Goal: Information Seeking & Learning: Find specific page/section

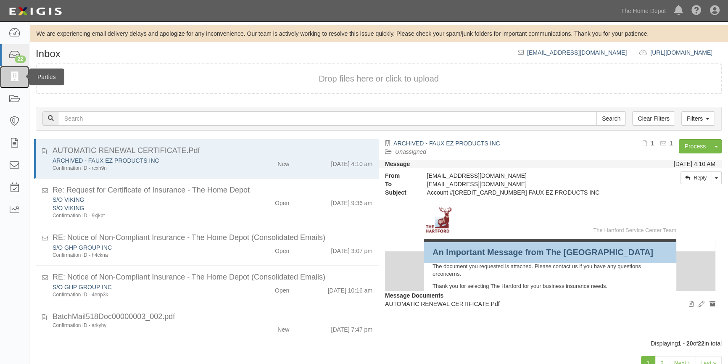
click at [12, 80] on icon at bounding box center [14, 77] width 12 height 10
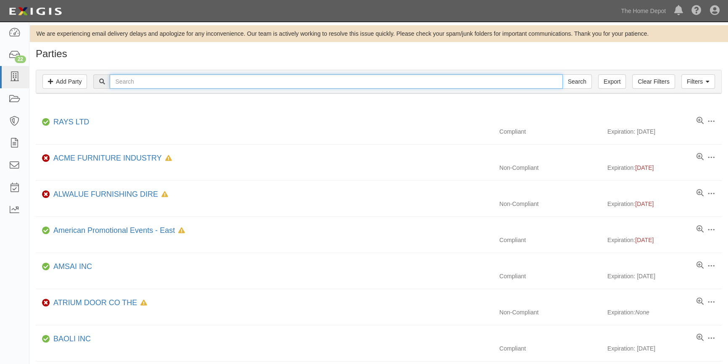
click at [136, 85] on input "text" at bounding box center [336, 81] width 453 height 14
type input "lagoon fu"
click at [562, 74] on input "Search" at bounding box center [576, 81] width 29 height 14
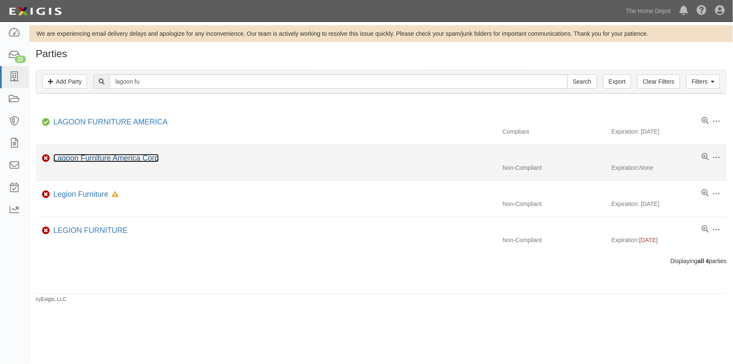
click at [80, 156] on link "Lagoon Furniture America Corp" at bounding box center [105, 158] width 105 height 8
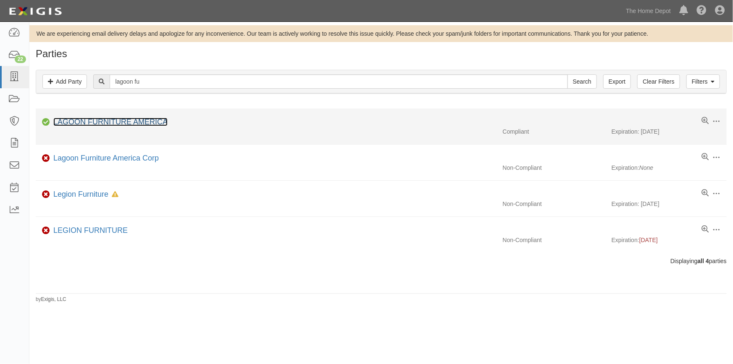
click at [97, 123] on link "LAGOON FURNITURE AMERICA" at bounding box center [110, 122] width 114 height 8
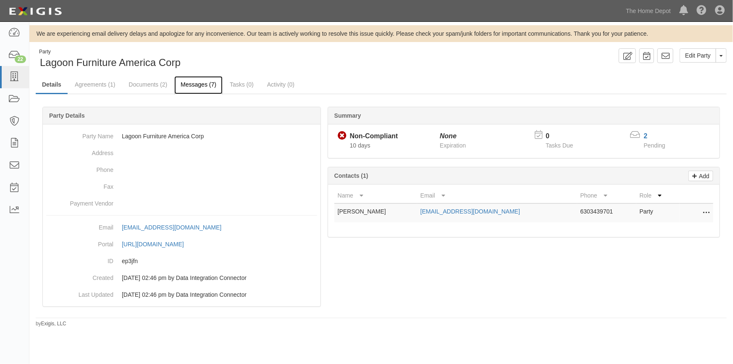
click at [187, 87] on link "Messages (7)" at bounding box center [198, 85] width 48 height 18
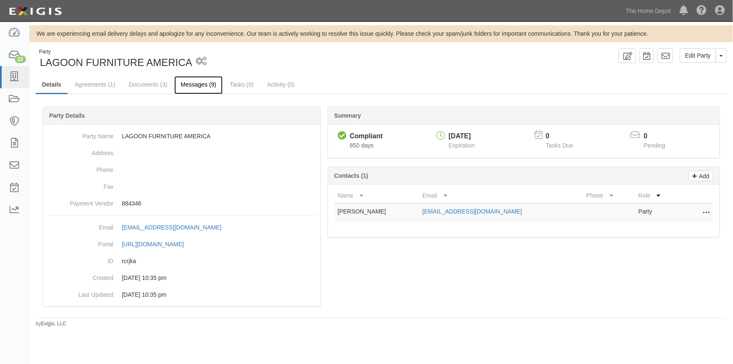
click at [194, 84] on link "Messages (9)" at bounding box center [198, 85] width 48 height 18
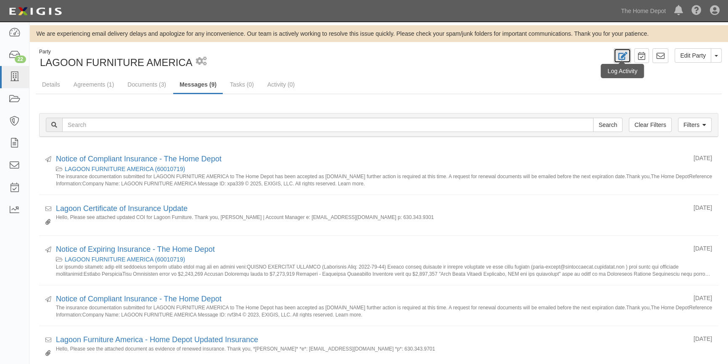
click at [625, 54] on icon at bounding box center [622, 56] width 10 height 8
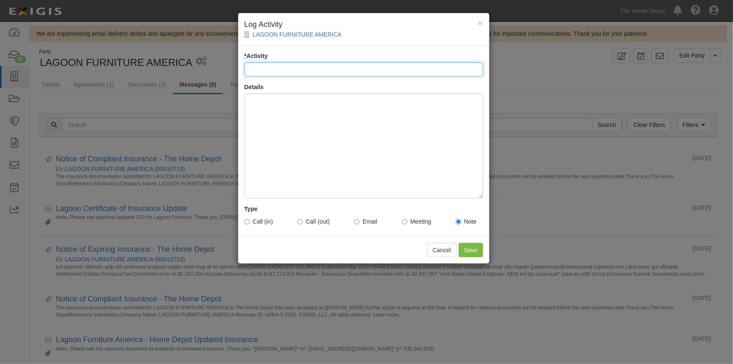
click at [349, 69] on input "* Activity" at bounding box center [364, 69] width 239 height 14
type input "Account Requirements"
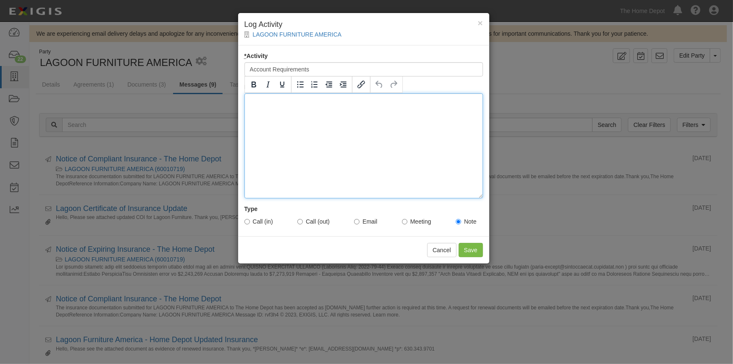
click at [293, 105] on div at bounding box center [364, 145] width 239 height 105
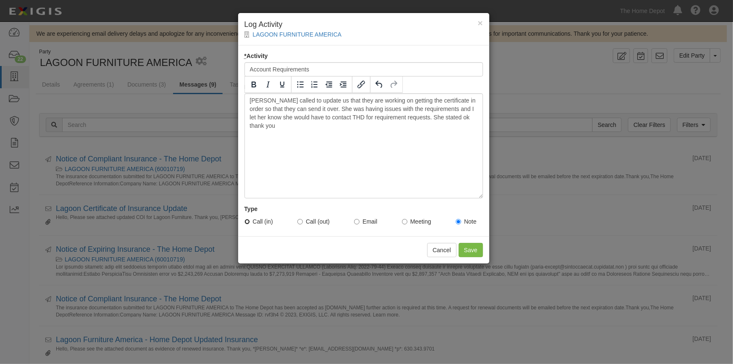
click at [249, 222] on input "Call (in)" at bounding box center [247, 221] width 5 height 5
radio input "true"
click at [471, 250] on input "Save" at bounding box center [471, 250] width 24 height 14
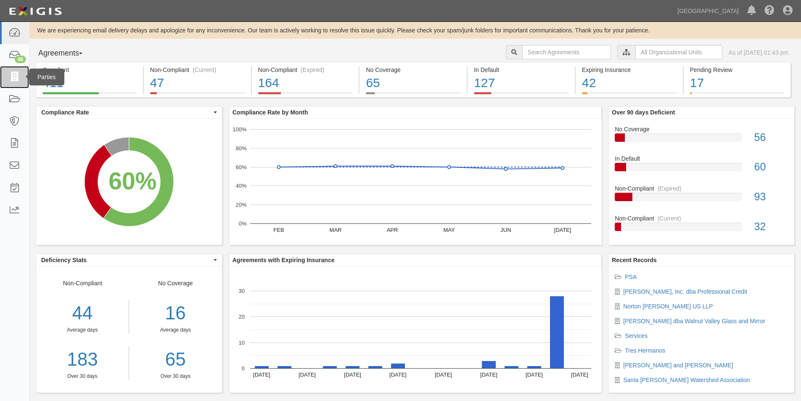
click at [14, 79] on icon at bounding box center [14, 77] width 12 height 10
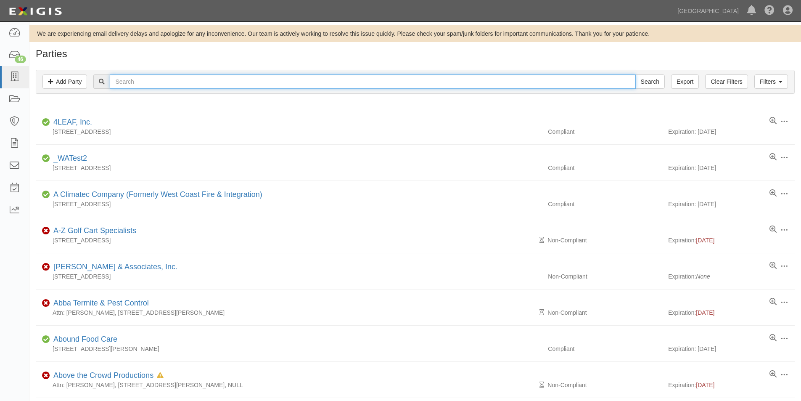
click at [140, 85] on input "text" at bounding box center [372, 81] width 525 height 14
type input "a-z"
click at [635, 74] on input "Search" at bounding box center [649, 81] width 29 height 14
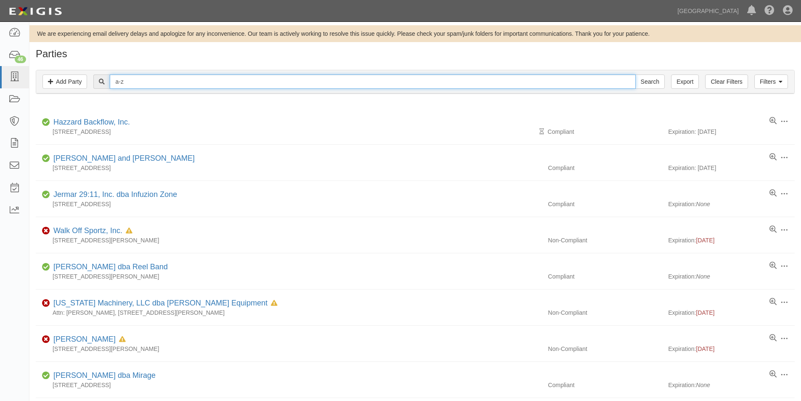
drag, startPoint x: 165, startPoint y: 84, endPoint x: 112, endPoint y: 89, distance: 53.2
click at [112, 89] on input "a-z" at bounding box center [372, 81] width 525 height 14
type input "golf"
click at [635, 74] on input "Search" at bounding box center [649, 81] width 29 height 14
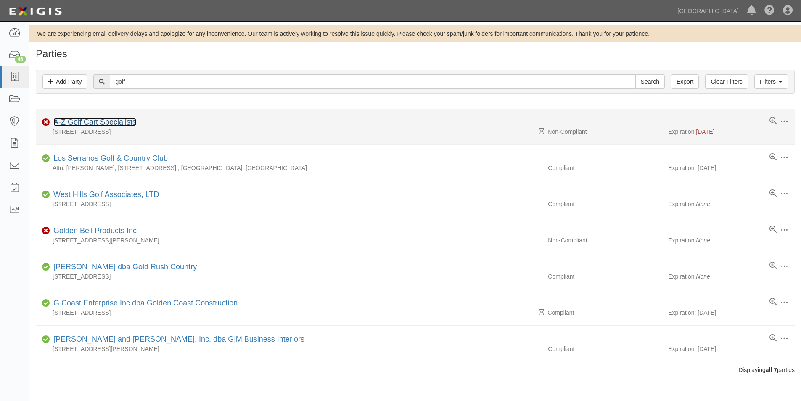
click at [80, 124] on link "A-Z Golf Cart Specialists" at bounding box center [94, 122] width 83 height 8
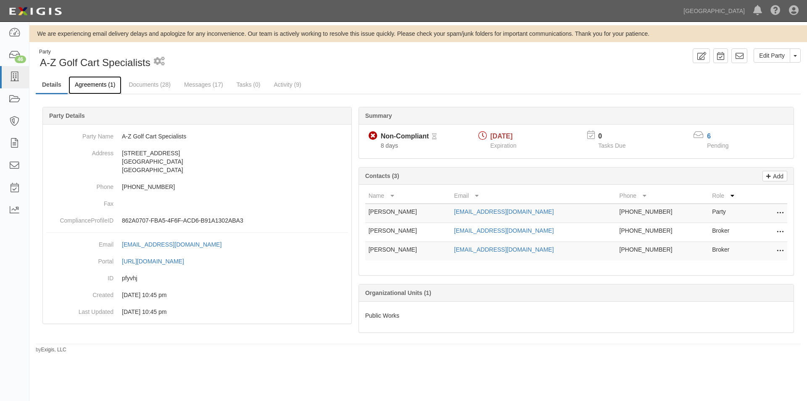
click at [92, 84] on link "Agreements (1)" at bounding box center [95, 85] width 53 height 18
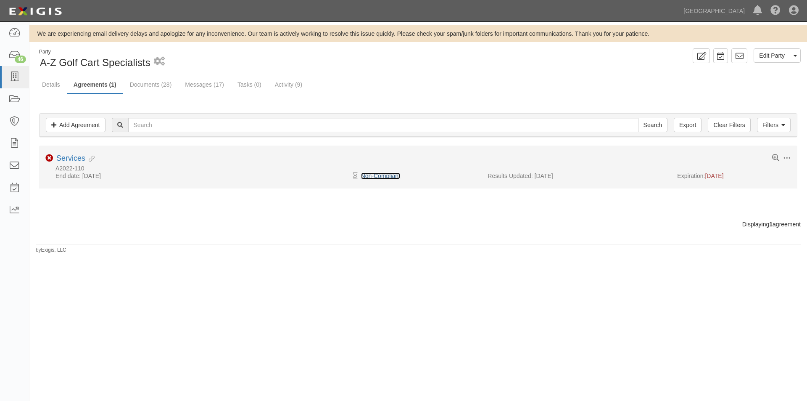
click at [385, 176] on link "Non-Compliant" at bounding box center [380, 175] width 39 height 7
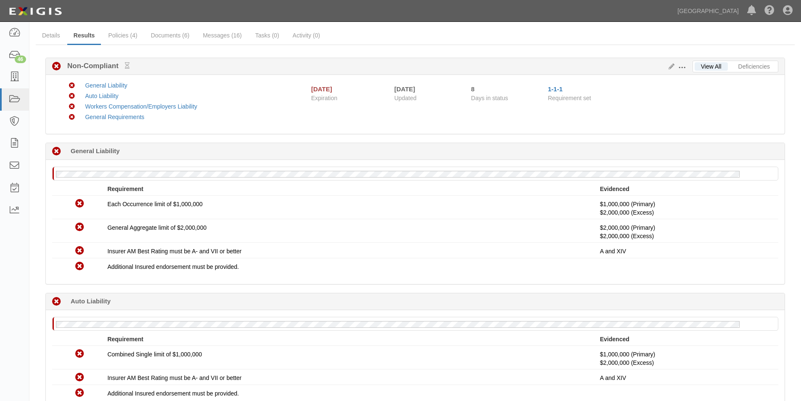
scroll to position [42, 0]
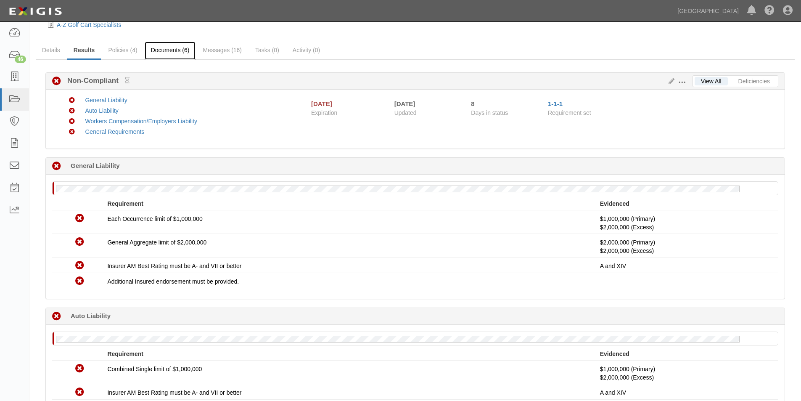
click at [170, 50] on link "Documents (6)" at bounding box center [170, 51] width 51 height 18
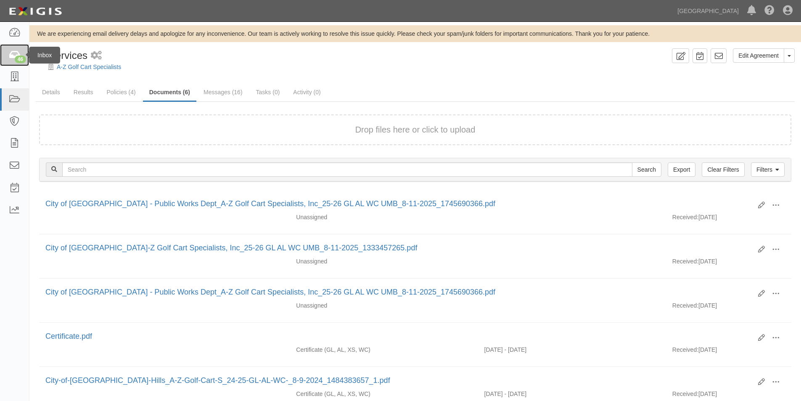
click at [12, 57] on icon at bounding box center [14, 55] width 12 height 10
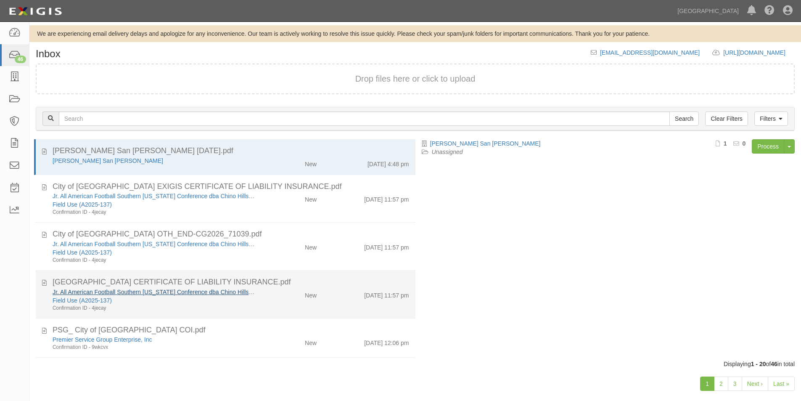
scroll to position [126, 0]
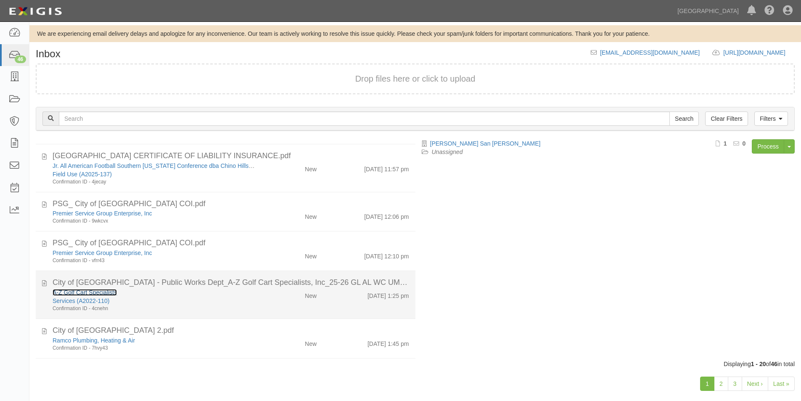
click at [78, 293] on link "A-Z Golf Cart Specialists" at bounding box center [85, 292] width 64 height 7
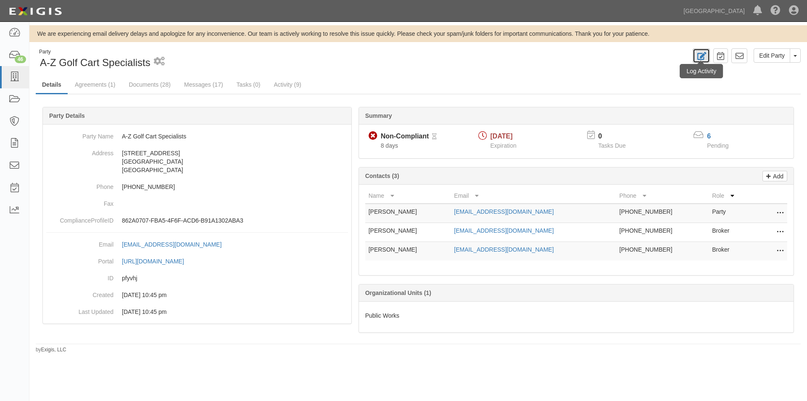
click at [697, 60] on icon at bounding box center [701, 56] width 10 height 8
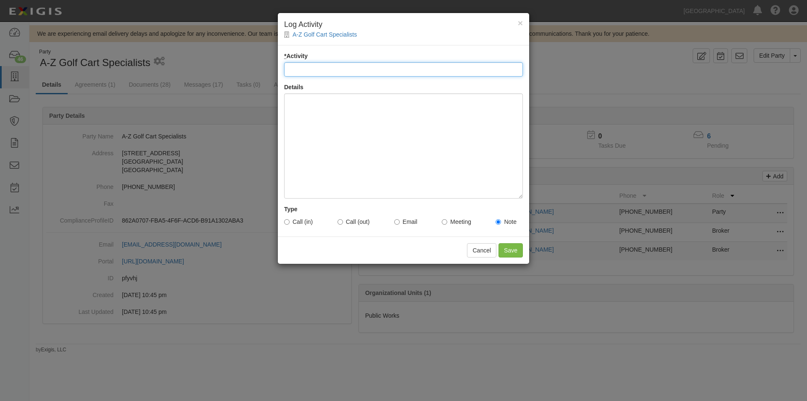
click at [316, 71] on input "* Activity" at bounding box center [403, 69] width 239 height 14
type input "Account status"
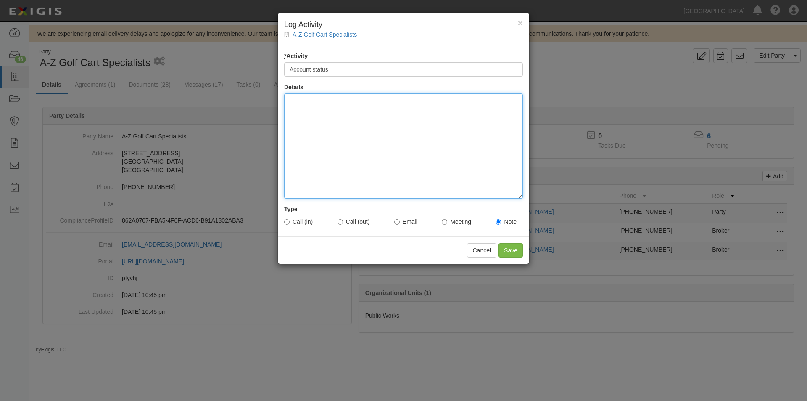
click at [333, 105] on div at bounding box center [403, 145] width 239 height 105
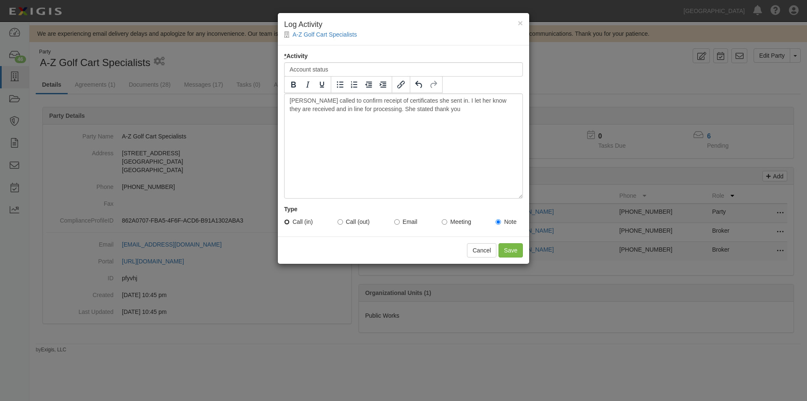
click at [287, 220] on input "Call (in)" at bounding box center [286, 221] width 5 height 5
radio input "true"
click at [508, 250] on input "Save" at bounding box center [510, 250] width 24 height 14
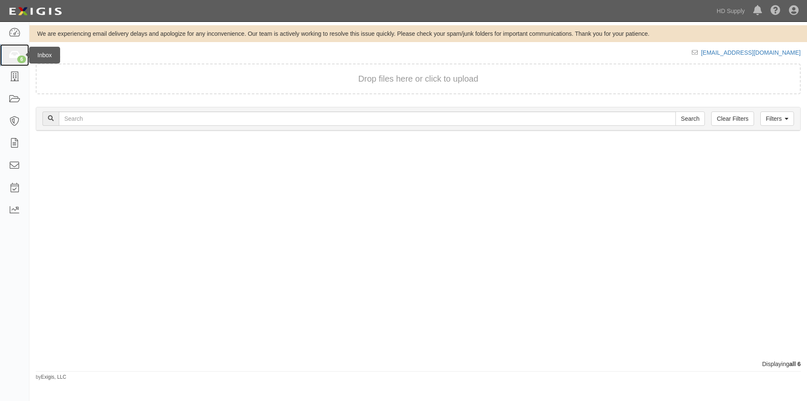
click at [12, 57] on icon at bounding box center [14, 55] width 12 height 10
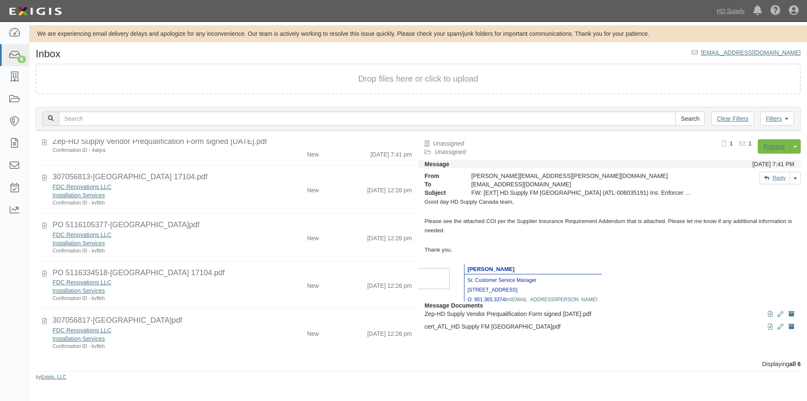
scroll to position [46, 0]
click at [16, 301] on div "Dashboard 6 Inbox Parties Agreements Coverages Documents Messages Tasks Reports" at bounding box center [14, 211] width 29 height 379
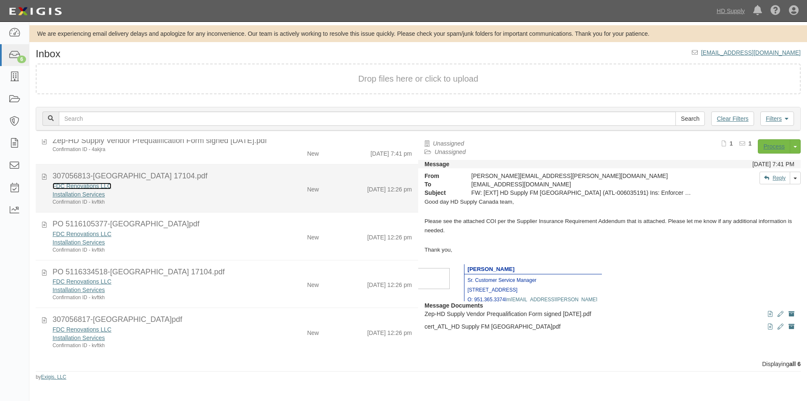
click at [71, 187] on link "FDC Renovations LLC" at bounding box center [82, 185] width 59 height 7
click at [145, 191] on div "Installation Services" at bounding box center [155, 194] width 204 height 8
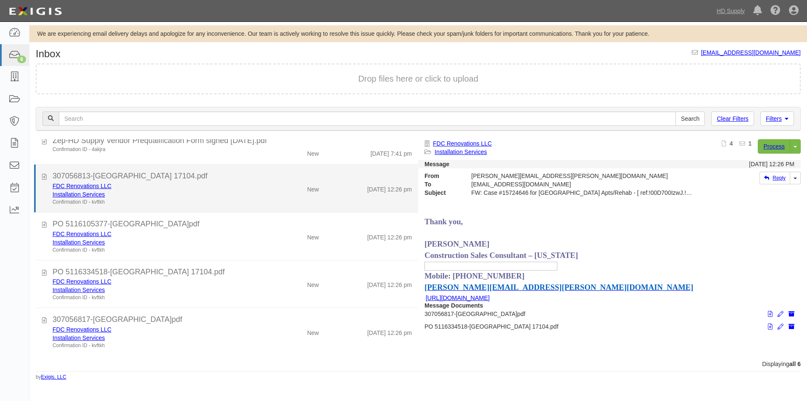
click at [41, 177] on div "307056813-Madison Park Unit 17104.pdf FDC Renovations LLC Installation Services…" at bounding box center [227, 188] width 382 height 35
click at [45, 173] on icon at bounding box center [44, 175] width 5 height 9
click at [200, 188] on div "FDC Renovations LLC" at bounding box center [155, 186] width 204 height 8
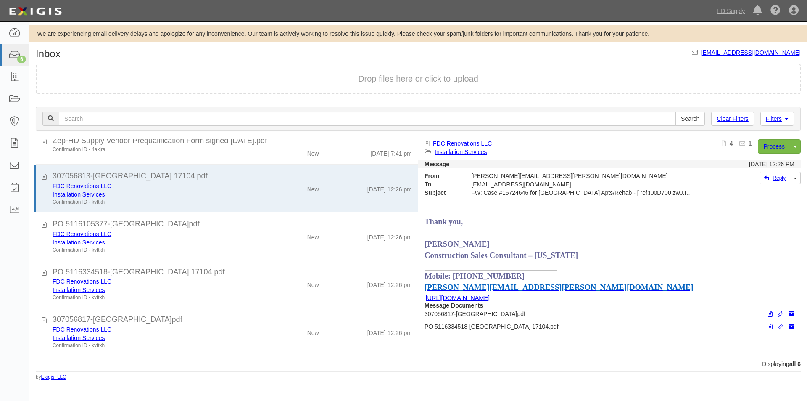
click at [757, 149] on div "Process Toggle Document Dropdown Archive Document Close Mark as Done Toggle Tas…" at bounding box center [688, 149] width 223 height 21
click at [766, 147] on link "Process" at bounding box center [774, 146] width 32 height 14
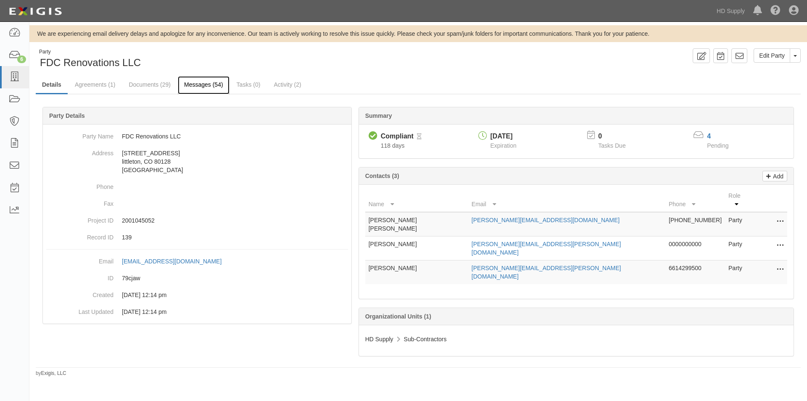
click at [192, 87] on link "Messages (54)" at bounding box center [204, 85] width 52 height 18
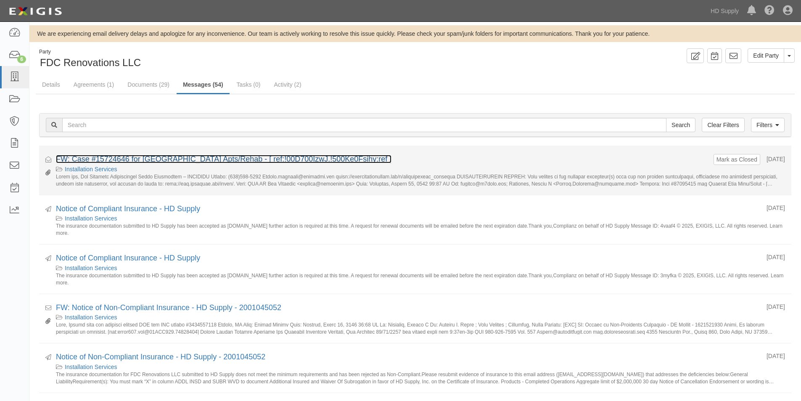
click at [157, 161] on link "FW: Case #15724646 for [GEOGRAPHIC_DATA] Apts/Rehab - [ ref:!00D700IzwJ.!500Ke0…" at bounding box center [223, 159] width 335 height 8
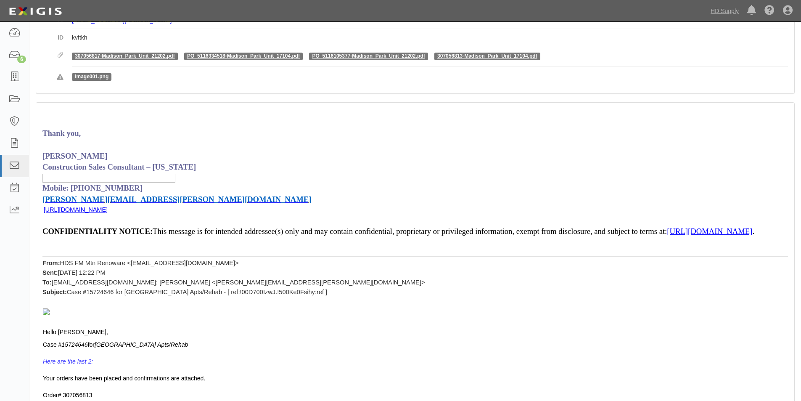
scroll to position [168, 0]
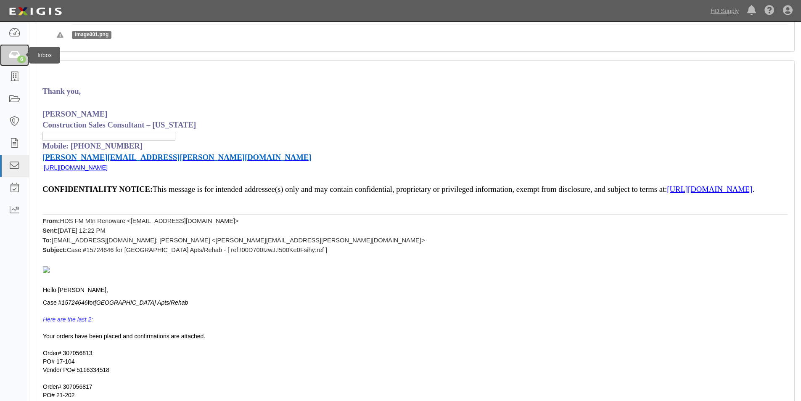
click at [11, 55] on icon at bounding box center [14, 55] width 12 height 10
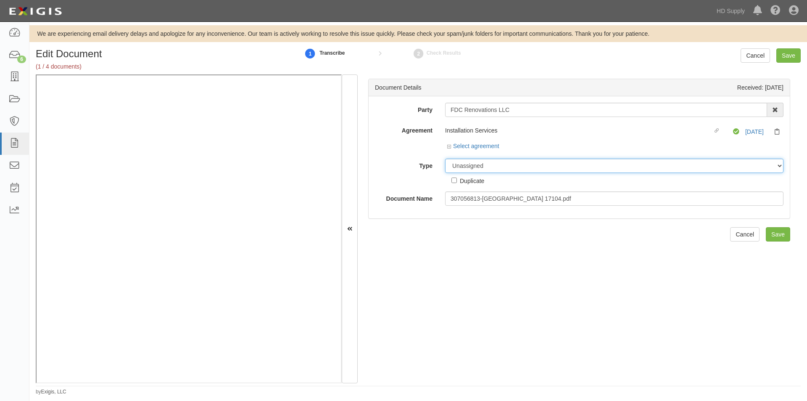
click at [452, 164] on select "Unassigned Binder Cancellation Notice Certificate Contract Endorsement Insuranc…" at bounding box center [614, 165] width 338 height 14
select select "OtherDetail"
click at [445, 158] on select "Unassigned Binder Cancellation Notice Certificate Contract Endorsement Insuranc…" at bounding box center [614, 165] width 338 height 14
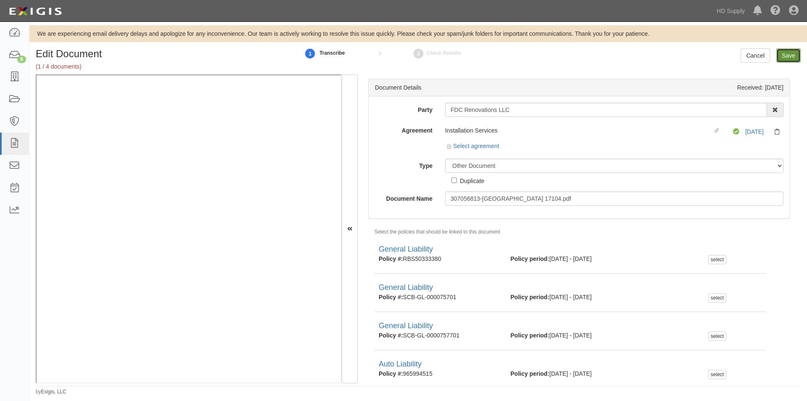
click at [783, 59] on input "Save" at bounding box center [788, 55] width 24 height 14
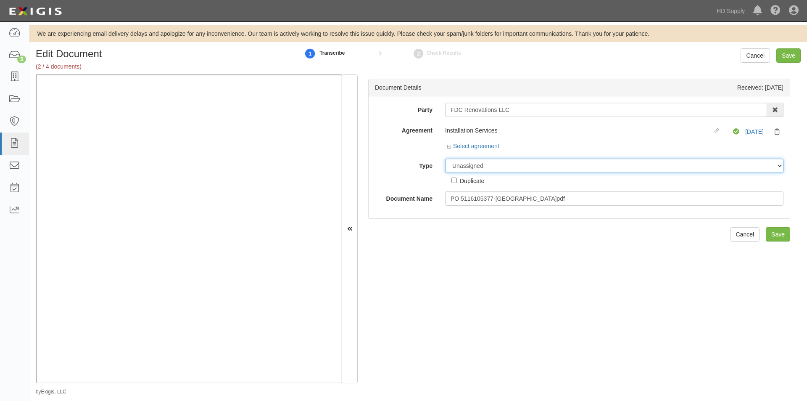
click at [468, 169] on select "Unassigned Binder Cancellation Notice Certificate Contract Endorsement Insuranc…" at bounding box center [614, 165] width 338 height 14
select select "OtherDetail"
click at [445, 158] on select "Unassigned Binder Cancellation Notice Certificate Contract Endorsement Insuranc…" at bounding box center [614, 165] width 338 height 14
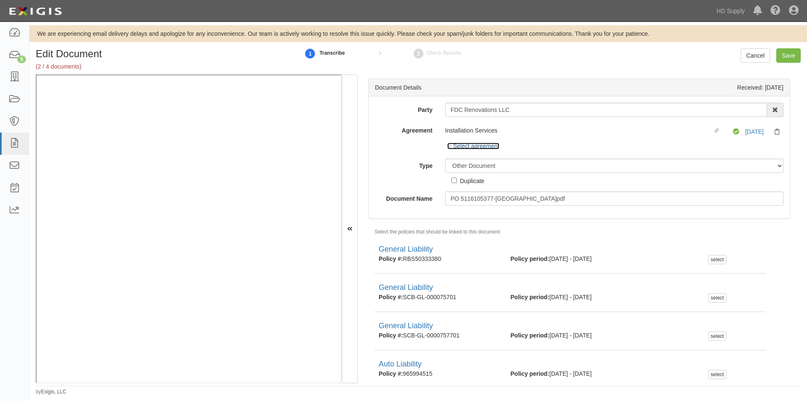
click at [450, 143] on link "Select agreement" at bounding box center [473, 145] width 52 height 7
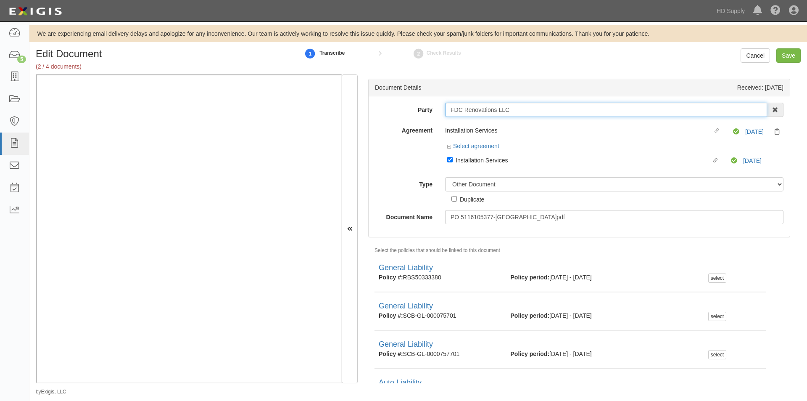
drag, startPoint x: 514, startPoint y: 113, endPoint x: 438, endPoint y: 118, distance: 76.2
click at [438, 118] on div "Party FDC Renovations LLC 1888 [PERSON_NAME] 1888 [PERSON_NAME] - IMPORT 2 [PER…" at bounding box center [579, 163] width 408 height 121
click at [785, 55] on input "Save" at bounding box center [788, 55] width 24 height 14
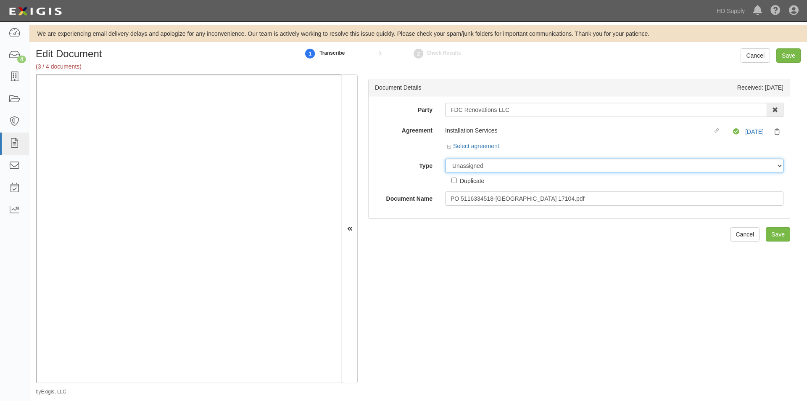
click at [459, 166] on select "Unassigned Binder Cancellation Notice Certificate Contract Endorsement Insuranc…" at bounding box center [614, 165] width 338 height 14
select select "OtherDetail"
click at [445, 158] on select "Unassigned Binder Cancellation Notice Certificate Contract Endorsement Insuranc…" at bounding box center [614, 165] width 338 height 14
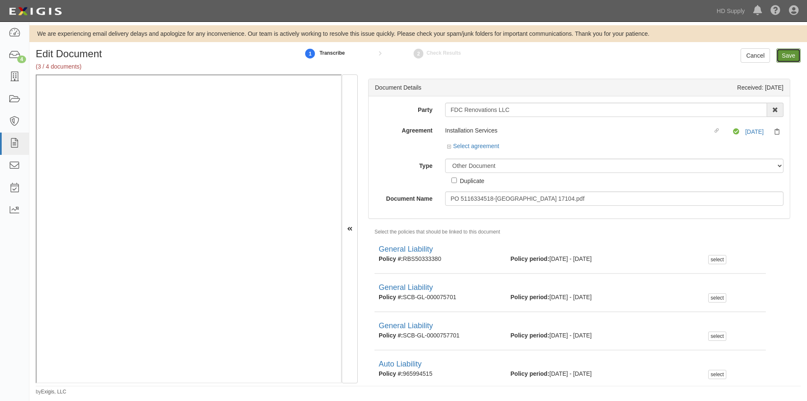
click at [788, 53] on input "Save" at bounding box center [788, 55] width 24 height 14
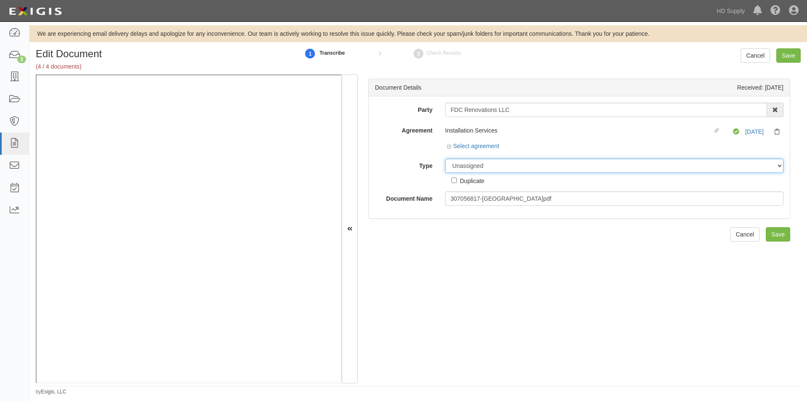
click at [529, 167] on select "Unassigned Binder Cancellation Notice Certificate Contract Endorsement Insuranc…" at bounding box center [614, 165] width 338 height 14
select select "OtherDetail"
click at [445, 158] on select "Unassigned Binder Cancellation Notice Certificate Contract Endorsement Insuranc…" at bounding box center [614, 165] width 338 height 14
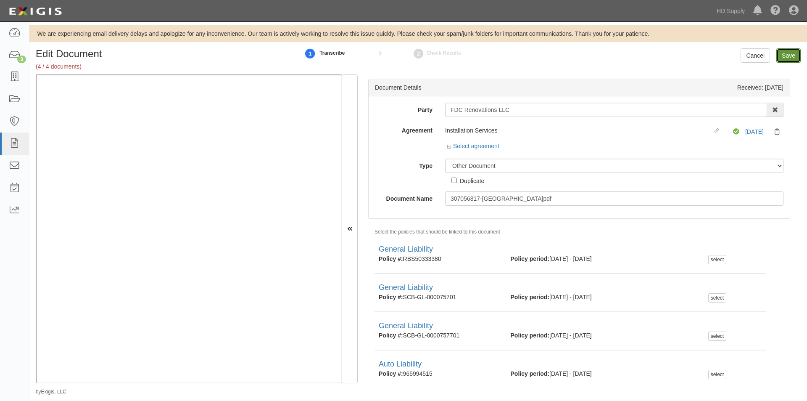
click at [790, 61] on input "Save" at bounding box center [788, 55] width 24 height 14
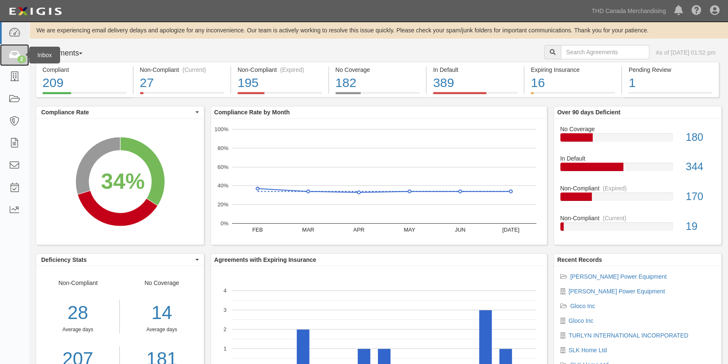
click at [19, 52] on icon at bounding box center [14, 55] width 12 height 10
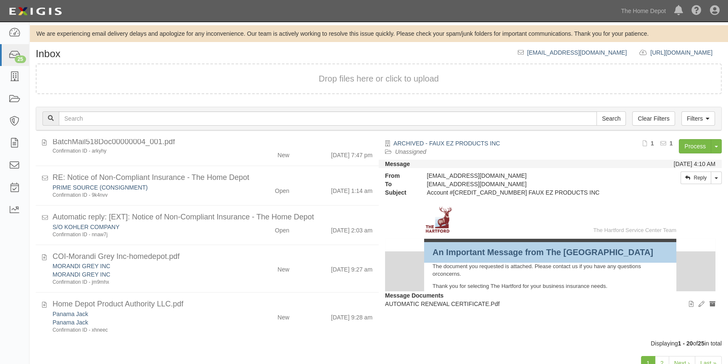
scroll to position [238, 0]
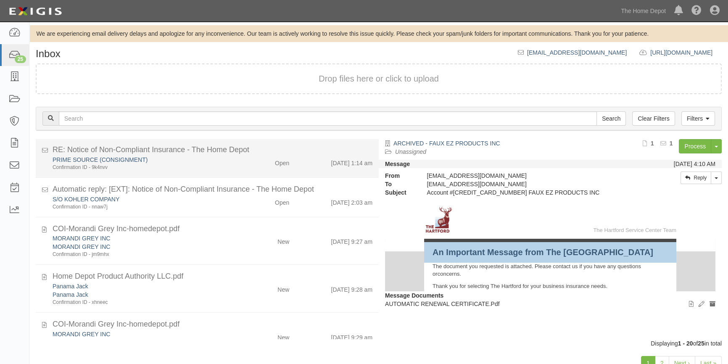
click at [202, 164] on div "Confirmation ID - 9k4nvv" at bounding box center [143, 167] width 181 height 7
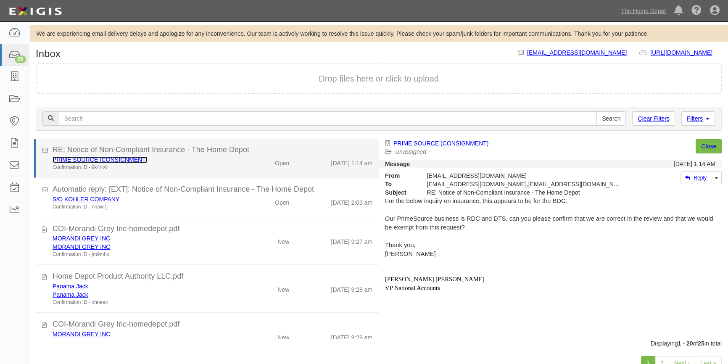
click at [100, 157] on link "PRIME SOURCE (CONSIGNMENT)" at bounding box center [100, 159] width 95 height 7
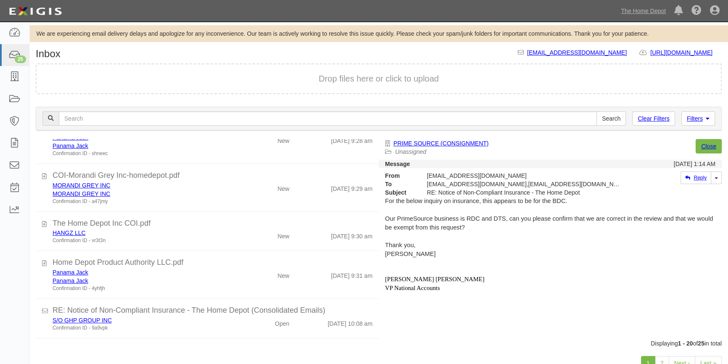
scroll to position [403, 0]
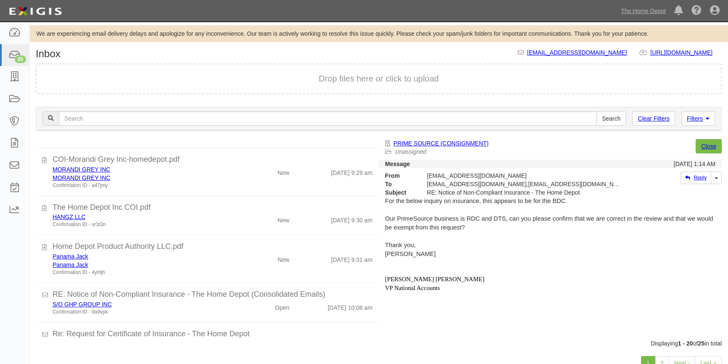
drag, startPoint x: 371, startPoint y: 253, endPoint x: 374, endPoint y: 275, distance: 22.4
click at [374, 275] on div "AUTOMATIC RENEWAL CERTIFICATE.Pdf ARCHIVED - FAUX EZ PRODUCTS INC Confirmation …" at bounding box center [203, 239] width 349 height 200
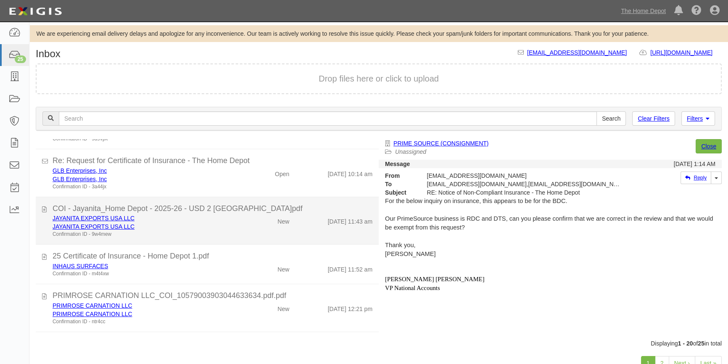
scroll to position [568, 0]
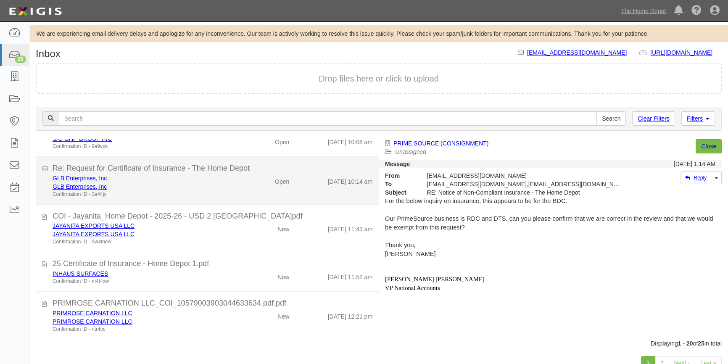
click at [191, 191] on div "Confirmation ID - 3a44jx" at bounding box center [143, 194] width 181 height 7
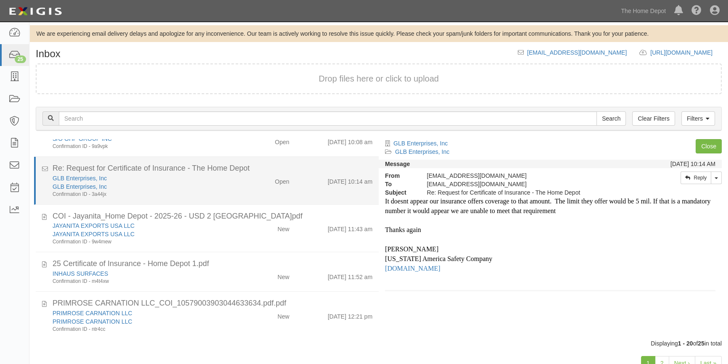
click at [240, 182] on div "Open" at bounding box center [267, 180] width 55 height 12
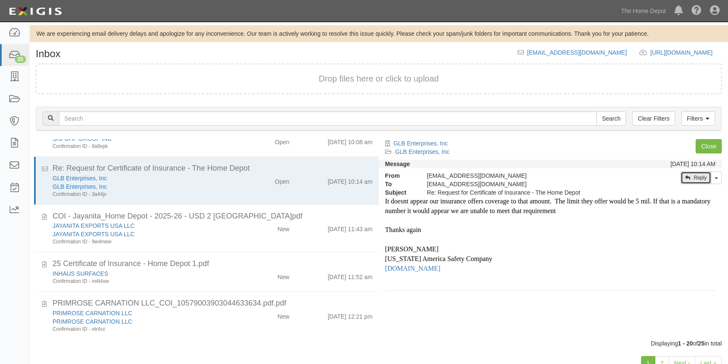
click at [701, 179] on link "Reply" at bounding box center [695, 177] width 31 height 13
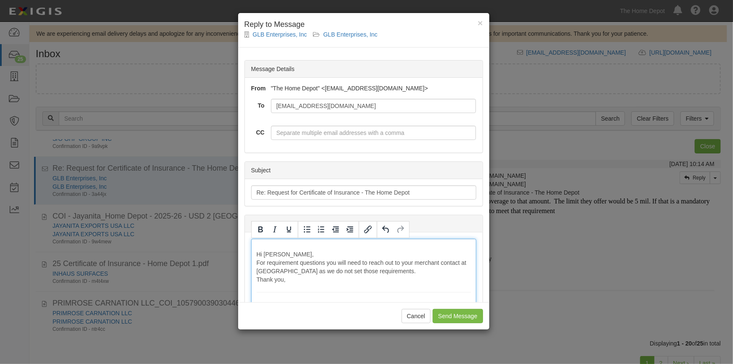
drag, startPoint x: 369, startPoint y: 271, endPoint x: 378, endPoint y: 283, distance: 15.0
click at [460, 316] on input "Send Message" at bounding box center [458, 316] width 50 height 14
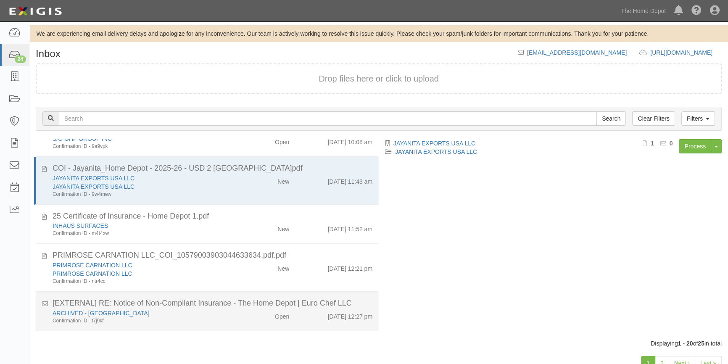
click at [212, 317] on div "Confirmation ID - t7j9kf" at bounding box center [143, 320] width 181 height 7
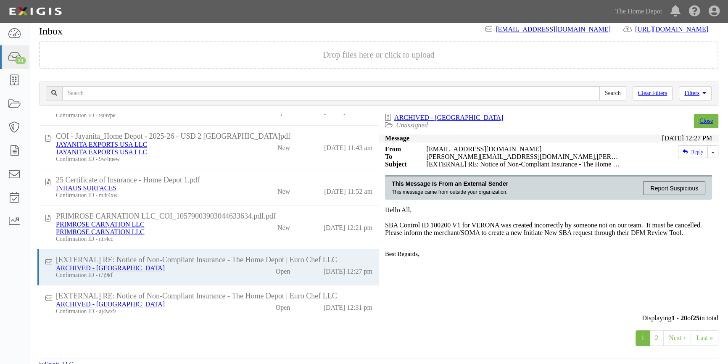
scroll to position [543, 0]
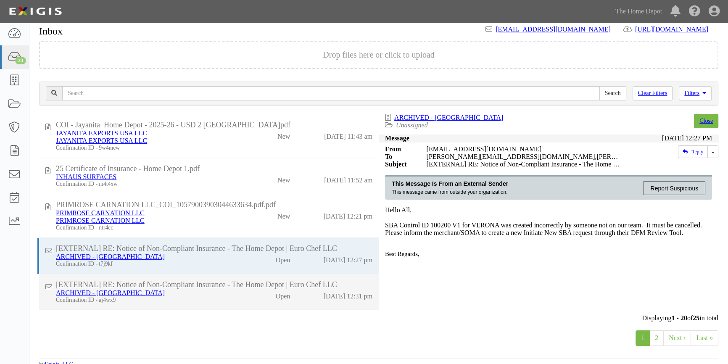
click at [237, 304] on li "[EXTERNAL] RE: Notice of Non-Compliant Insurance - The Home Depot | Euro Chef L…" at bounding box center [209, 292] width 340 height 36
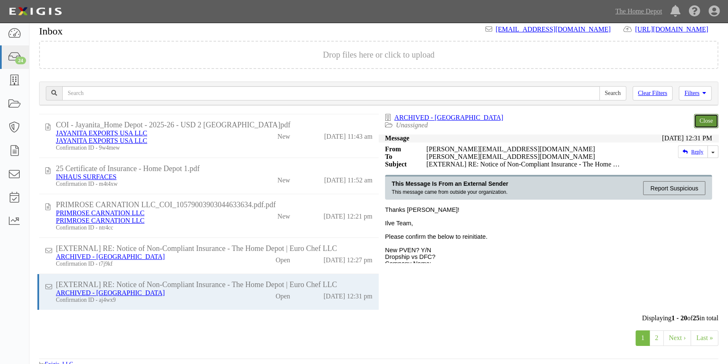
click at [702, 120] on link "Close" at bounding box center [706, 121] width 24 height 14
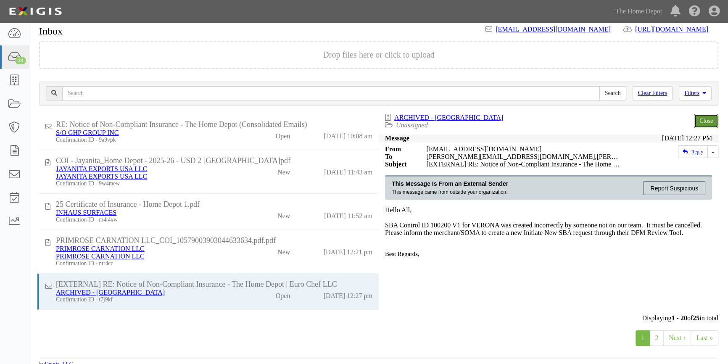
scroll to position [507, 0]
click at [654, 338] on link "2" at bounding box center [656, 338] width 14 height 16
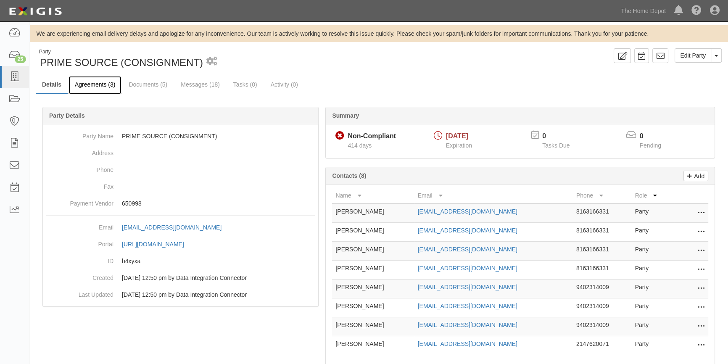
click at [87, 84] on link "Agreements (3)" at bounding box center [95, 85] width 53 height 18
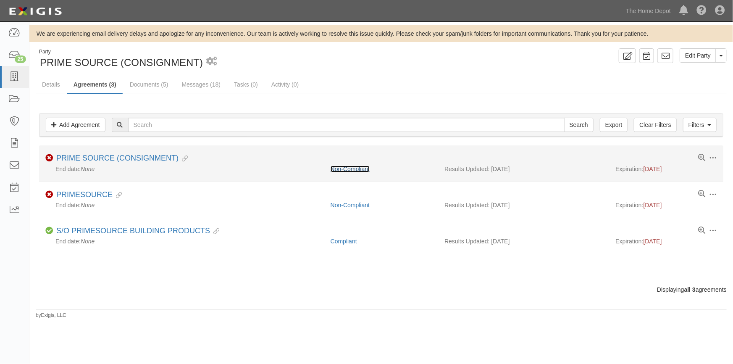
click at [344, 167] on link "Non-Compliant" at bounding box center [350, 169] width 39 height 7
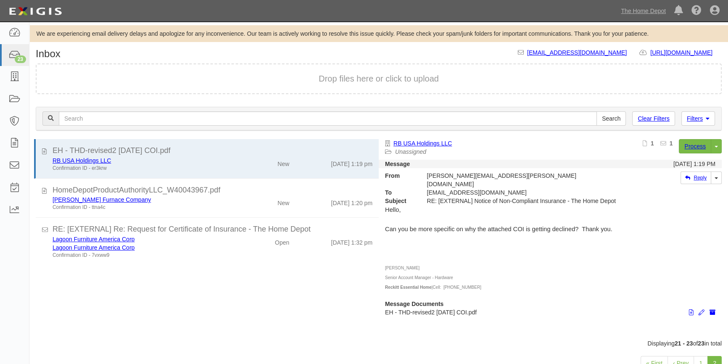
click at [221, 254] on div "Confirmation ID - 7vxww9" at bounding box center [143, 255] width 181 height 7
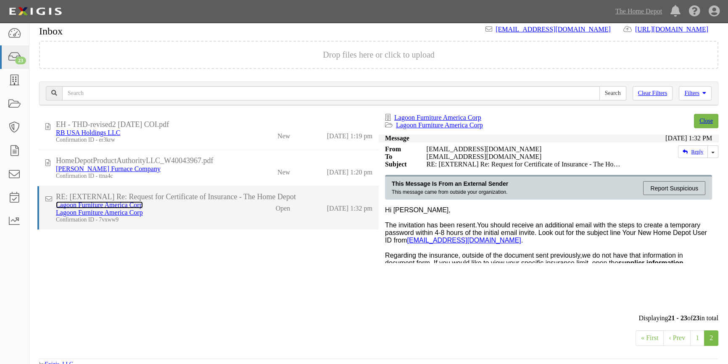
click at [87, 208] on link "Lagoon Furniture America Corp" at bounding box center [99, 204] width 87 height 7
click at [218, 229] on li "RE: [EXTERNAL] Re: Request for Certificate of Insurance - The Home Depot Lagoon…" at bounding box center [207, 207] width 341 height 43
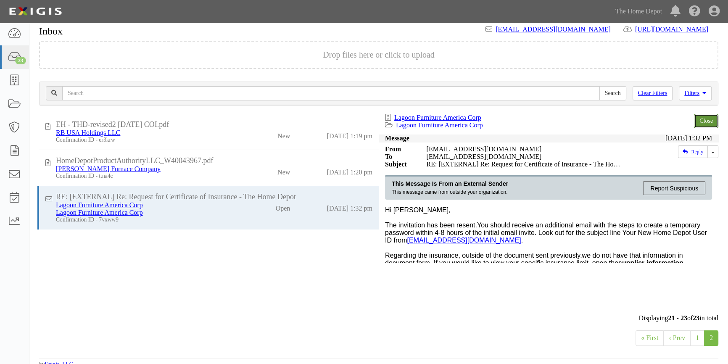
click at [701, 121] on link "Close" at bounding box center [706, 121] width 24 height 14
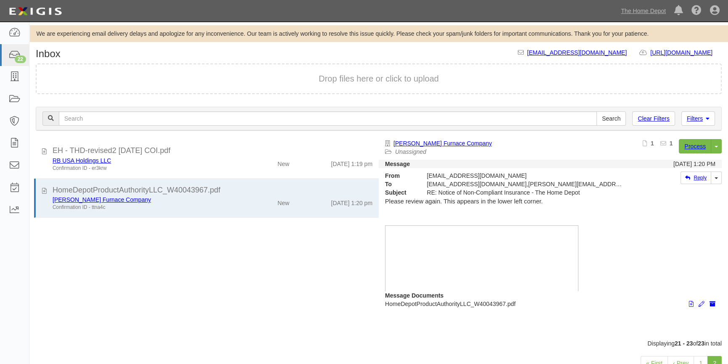
scroll to position [29, 0]
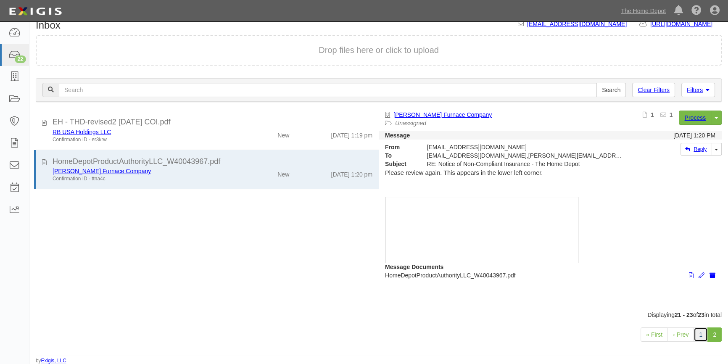
click at [706, 335] on link "1" at bounding box center [700, 334] width 14 height 14
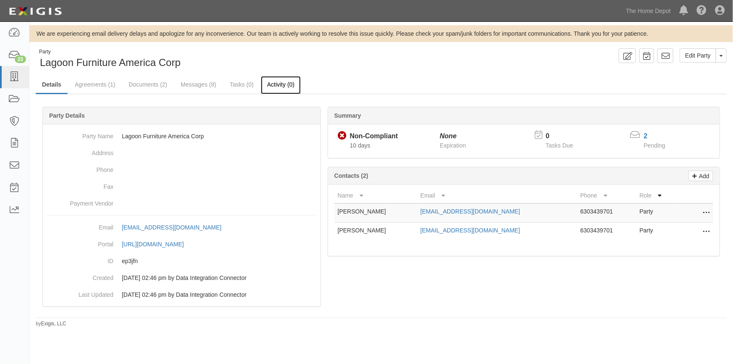
click at [272, 86] on link "Activity (0)" at bounding box center [281, 85] width 40 height 18
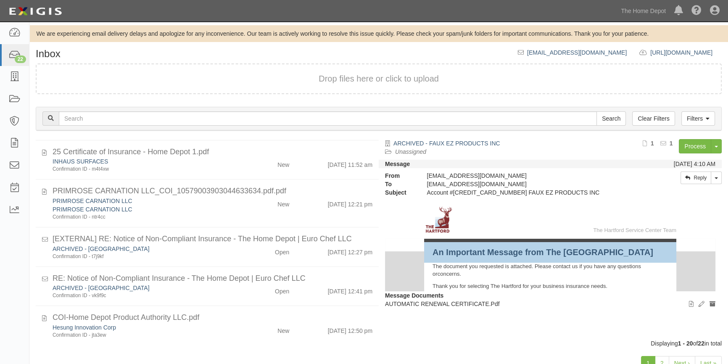
scroll to position [641, 0]
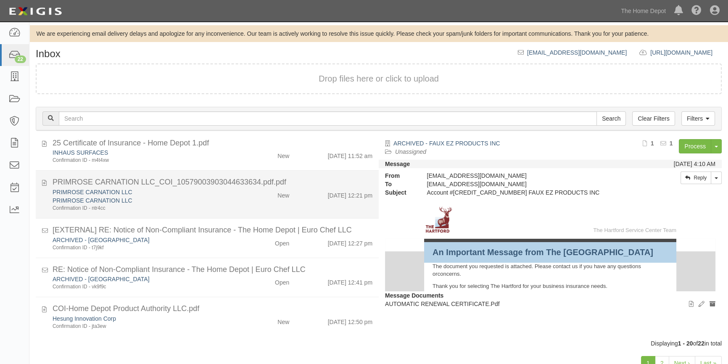
click at [161, 200] on div "PRIMROSE CARNATION LLC" at bounding box center [143, 200] width 181 height 8
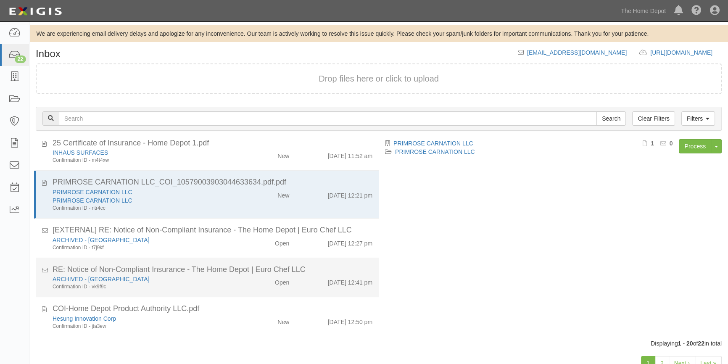
click at [162, 291] on li "RE: Notice of Non-Compliant Insurance - The Home Depot | Euro Chef LLC ARCHIVED…" at bounding box center [207, 278] width 343 height 40
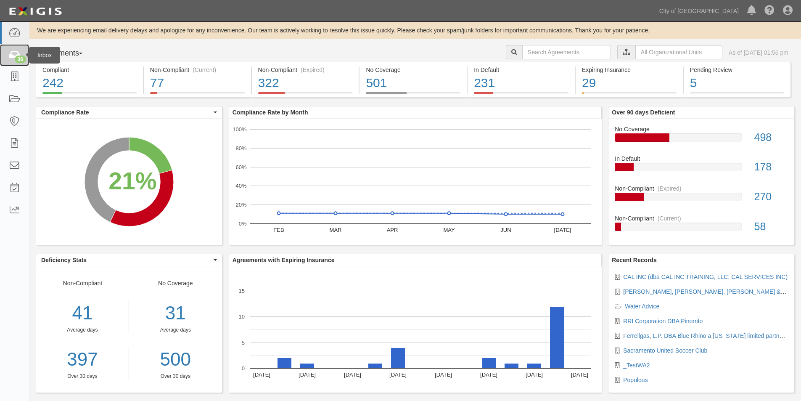
click at [14, 55] on icon at bounding box center [14, 55] width 12 height 10
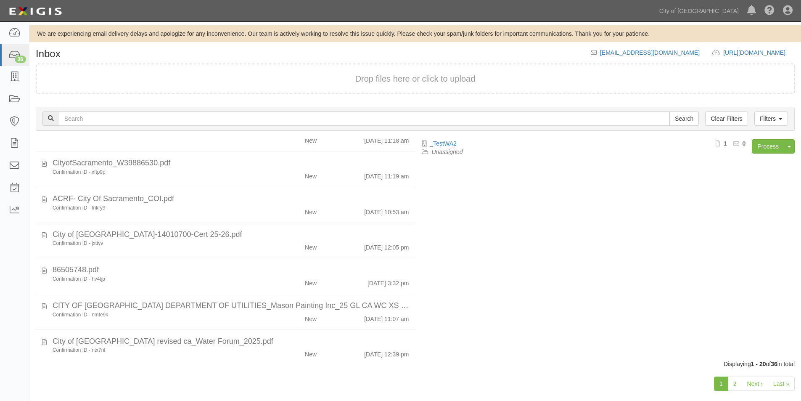
scroll to position [533, 0]
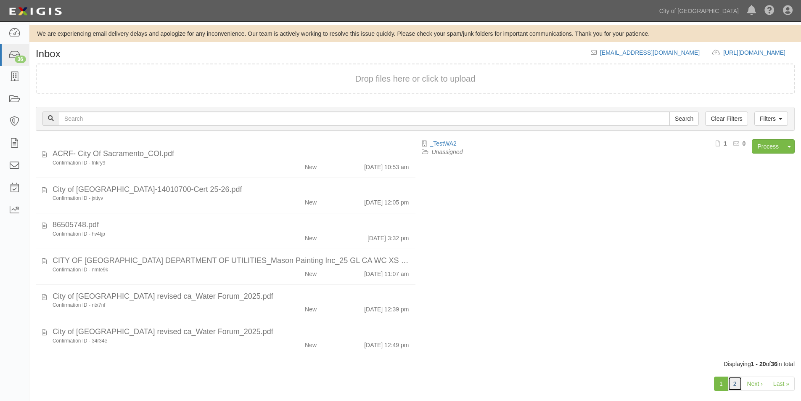
click at [733, 380] on link "2" at bounding box center [734, 383] width 14 height 14
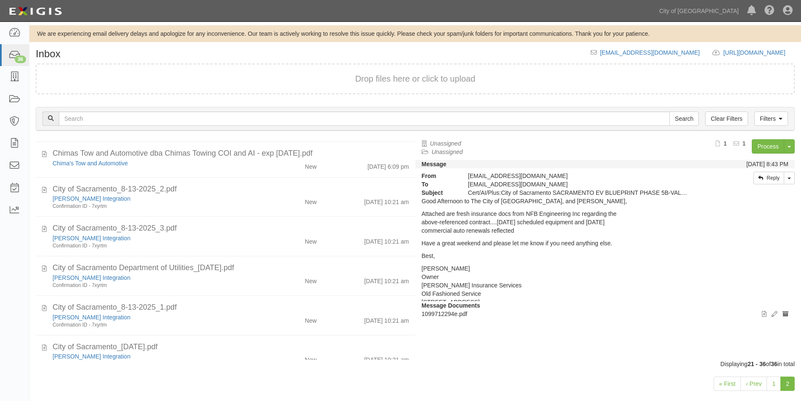
scroll to position [376, 0]
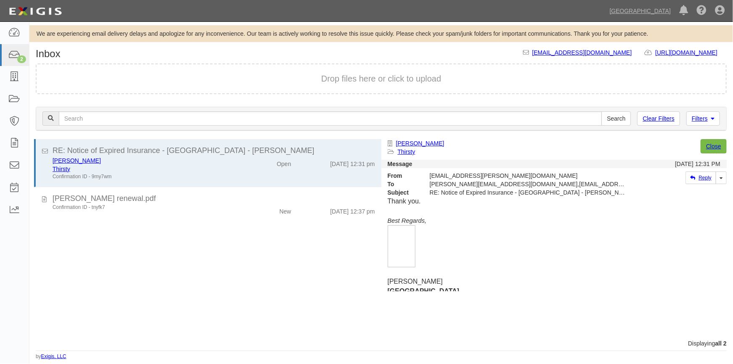
click at [51, 275] on div "RE: Notice of Expired Insurance - [GEOGRAPHIC_DATA] - [PERSON_NAME] [PERSON_NAM…" at bounding box center [205, 239] width 352 height 200
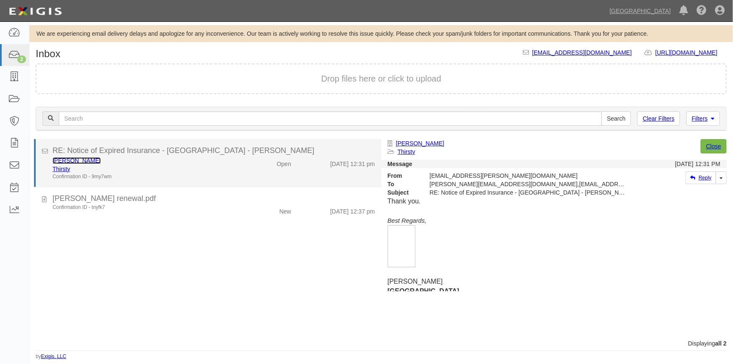
click at [69, 160] on link "[PERSON_NAME]" at bounding box center [77, 160] width 48 height 7
click at [187, 165] on div "Thirsty" at bounding box center [144, 169] width 183 height 8
click at [81, 160] on link "[PERSON_NAME]" at bounding box center [77, 160] width 48 height 7
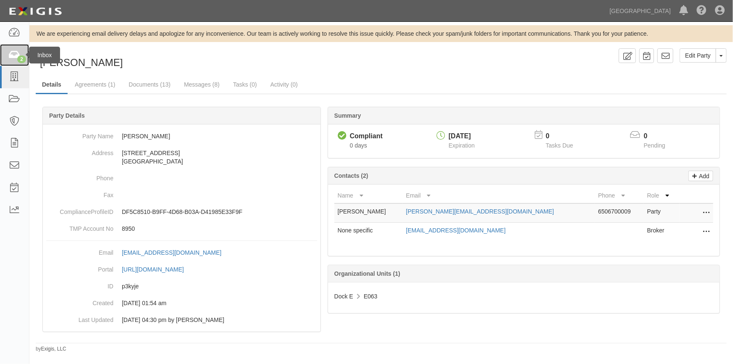
click at [17, 57] on icon at bounding box center [14, 55] width 12 height 10
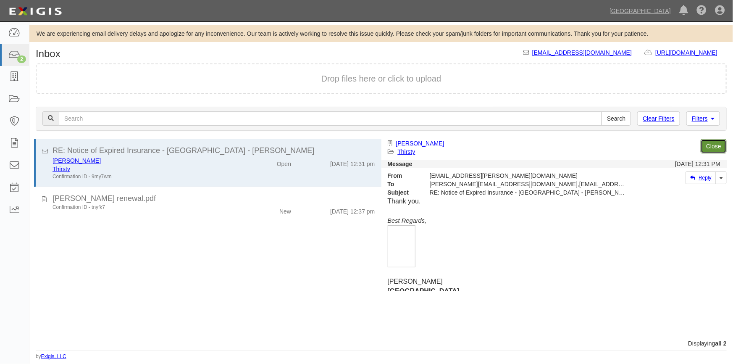
click at [711, 146] on link "Close" at bounding box center [714, 146] width 26 height 14
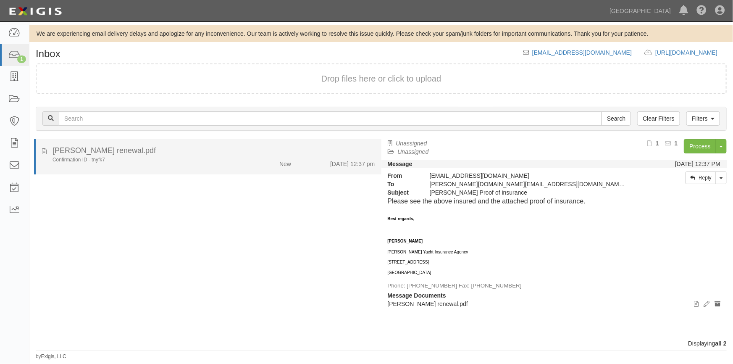
drag, startPoint x: 190, startPoint y: 160, endPoint x: 195, endPoint y: 159, distance: 5.5
click at [190, 160] on div "Confirmation ID - tnyfk7" at bounding box center [144, 159] width 183 height 7
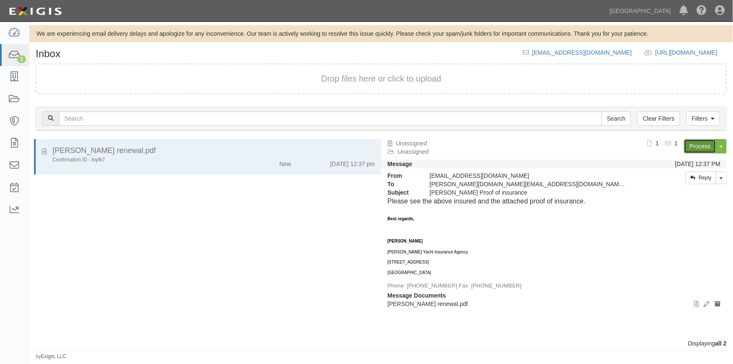
click at [691, 142] on link "Process" at bounding box center [700, 146] width 32 height 14
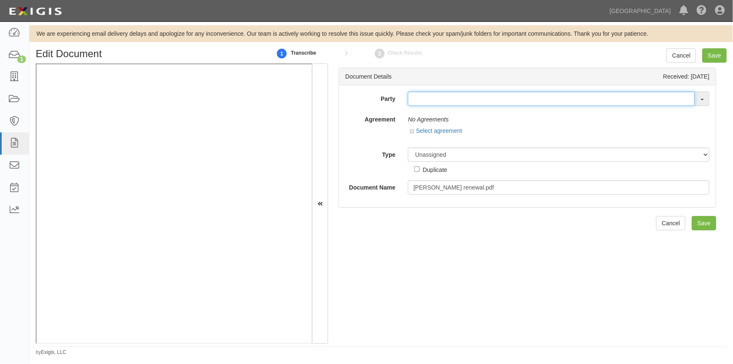
click at [422, 100] on input "text" at bounding box center [551, 99] width 287 height 14
type input "david gar"
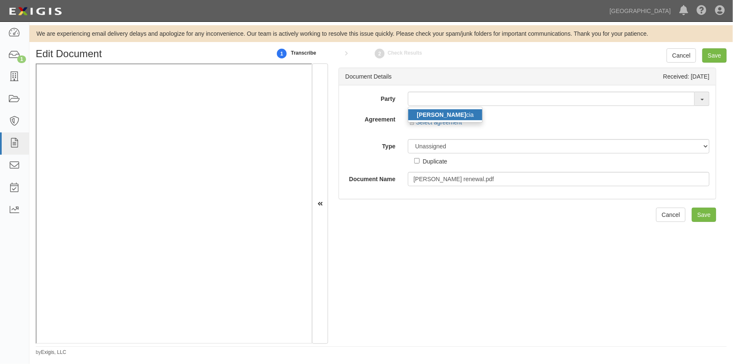
click at [437, 116] on strong "David Gar" at bounding box center [441, 114] width 49 height 7
type input "David Garcia"
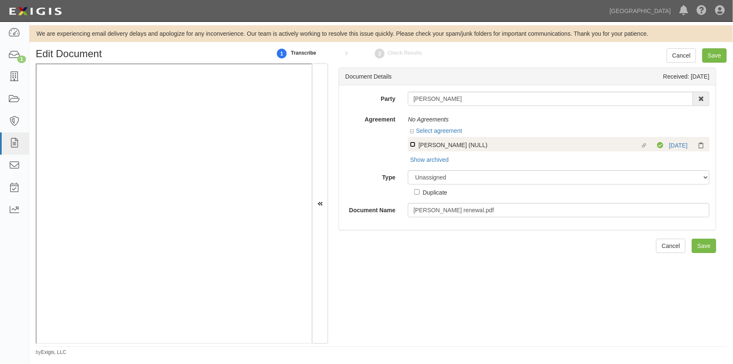
click at [413, 147] on input "Linked agreement Ana Maria II (NULL) Linked agreement" at bounding box center [412, 144] width 5 height 5
checkbox input "true"
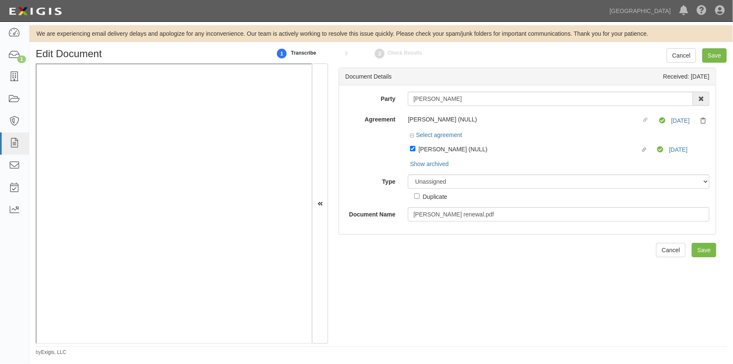
click at [435, 173] on div "Party David Garcia David Gar cia AAA Hull Diving, Alon Altman Aaron Graham Aaro…" at bounding box center [527, 157] width 364 height 130
click at [437, 180] on select "Unassigned Binder Cancellation Notice Certificate Contract Endorsement Insuranc…" at bounding box center [559, 181] width 302 height 14
select select "CertificateDetail"
click at [408, 175] on select "Unassigned Binder Cancellation Notice Certificate Contract Endorsement Insuranc…" at bounding box center [559, 181] width 302 height 14
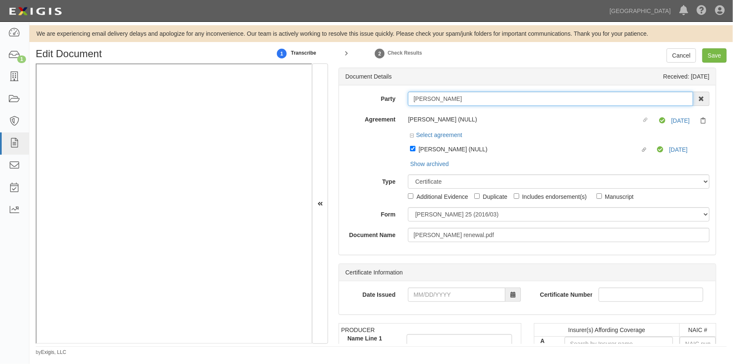
drag, startPoint x: 451, startPoint y: 97, endPoint x: 409, endPoint y: 100, distance: 42.6
click at [409, 100] on input "David Garcia" at bounding box center [550, 99] width 285 height 14
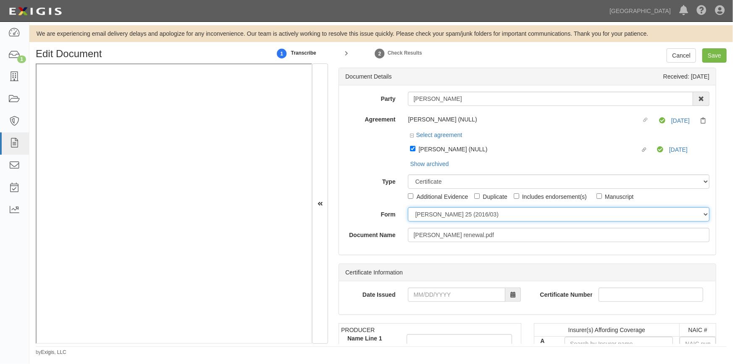
click at [464, 214] on select "ACORD 25 (2016/03) ACORD 101 ACORD 855 NY (2014/05) General" at bounding box center [559, 214] width 302 height 14
select select "GeneralFormDetail"
click at [408, 208] on select "ACORD 25 (2016/03) ACORD 101 ACORD 855 NY (2014/05) General" at bounding box center [559, 214] width 302 height 14
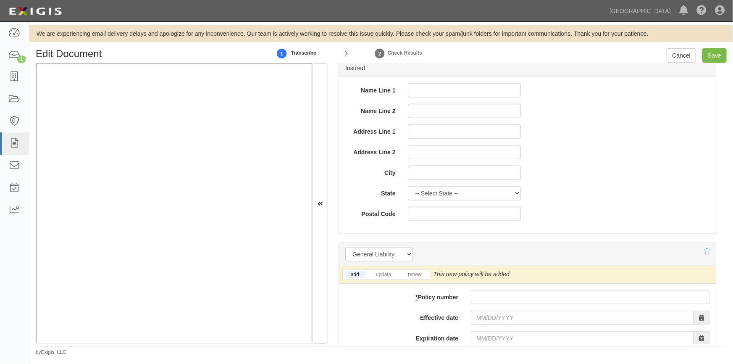
scroll to position [496, 0]
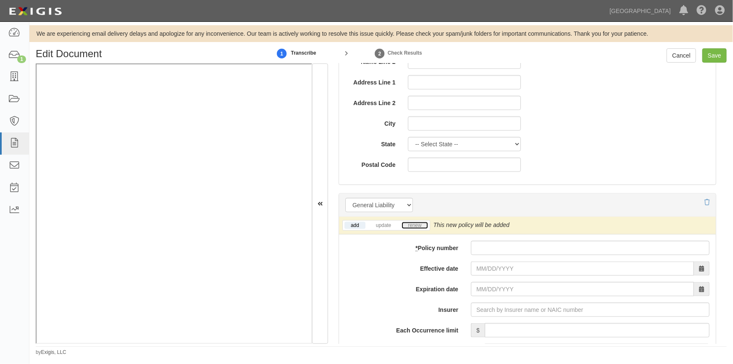
click at [415, 226] on link "renew" at bounding box center [415, 225] width 26 height 7
click at [360, 222] on link "add" at bounding box center [355, 225] width 21 height 7
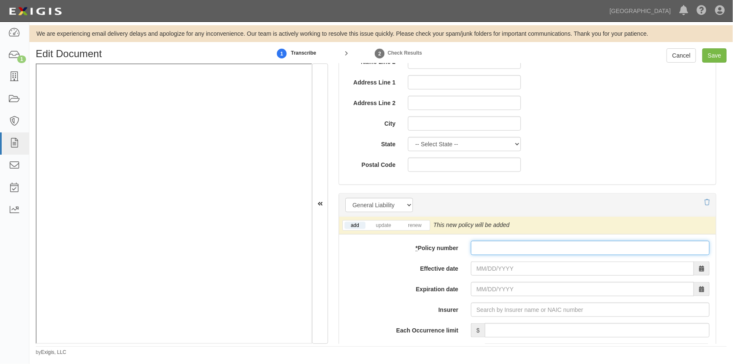
paste input "601496249 840 1"
type input "601496249 840 1"
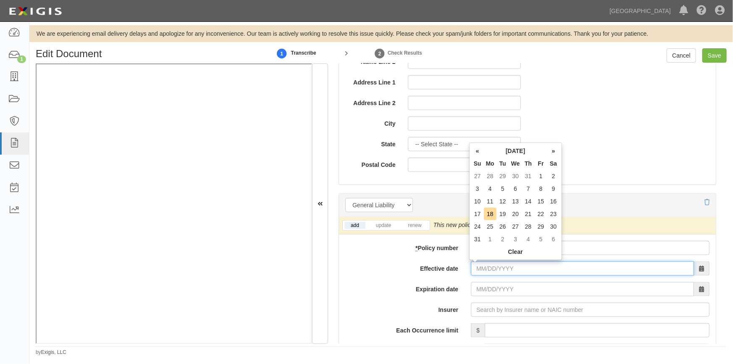
click at [484, 269] on input "Effective date" at bounding box center [582, 268] width 223 height 14
type input "09/17/2025"
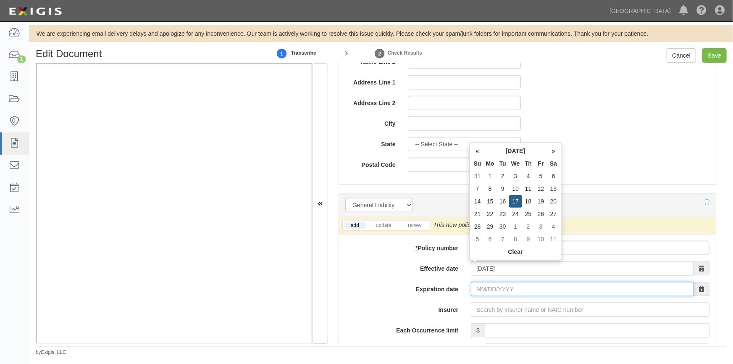
type input "09/17/2026"
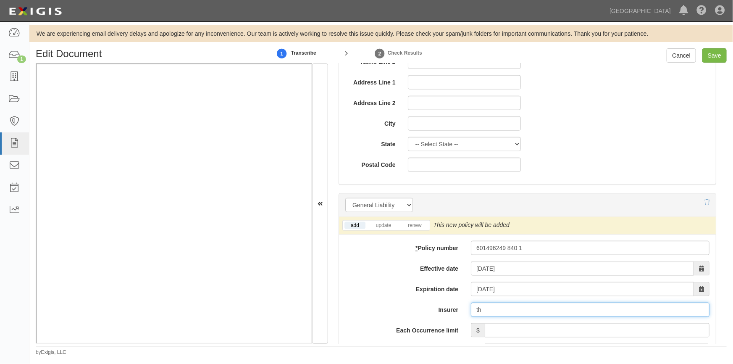
type input "t"
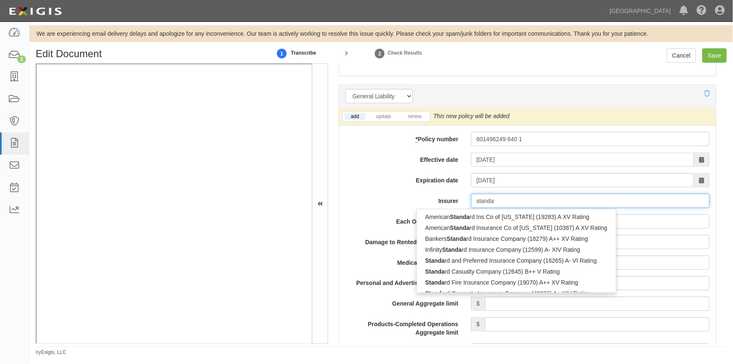
scroll to position [688, 0]
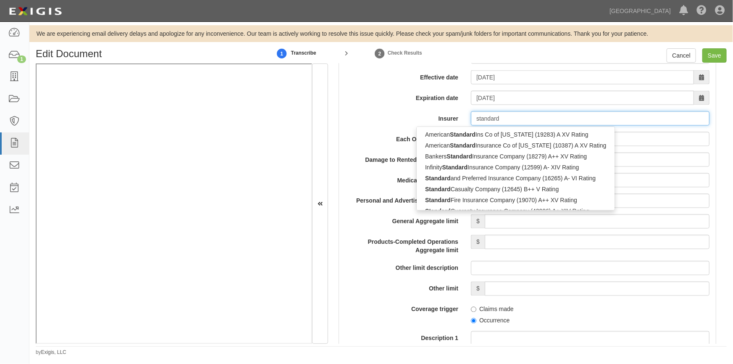
type input "standard f"
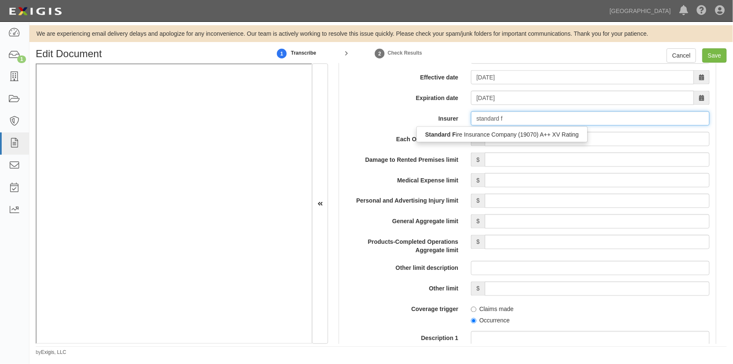
type input "standard fire Insurance Company (19070) A++ XV Rating"
type input "standard fire"
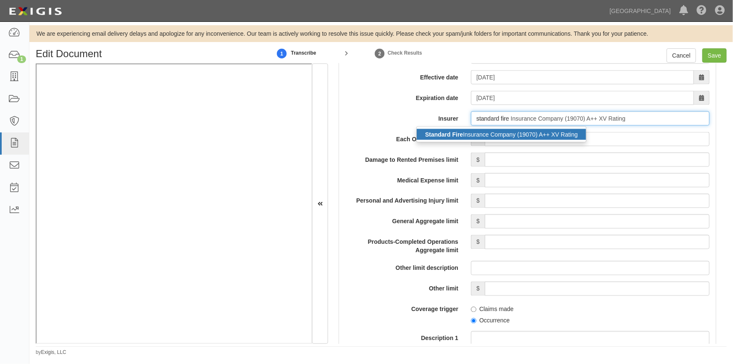
click at [453, 135] on strong "Standard Fire" at bounding box center [444, 134] width 38 height 7
type input "Standard Fire Insurance Company (19070) A++ XV Rating"
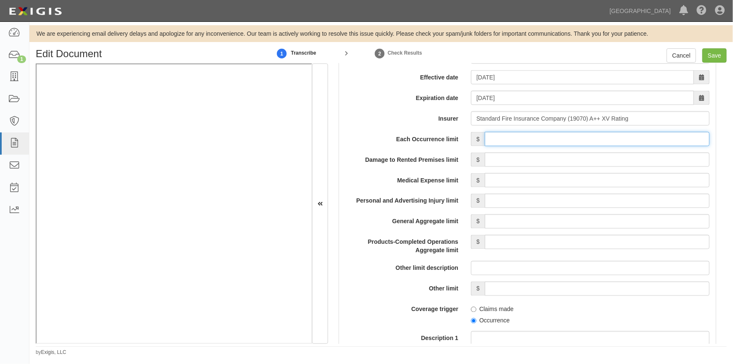
click at [530, 140] on input "Each Occurrence limit" at bounding box center [597, 139] width 225 height 14
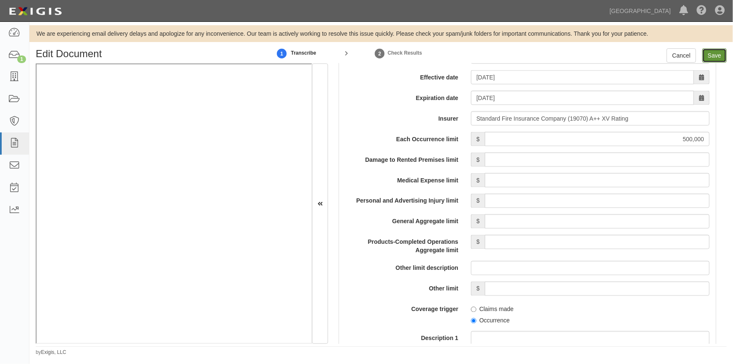
click at [712, 55] on input "Save" at bounding box center [715, 55] width 24 height 14
type input "500000"
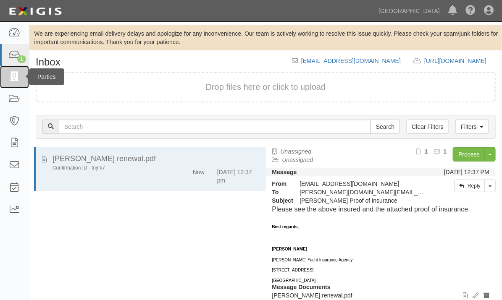
click at [17, 82] on icon at bounding box center [14, 77] width 12 height 10
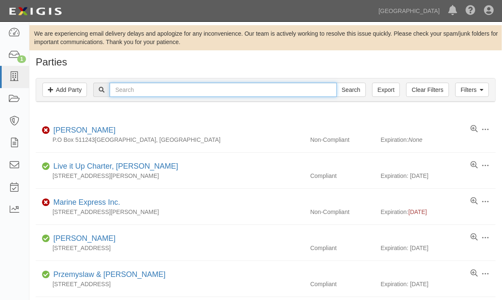
paste input "CLEOFAS GARCIA & DAVID GARCIA"
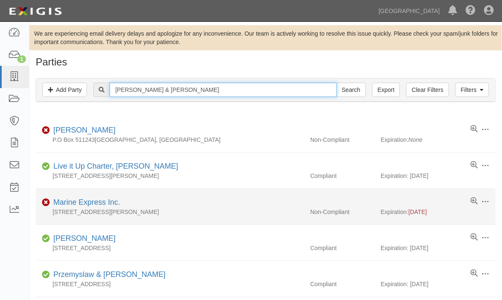
type input "CLEOFAS GARCIA & DAVID GARCIA"
click at [337, 83] on input "Search" at bounding box center [351, 90] width 29 height 14
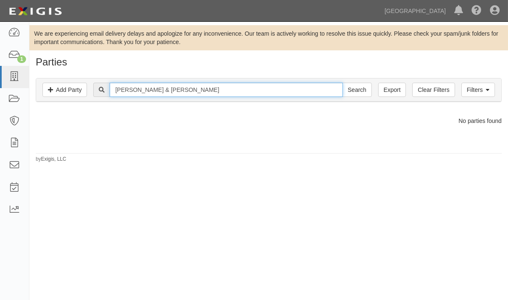
click at [240, 90] on input "[PERSON_NAME] & [PERSON_NAME]" at bounding box center [226, 90] width 233 height 14
click at [176, 92] on input "CLEOFAS GARCIA & DAVID GARCIA" at bounding box center [226, 90] width 233 height 14
type input "[PERSON_NAME]"
click at [343, 83] on input "Search" at bounding box center [357, 90] width 29 height 14
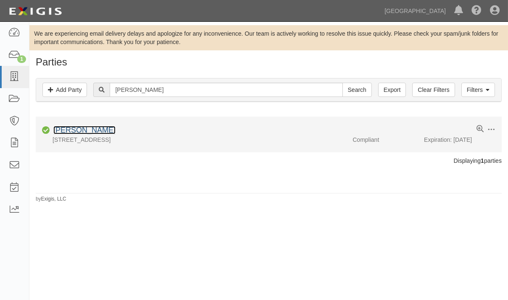
click at [66, 134] on link "[PERSON_NAME]" at bounding box center [84, 130] width 62 height 8
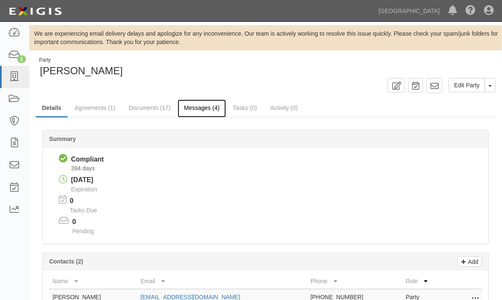
click at [215, 100] on link "Messages (4)" at bounding box center [202, 109] width 48 height 18
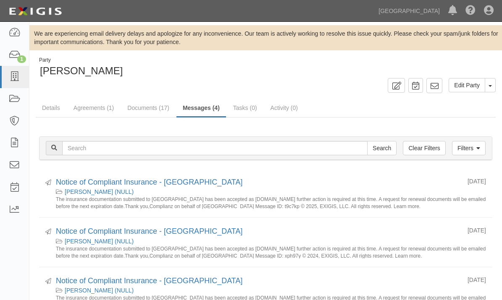
click at [206, 100] on link "Messages (4)" at bounding box center [202, 109] width 50 height 18
click at [145, 100] on link "Documents (17)" at bounding box center [148, 109] width 55 height 18
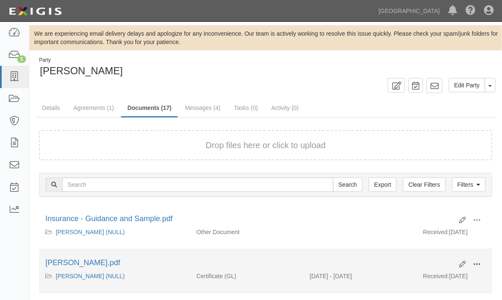
click at [481, 258] on button at bounding box center [477, 265] width 18 height 14
click at [424, 269] on link "View" at bounding box center [436, 276] width 66 height 15
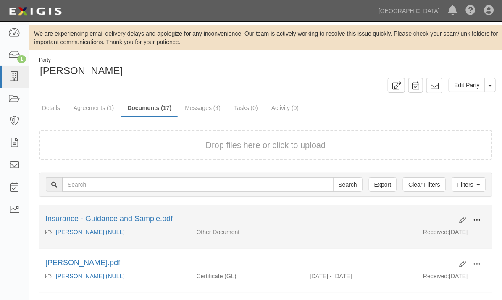
click at [475, 217] on span at bounding box center [477, 221] width 8 height 8
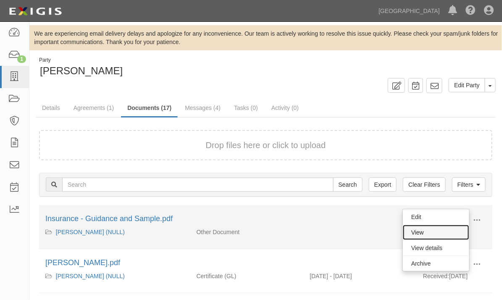
click at [435, 225] on link "View" at bounding box center [436, 232] width 66 height 15
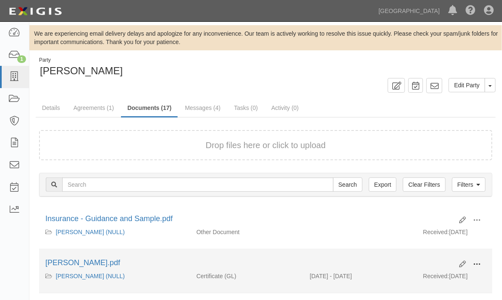
click at [477, 261] on span at bounding box center [477, 265] width 8 height 8
click at [421, 269] on link "View" at bounding box center [436, 276] width 66 height 15
click at [480, 261] on span at bounding box center [477, 265] width 8 height 8
click at [429, 269] on link "View" at bounding box center [436, 276] width 66 height 15
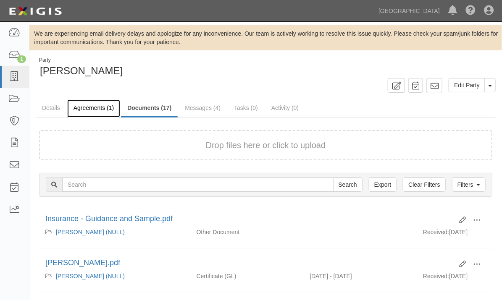
click at [85, 100] on link "Agreements (1)" at bounding box center [93, 109] width 53 height 18
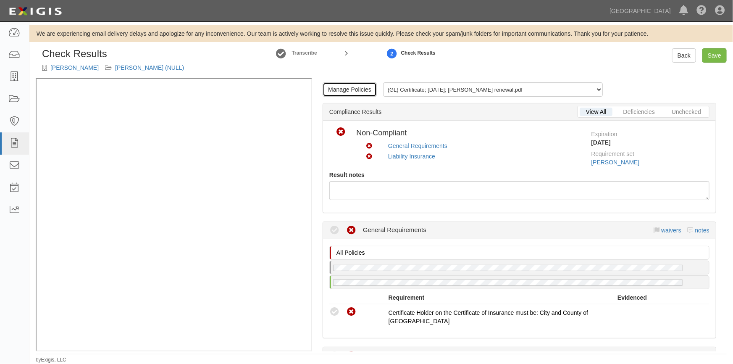
click at [353, 84] on link "Manage Policies" at bounding box center [350, 89] width 54 height 14
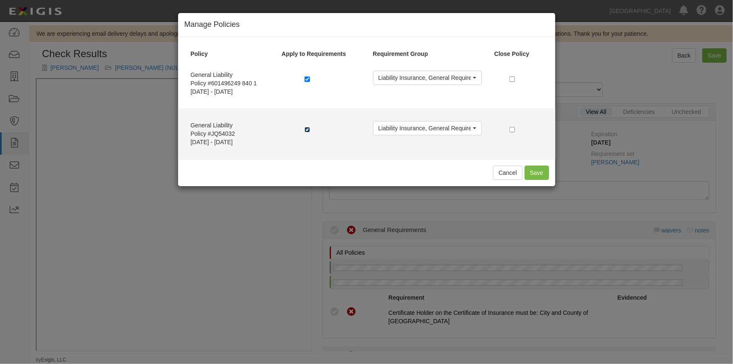
click at [308, 130] on input "checkbox" at bounding box center [307, 129] width 5 height 5
checkbox input "false"
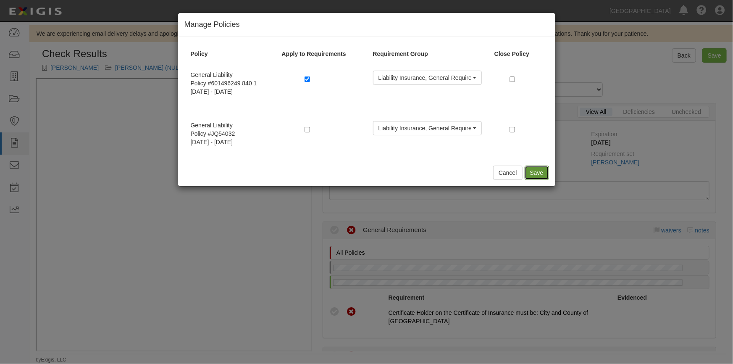
click at [534, 179] on button "Save" at bounding box center [537, 173] width 24 height 14
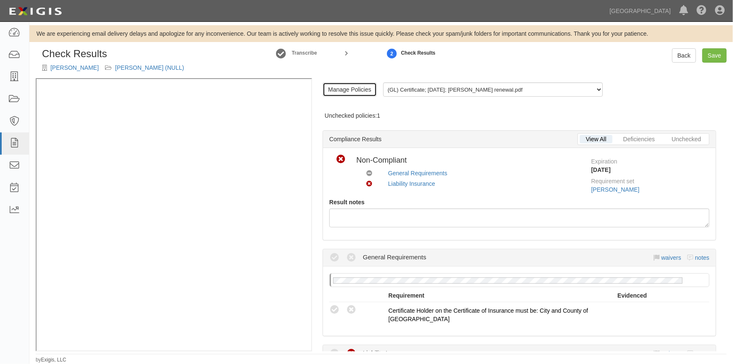
scroll to position [114, 0]
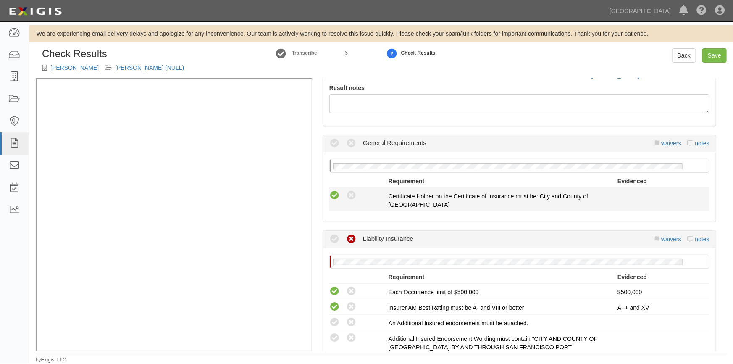
click at [332, 197] on icon at bounding box center [334, 195] width 11 height 11
radio input "true"
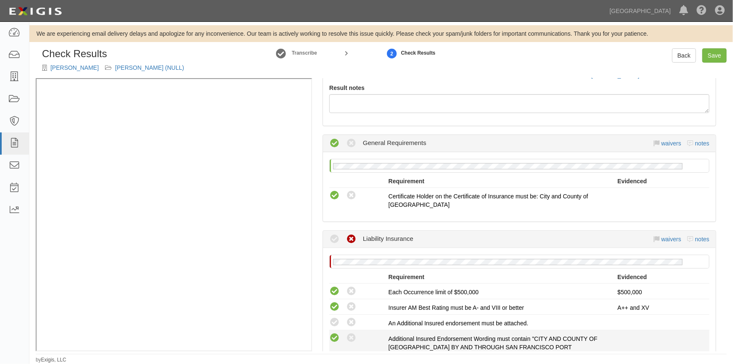
drag, startPoint x: 333, startPoint y: 320, endPoint x: 334, endPoint y: 332, distance: 11.4
click at [333, 326] on icon at bounding box center [334, 322] width 11 height 11
radio input "true"
click at [334, 337] on icon at bounding box center [334, 338] width 11 height 11
radio input "true"
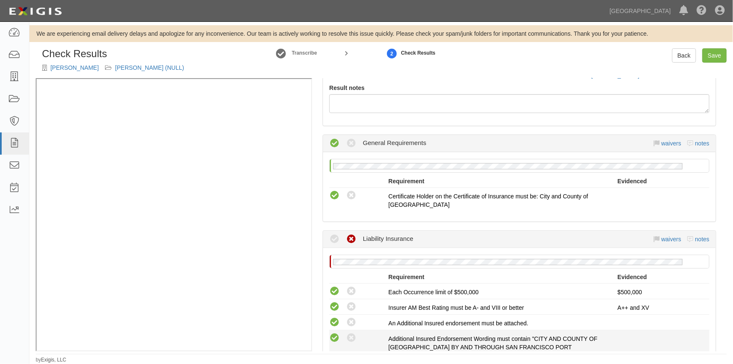
radio input "true"
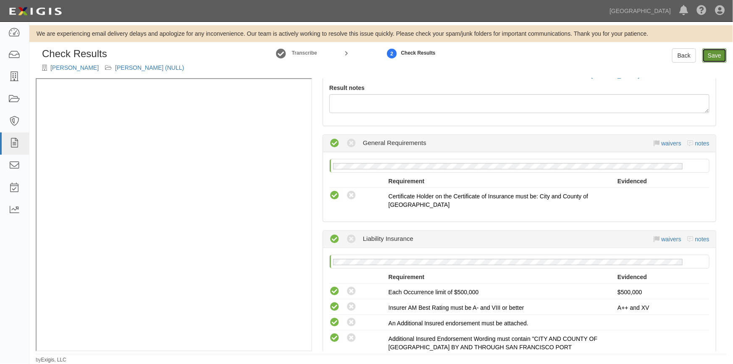
click at [717, 57] on link "Save" at bounding box center [715, 55] width 24 height 14
radio input "true"
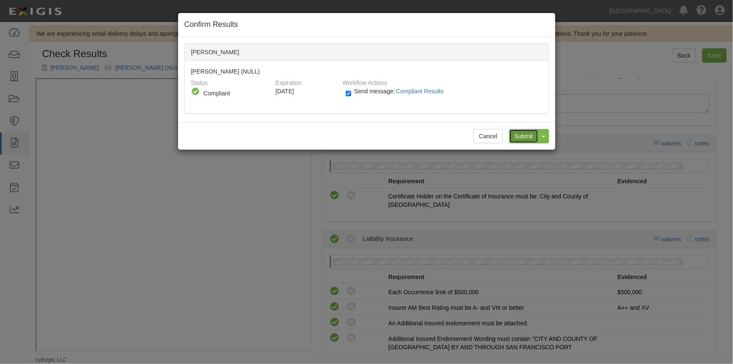
click at [519, 134] on input "Submit" at bounding box center [523, 136] width 29 height 14
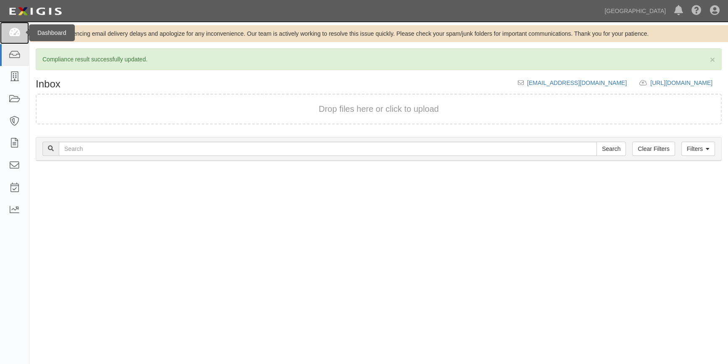
click at [14, 34] on icon at bounding box center [14, 33] width 12 height 10
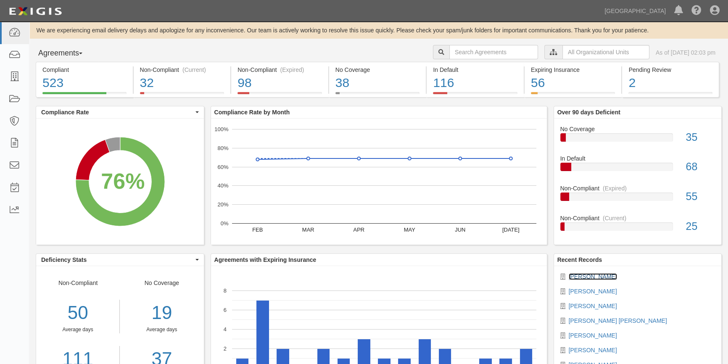
click at [591, 278] on link "David Garcia" at bounding box center [593, 276] width 48 height 7
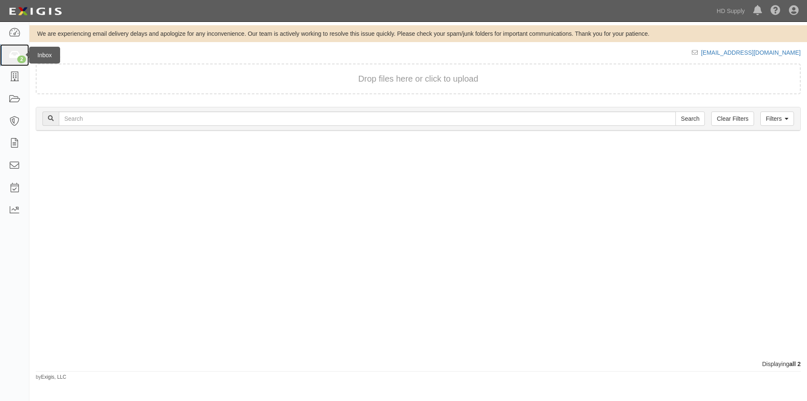
click at [9, 52] on icon at bounding box center [14, 55] width 12 height 10
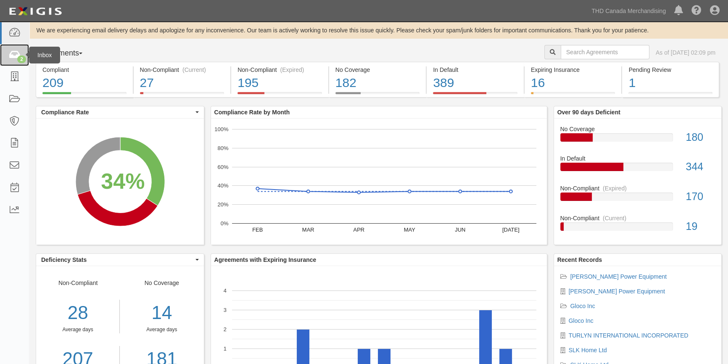
click at [11, 57] on icon at bounding box center [14, 55] width 12 height 10
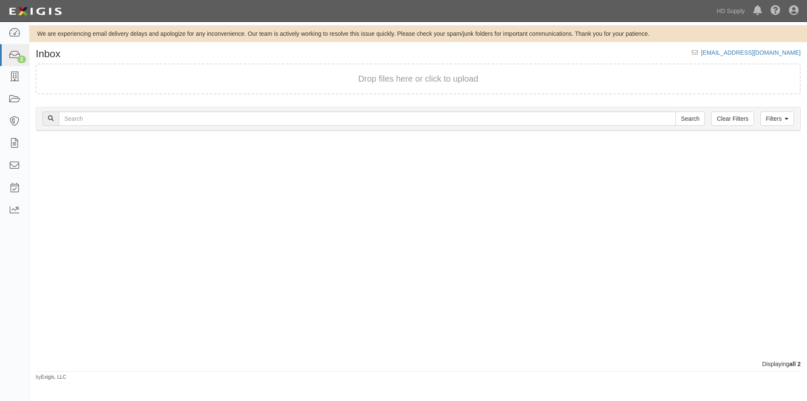
click at [26, 357] on div "Dashboard 2 Inbox Parties Agreements Coverages Documents Messages Tasks Reports" at bounding box center [14, 211] width 29 height 379
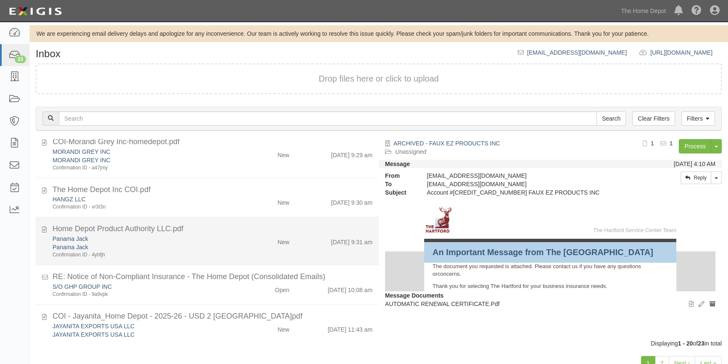
scroll to position [611, 0]
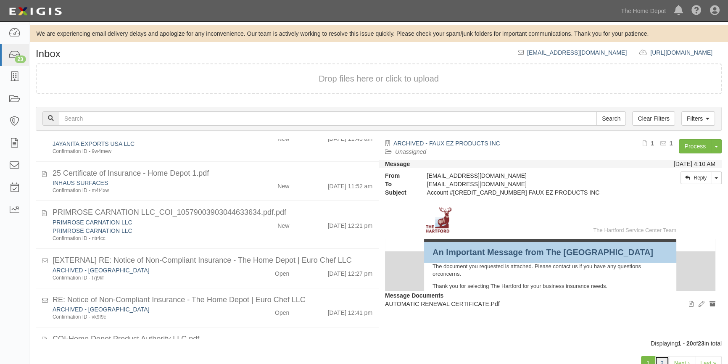
click at [663, 358] on link "2" at bounding box center [662, 363] width 14 height 14
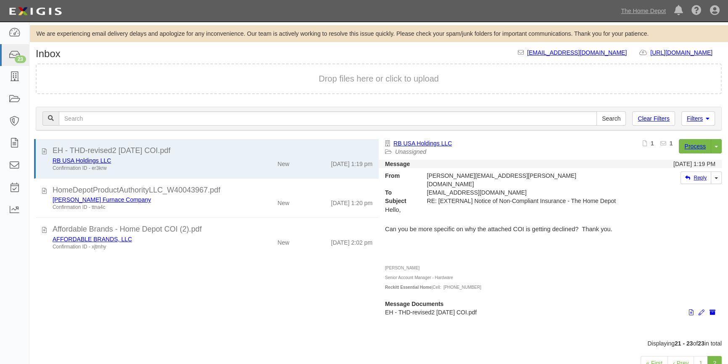
click at [76, 274] on div "EH - THD-revised2 8.13.25 COI.pdf RB USA Holdings LLC Confirmation ID - er3krw …" at bounding box center [203, 239] width 349 height 200
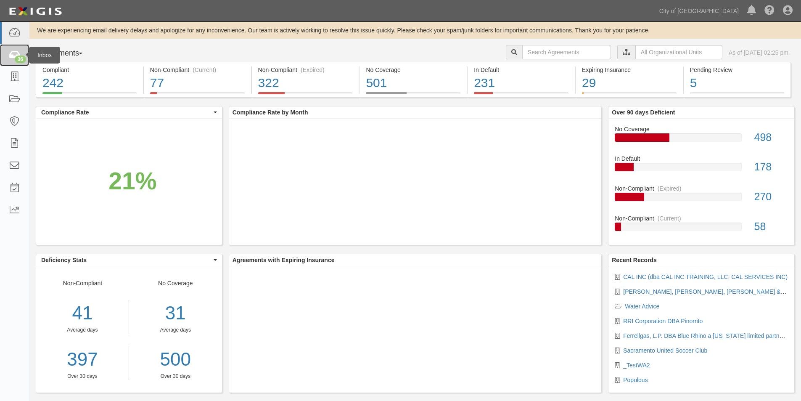
click at [15, 54] on icon at bounding box center [14, 55] width 12 height 10
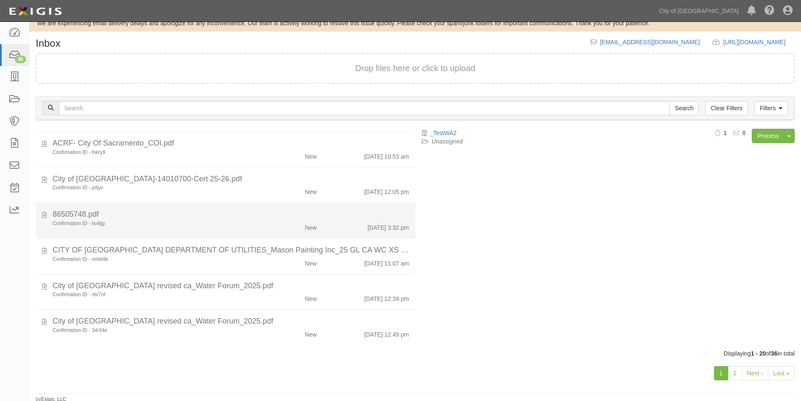
scroll to position [13, 0]
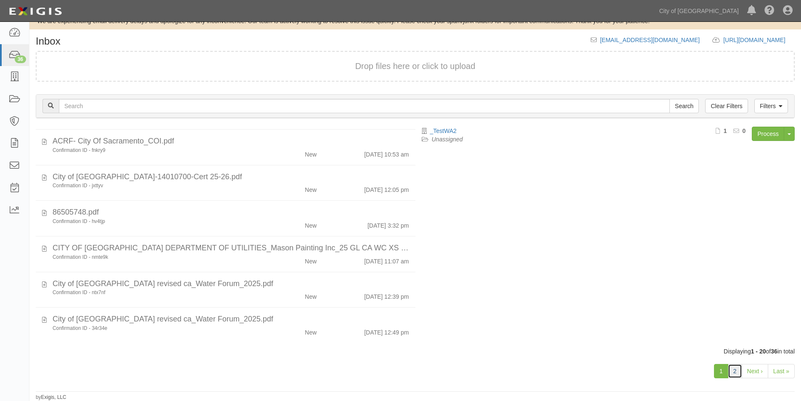
click at [732, 369] on link "2" at bounding box center [734, 371] width 14 height 14
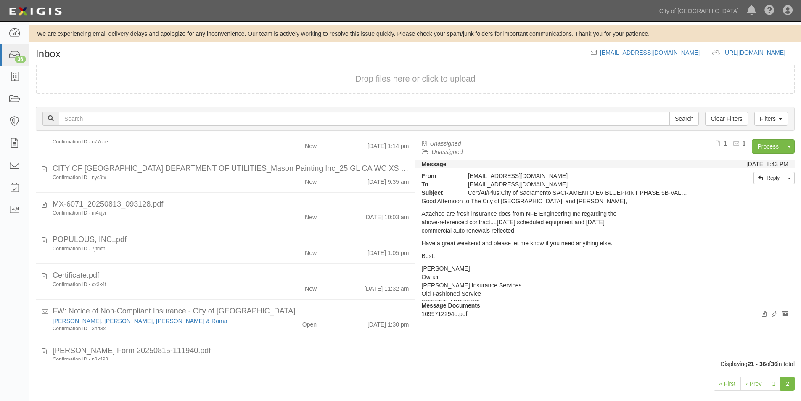
scroll to position [92, 0]
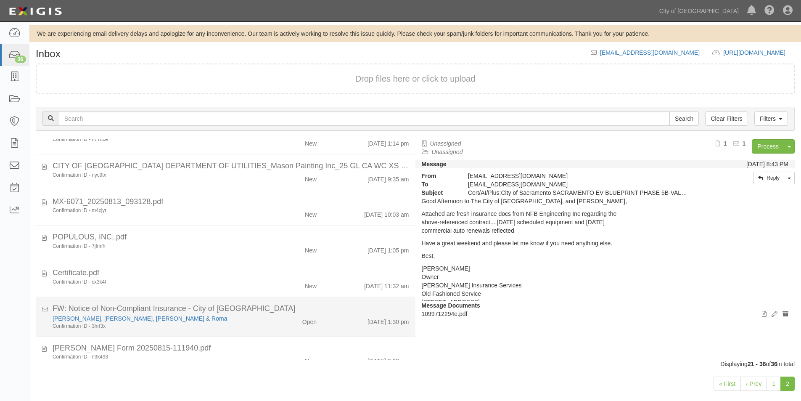
click at [232, 308] on div "FW: Notice of Non-Compliant Insurance - City of [GEOGRAPHIC_DATA]" at bounding box center [231, 308] width 356 height 11
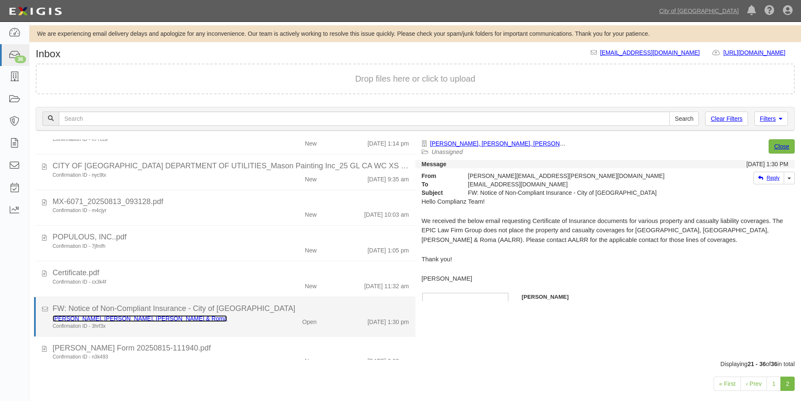
click at [92, 319] on link "[PERSON_NAME], [PERSON_NAME], [PERSON_NAME] & Roma" at bounding box center [140, 318] width 174 height 7
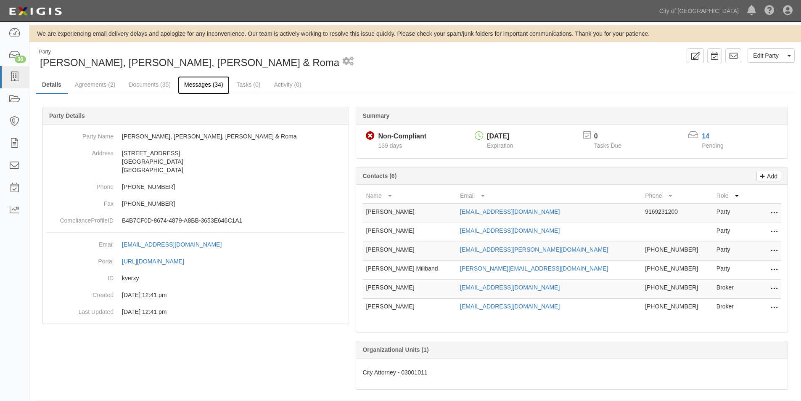
click at [198, 83] on link "Messages (34)" at bounding box center [204, 85] width 52 height 18
drag, startPoint x: 523, startPoint y: 210, endPoint x: 465, endPoint y: 209, distance: 58.4
click at [461, 208] on tr "Elena Barnett ebarnett@aalrr.com 9169231200 Party Edit Delete" at bounding box center [571, 212] width 419 height 19
click at [211, 86] on link "Messages (34)" at bounding box center [204, 85] width 52 height 18
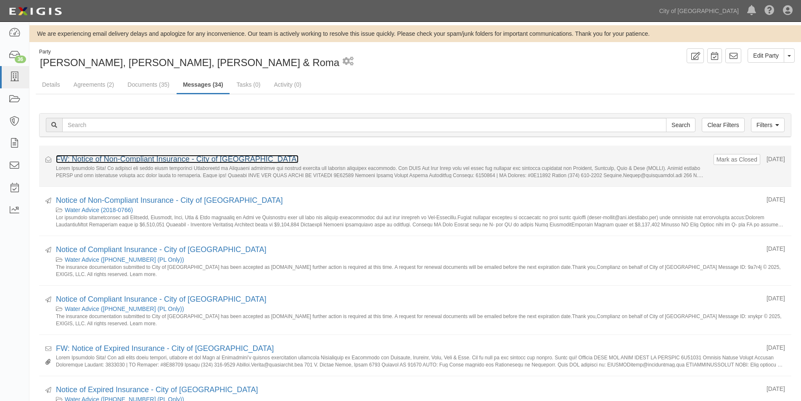
click at [166, 163] on link "FW: Notice of Non-Compliant Insurance - City of [GEOGRAPHIC_DATA]" at bounding box center [177, 159] width 242 height 8
click at [169, 158] on link "FW: Notice of Non-Compliant Insurance - City of [GEOGRAPHIC_DATA]" at bounding box center [177, 159] width 242 height 8
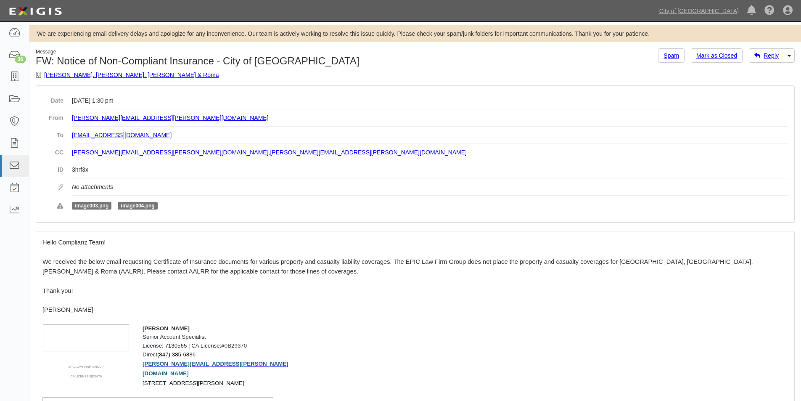
click at [787, 63] on div "Message FW: Notice of Non-Compliant Insurance - City of [GEOGRAPHIC_DATA] Atkin…" at bounding box center [414, 66] width 771 height 37
click at [788, 59] on link "Toggle Dropdown" at bounding box center [788, 55] width 11 height 14
click at [746, 83] on link "Forward" at bounding box center [760, 82] width 66 height 11
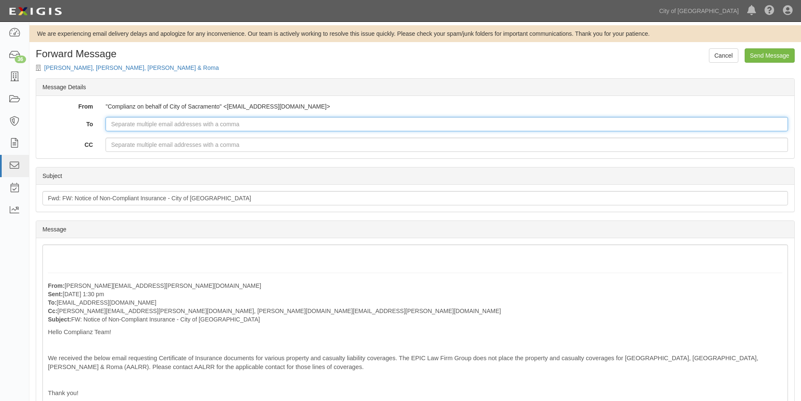
paste input "[EMAIL_ADDRESS][DOMAIN_NAME]"
type input "[EMAIL_ADDRESS][DOMAIN_NAME]"
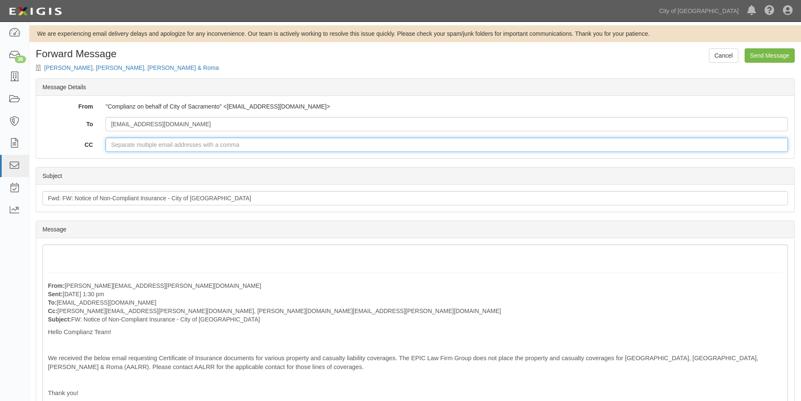
click at [131, 144] on input "CC" at bounding box center [446, 144] width 682 height 14
paste input "[PERSON_NAME][EMAIL_ADDRESS][DOMAIN_NAME]"
type input "[PERSON_NAME][EMAIL_ADDRESS][DOMAIN_NAME],"
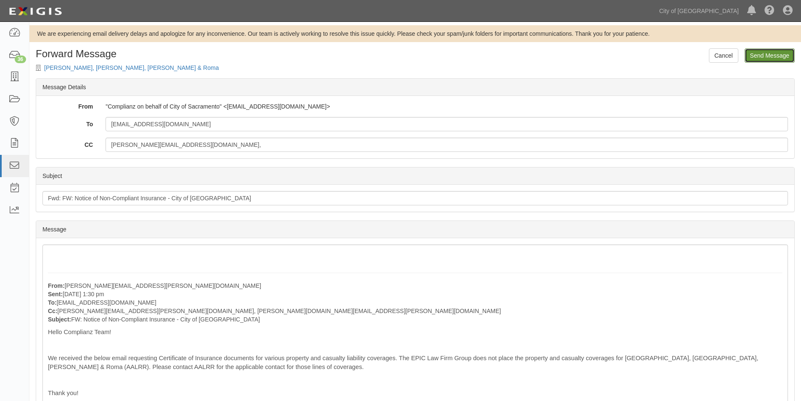
click at [773, 55] on input "Send Message" at bounding box center [769, 55] width 50 height 14
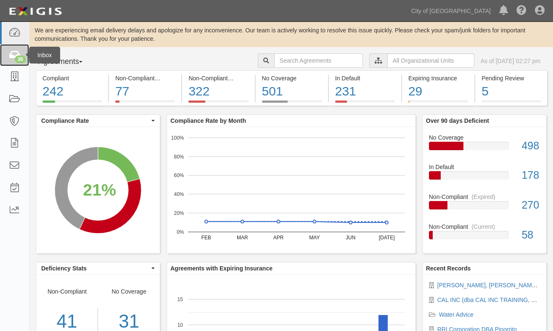
click at [10, 53] on icon at bounding box center [14, 55] width 12 height 10
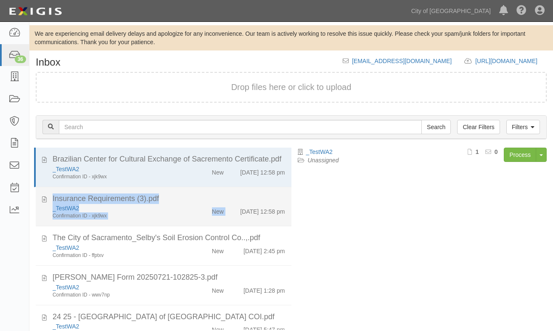
drag, startPoint x: 284, startPoint y: 179, endPoint x: 276, endPoint y: 218, distance: 40.0
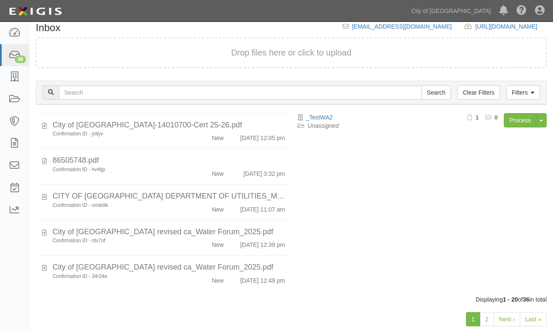
scroll to position [53, 0]
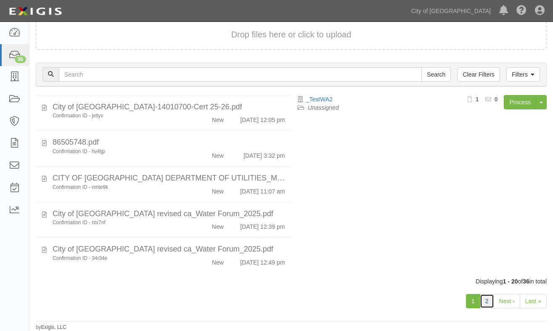
click at [484, 300] on link "2" at bounding box center [487, 301] width 14 height 14
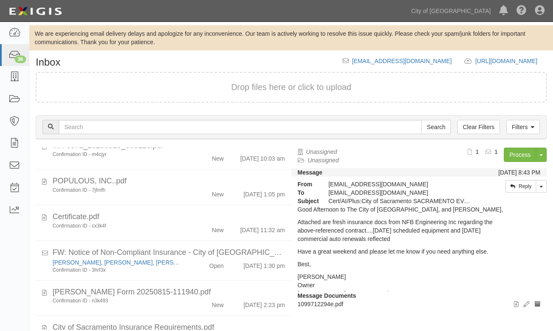
scroll to position [159, 0]
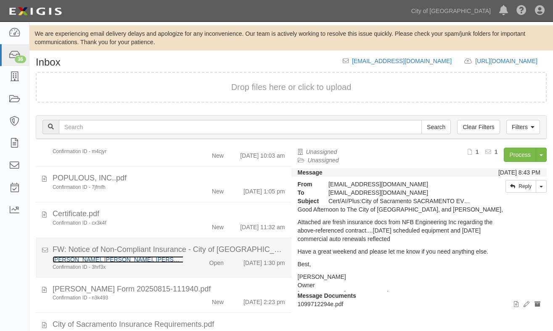
click at [118, 260] on link "[PERSON_NAME], [PERSON_NAME], [PERSON_NAME] & Roma" at bounding box center [140, 259] width 174 height 7
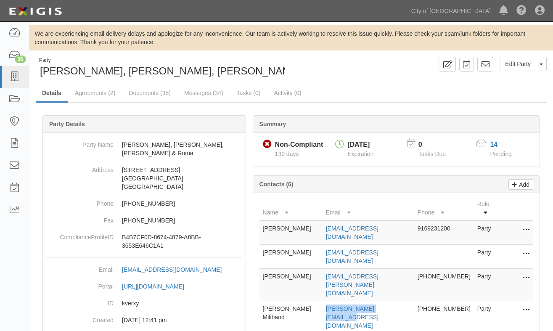
drag, startPoint x: 325, startPoint y: 278, endPoint x: 395, endPoint y: 277, distance: 70.2
click at [395, 301] on td "wes.miliband@aalrr.com" at bounding box center [368, 317] width 92 height 32
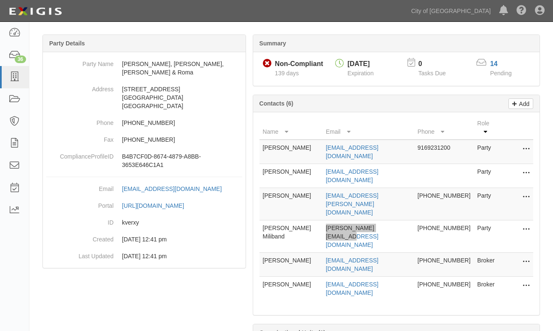
scroll to position [84, 0]
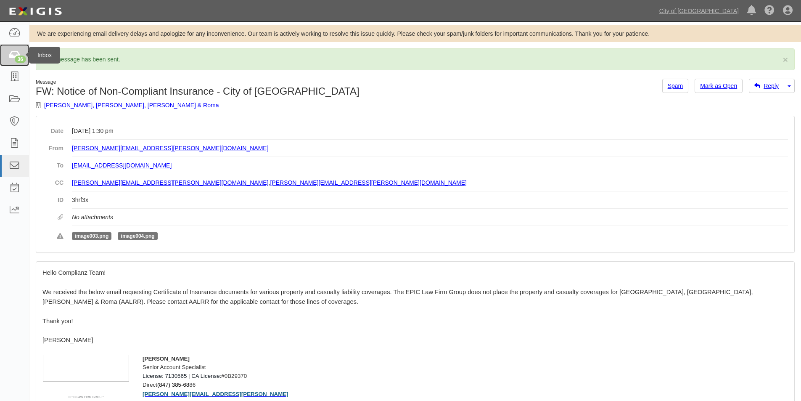
click at [21, 56] on div "36" at bounding box center [20, 59] width 11 height 8
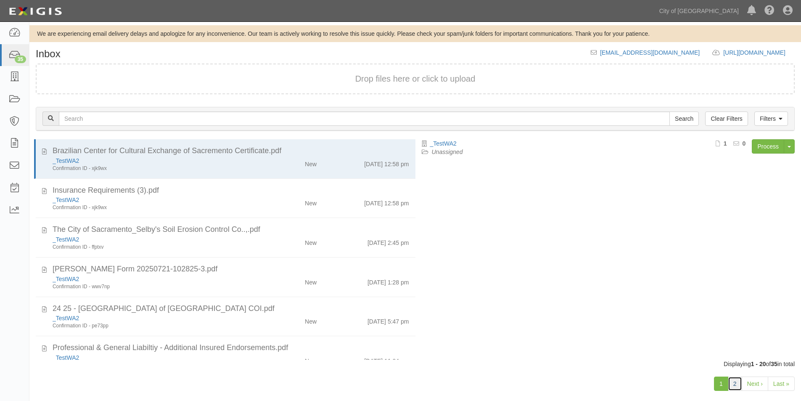
click at [733, 384] on link "2" at bounding box center [734, 383] width 14 height 14
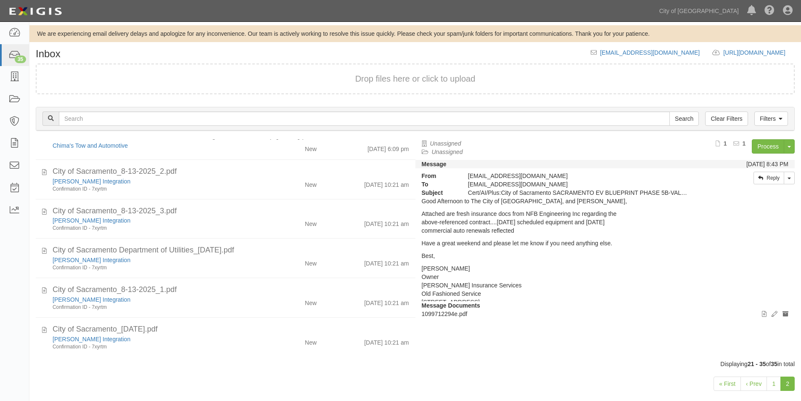
scroll to position [337, 0]
click at [771, 385] on link "1" at bounding box center [773, 383] width 14 height 14
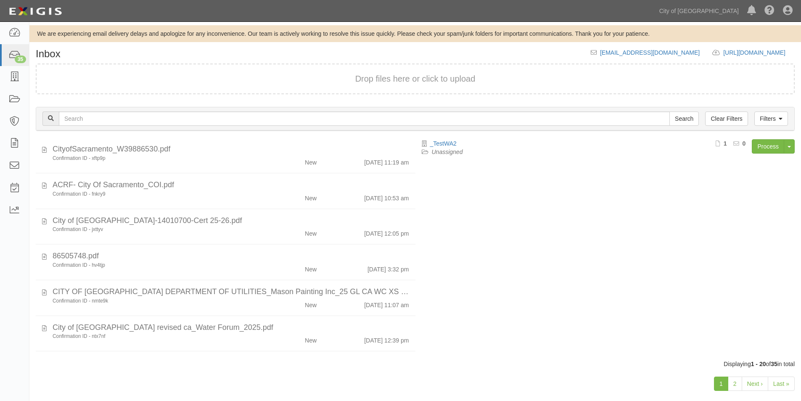
scroll to position [533, 0]
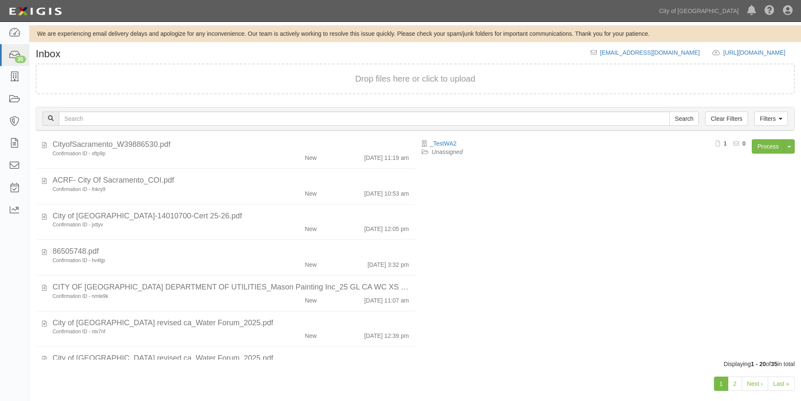
scroll to position [533, 0]
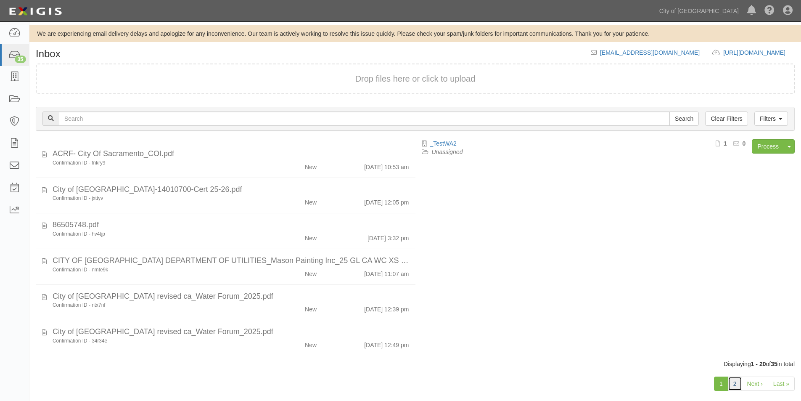
click at [732, 386] on link "2" at bounding box center [734, 383] width 14 height 14
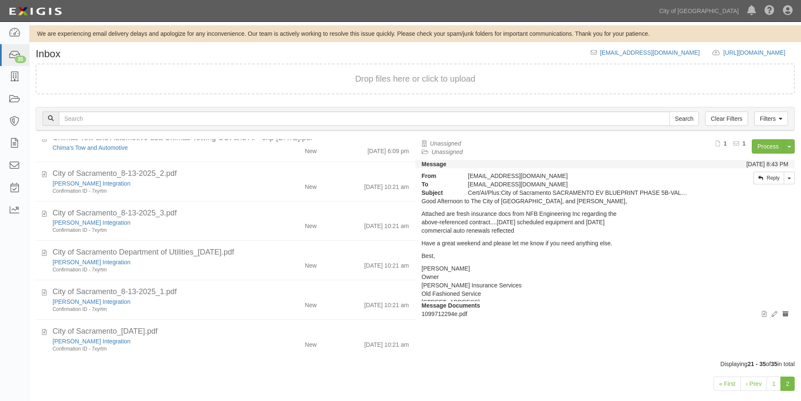
scroll to position [337, 0]
click at [774, 383] on link "1" at bounding box center [773, 383] width 14 height 14
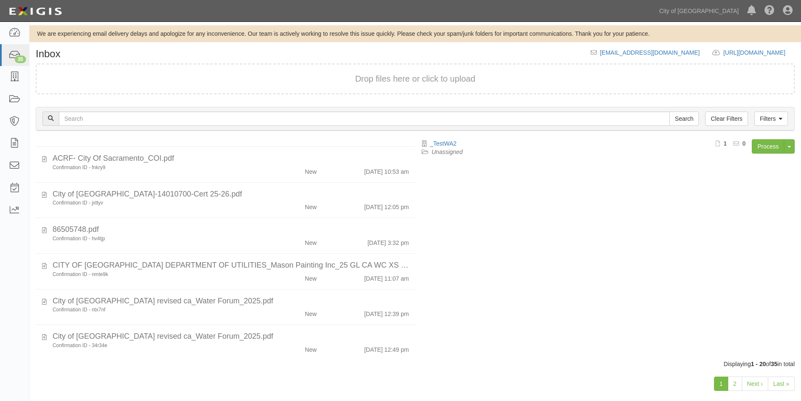
scroll to position [533, 0]
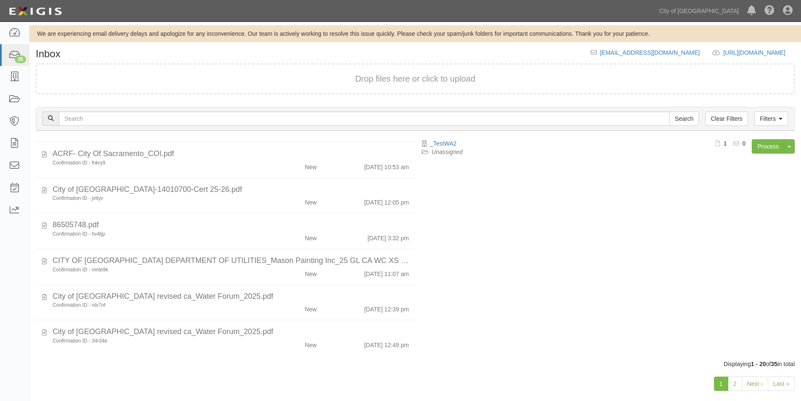
click at [56, 368] on div "1 2 Next › Last »" at bounding box center [414, 384] width 771 height 33
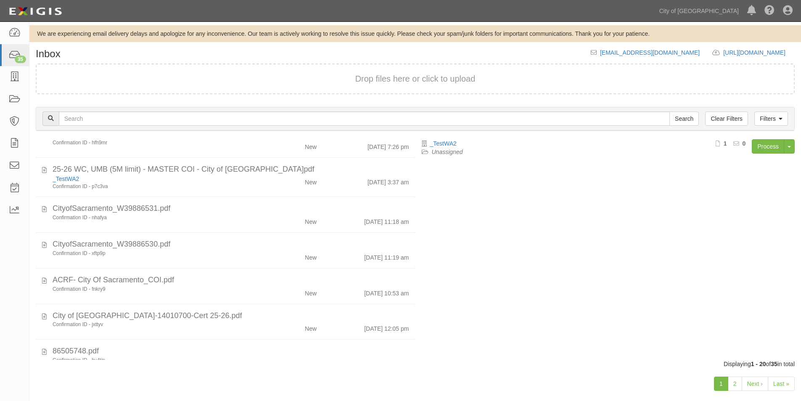
scroll to position [0, 0]
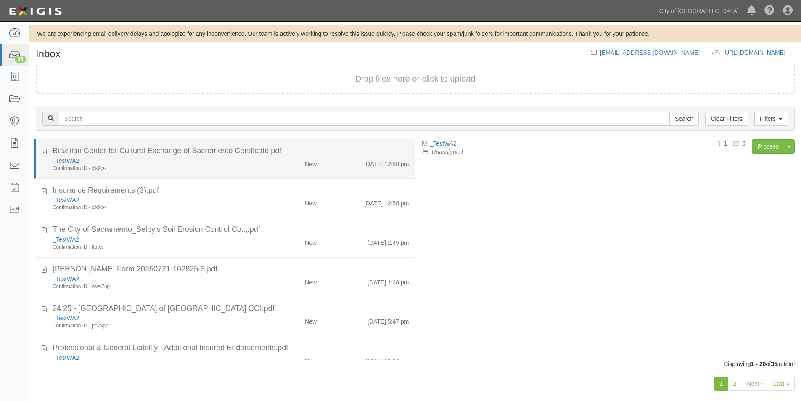
click at [195, 168] on div "Confirmation ID - xjk9wx" at bounding box center [154, 168] width 203 height 7
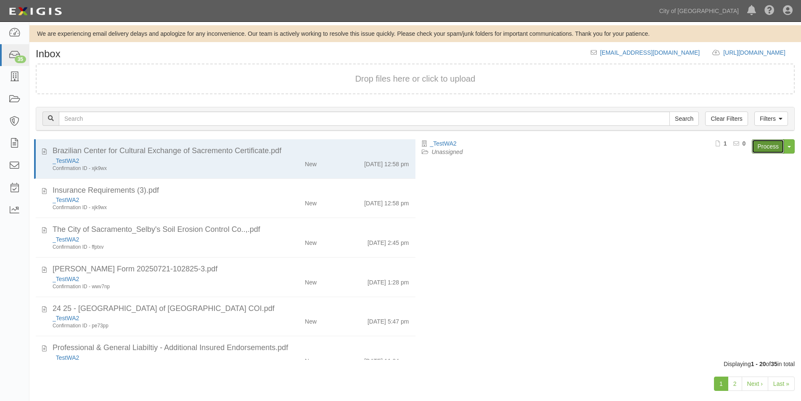
click at [762, 147] on link "Process" at bounding box center [767, 146] width 32 height 14
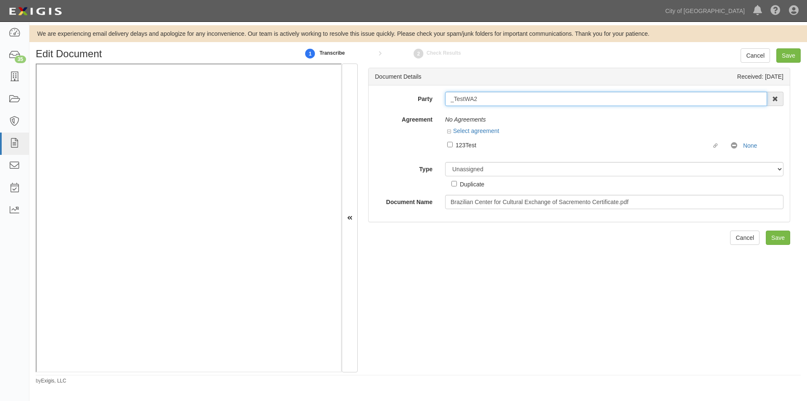
drag, startPoint x: 487, startPoint y: 100, endPoint x: 387, endPoint y: 96, distance: 99.7
click at [387, 96] on div "Party _TestWA2 16th & O Gateway (dba Ravel [PERSON_NAME] Properties) 17R Orchar…" at bounding box center [579, 99] width 421 height 14
type input "b"
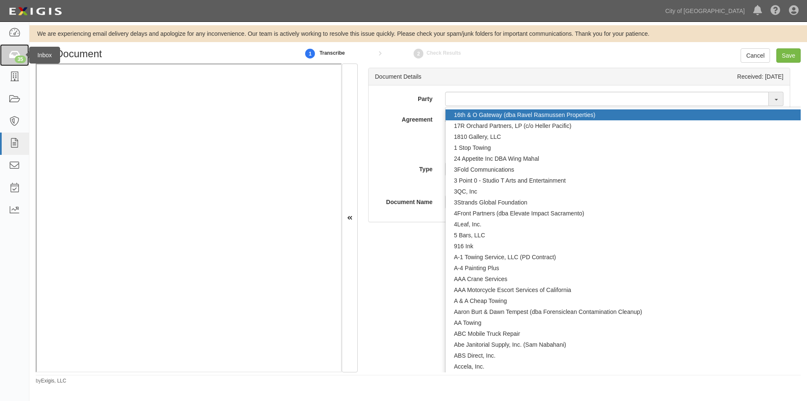
click at [9, 57] on icon at bounding box center [14, 55] width 12 height 10
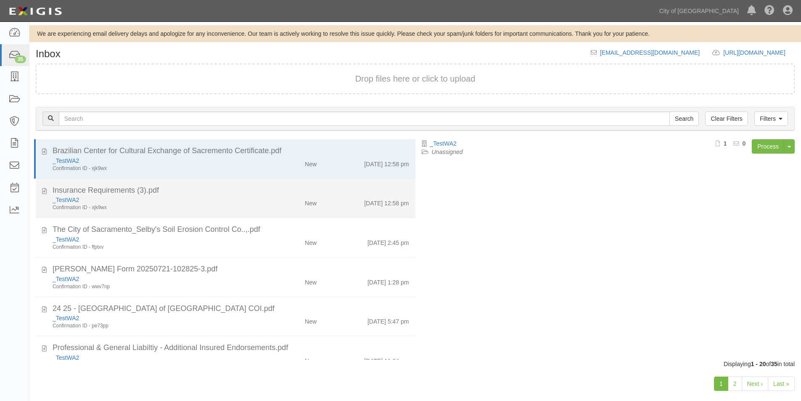
click at [254, 191] on div "Insurance Requirements (3).pdf" at bounding box center [231, 190] width 356 height 11
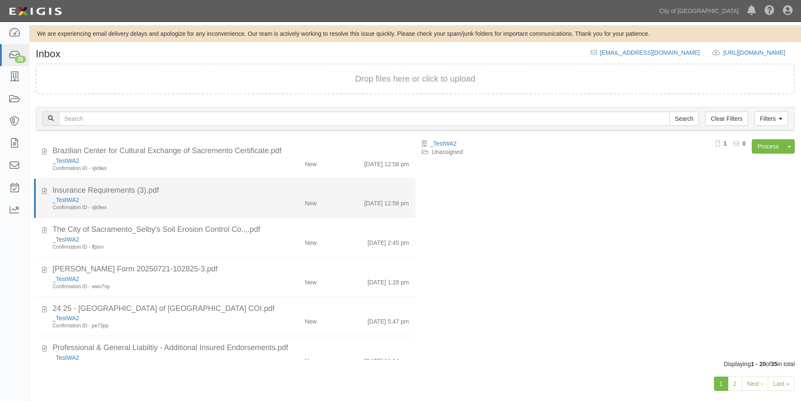
click at [261, 196] on div "New" at bounding box center [291, 201] width 61 height 12
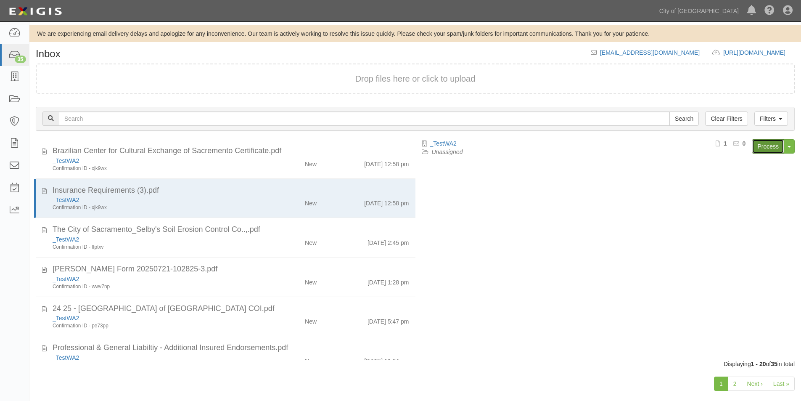
click at [756, 147] on link "Process" at bounding box center [767, 146] width 32 height 14
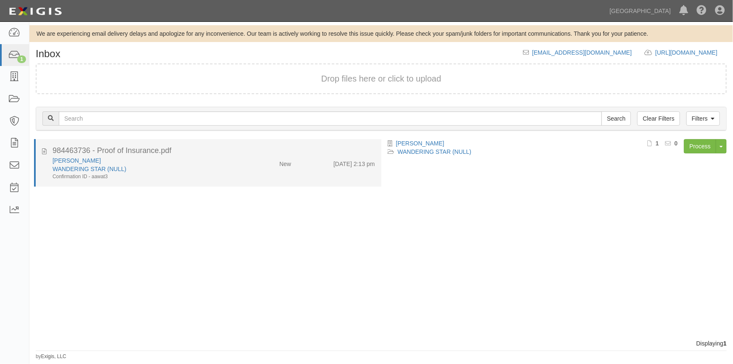
click at [155, 163] on div "[PERSON_NAME]" at bounding box center [144, 160] width 183 height 8
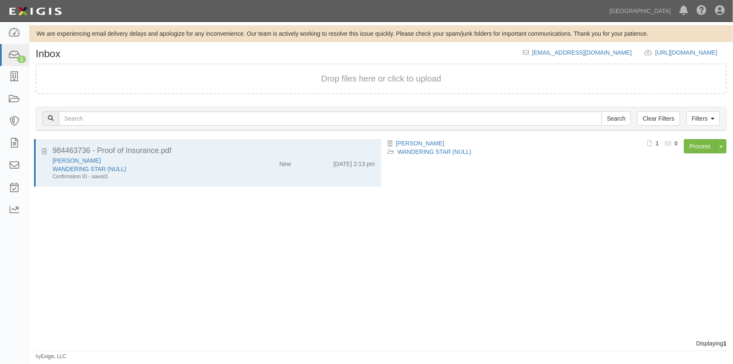
click at [70, 279] on div "984463736 - Proof of Insurance.pdf [PERSON_NAME] WANDERING STAR (NULL) Confirma…" at bounding box center [205, 239] width 352 height 200
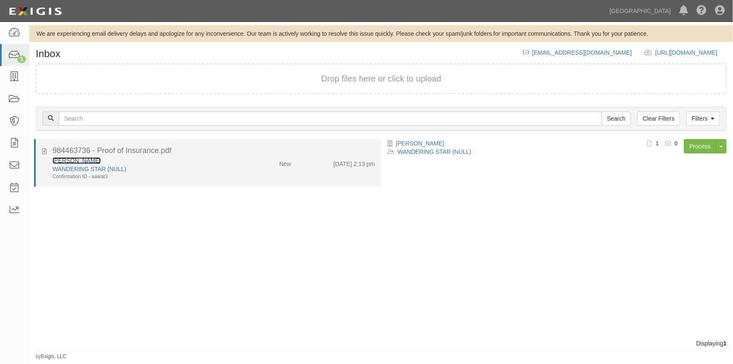
click at [62, 161] on link "[PERSON_NAME]" at bounding box center [77, 160] width 48 height 7
click at [195, 172] on div "WANDERING STAR (NULL)" at bounding box center [144, 169] width 183 height 8
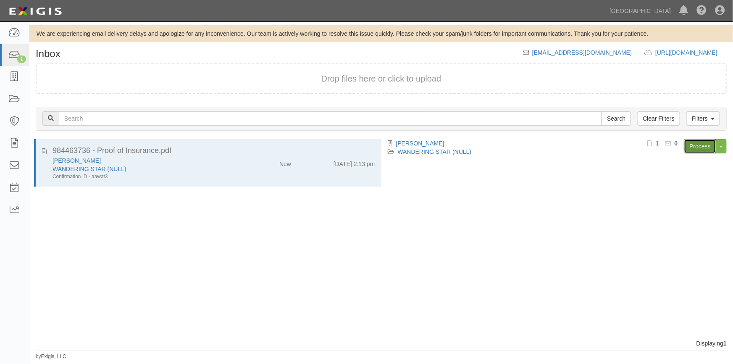
click at [699, 142] on link "Process" at bounding box center [700, 146] width 32 height 14
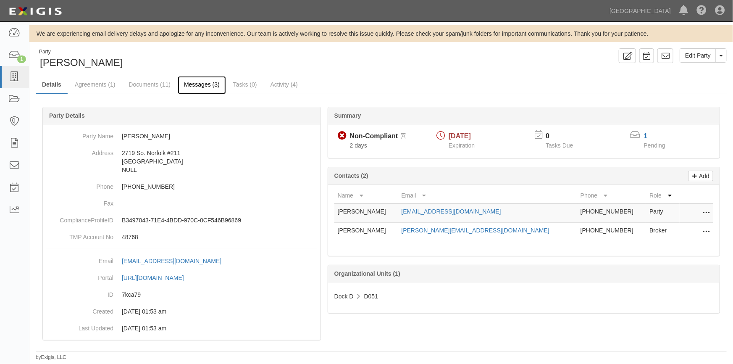
click at [196, 87] on link "Messages (3)" at bounding box center [202, 85] width 48 height 18
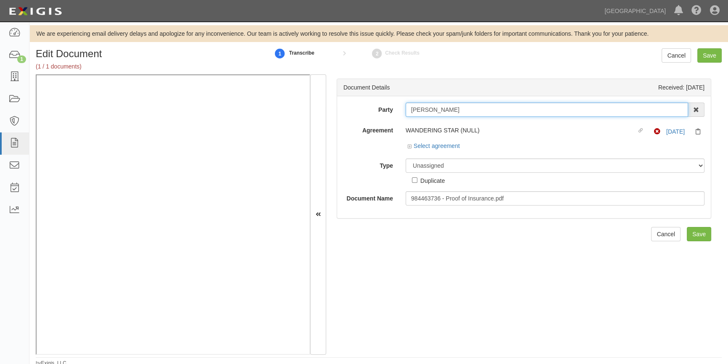
drag, startPoint x: 482, startPoint y: 109, endPoint x: 402, endPoint y: 109, distance: 79.9
click at [402, 109] on div "[PERSON_NAME] AAA Hull Diving, [PERSON_NAME] [PERSON_NAME] [PERSON_NAME] [PERSO…" at bounding box center [554, 110] width 311 height 14
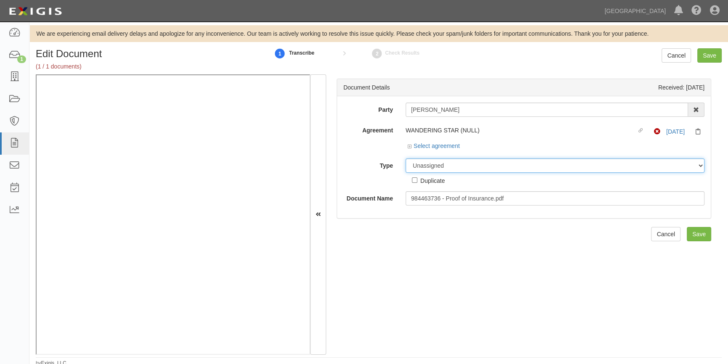
click at [427, 169] on select "Unassigned Binder Cancellation Notice Certificate Contract Endorsement Insuranc…" at bounding box center [555, 165] width 299 height 14
select select "CertificateDetail"
click at [406, 158] on select "Unassigned Binder Cancellation Notice Certificate Contract Endorsement Insuranc…" at bounding box center [555, 165] width 299 height 14
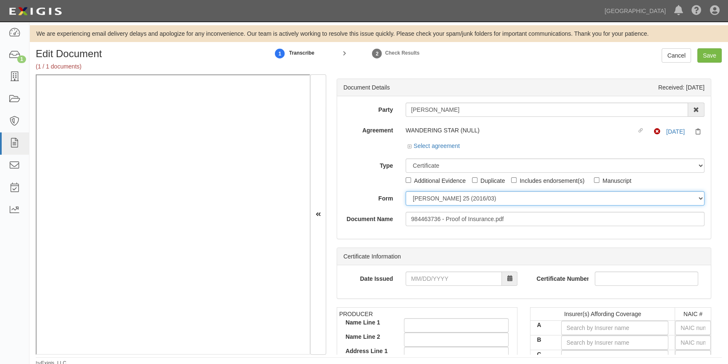
click at [415, 203] on select "ACORD 25 (2016/03) ACORD 101 ACORD 855 NY (2014/05) General" at bounding box center [555, 198] width 299 height 14
select select "GeneralFormDetail"
click at [406, 191] on select "ACORD 25 (2016/03) ACORD 101 ACORD 855 NY (2014/05) General" at bounding box center [555, 198] width 299 height 14
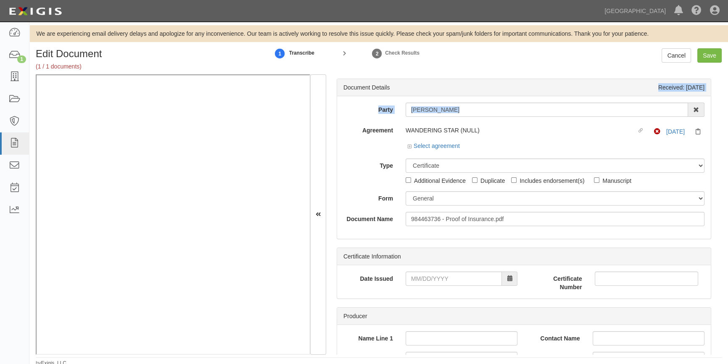
drag, startPoint x: 722, startPoint y: 91, endPoint x: 724, endPoint y: 109, distance: 18.1
click at [724, 109] on div "Edit Document (1 / 1 documents) 1 Transcribe 2 Check Results Cancel Save Docume…" at bounding box center [378, 207] width 698 height 319
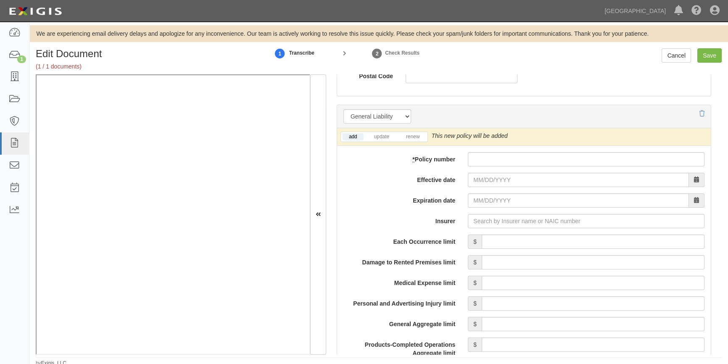
scroll to position [578, 0]
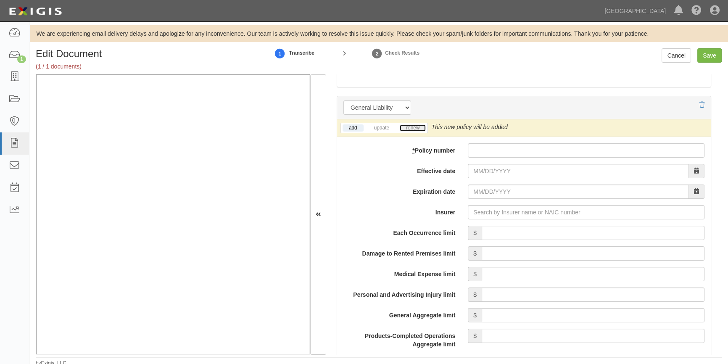
click at [411, 126] on link "renew" at bounding box center [413, 127] width 26 height 7
click at [488, 216] on input "Insurer" at bounding box center [586, 212] width 237 height 14
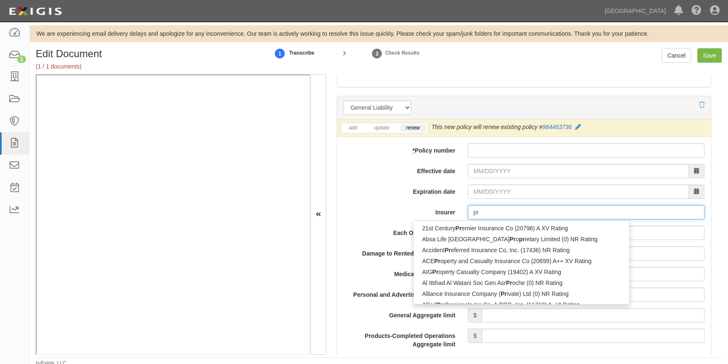
type input "pro"
type input "progressive Advanced Insurance Company (11851) A+ XV Rating"
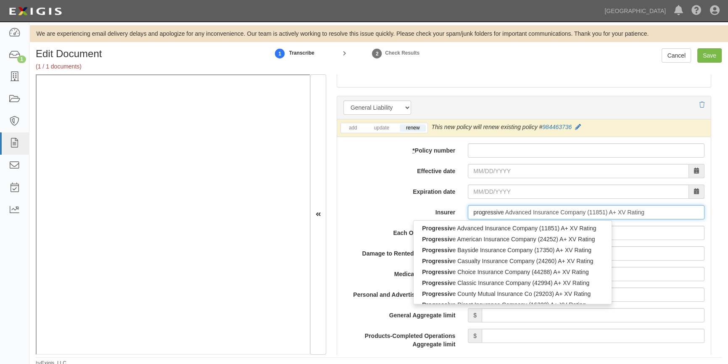
type input "progressive"
type input "progressive casualty Insurance Company (24260) A+ XV Rating"
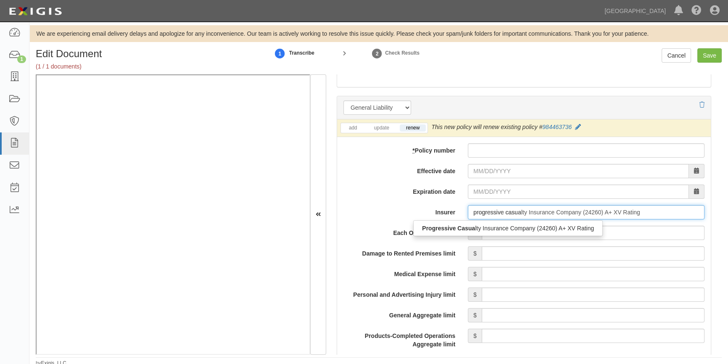
type input "progressive casual"
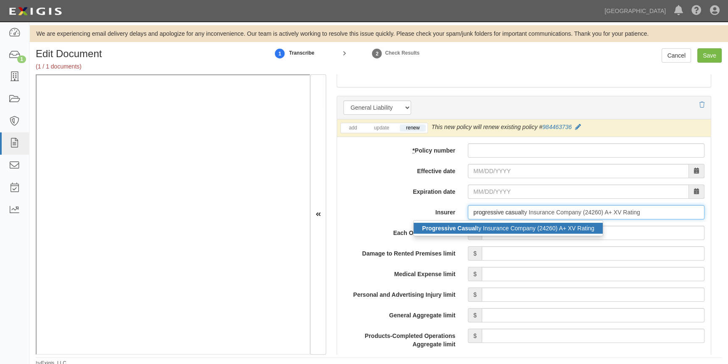
click at [491, 227] on div "Progressive Casual ty Insurance Company (24260) A+ XV Rating" at bounding box center [508, 228] width 189 height 11
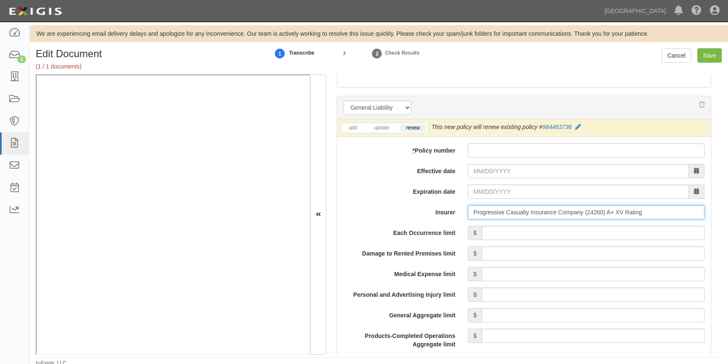
type input "Progressive Casualty Insurance Company (24260) A+ XV Rating"
click at [492, 172] on input "Effective date" at bounding box center [578, 171] width 221 height 14
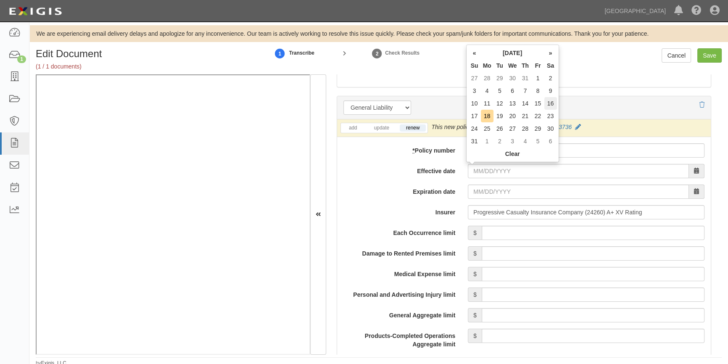
click at [550, 104] on td "16" at bounding box center [550, 103] width 13 height 13
type input "08/16/2025"
type input "08/16/2026"
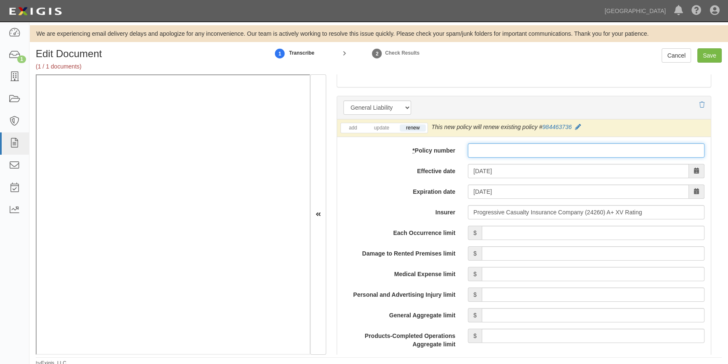
paste input "984463736"
type input "984463736"
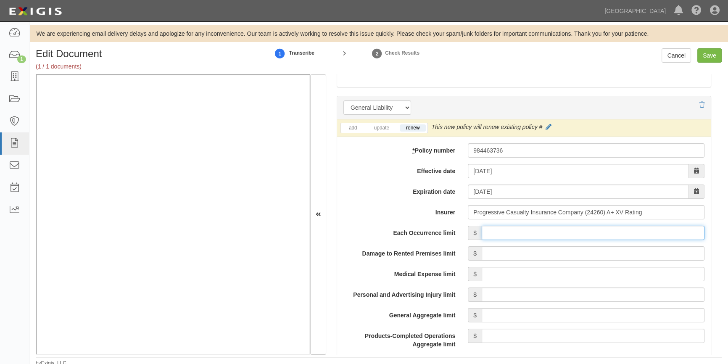
drag, startPoint x: 675, startPoint y: 236, endPoint x: 683, endPoint y: 233, distance: 8.9
click at [683, 233] on input "Each Occurrence limit" at bounding box center [593, 233] width 223 height 14
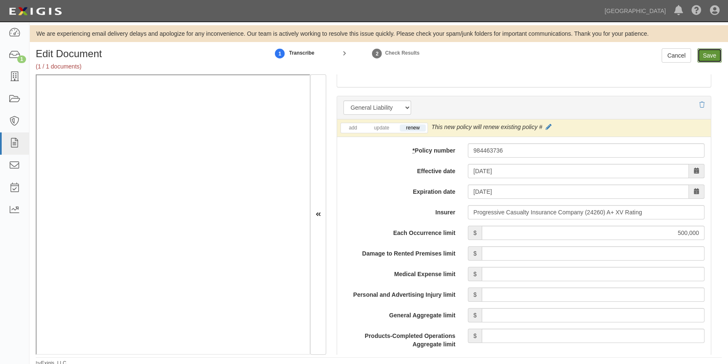
click at [704, 56] on input "Save" at bounding box center [709, 55] width 24 height 14
type input "500000"
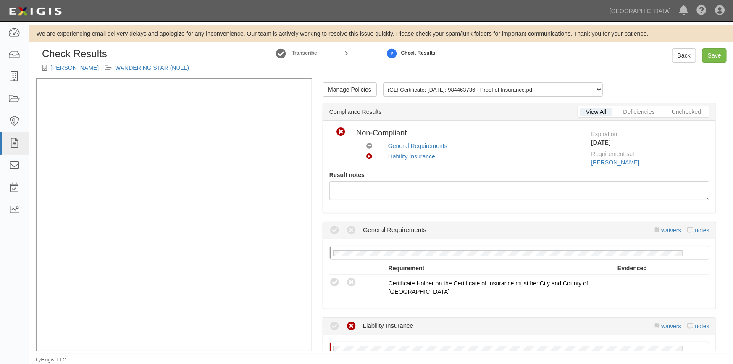
click at [337, 231] on icon at bounding box center [334, 230] width 11 height 11
click at [333, 230] on icon at bounding box center [334, 230] width 11 height 11
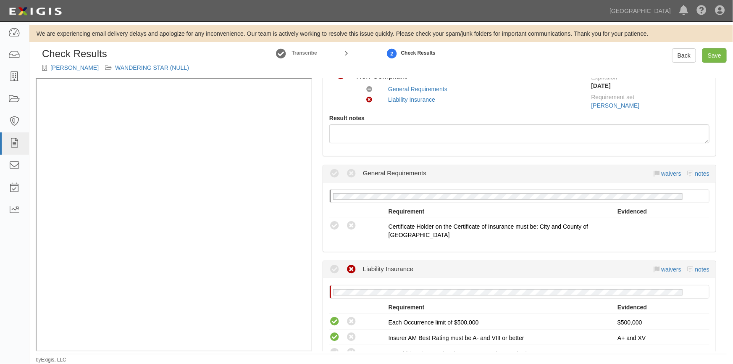
scroll to position [114, 0]
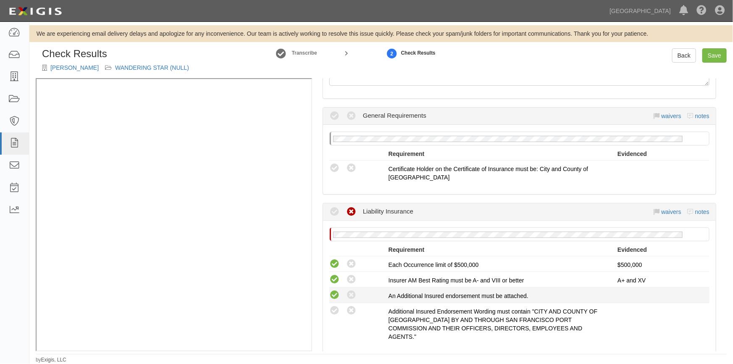
drag, startPoint x: 332, startPoint y: 293, endPoint x: 332, endPoint y: 298, distance: 4.6
click at [332, 294] on icon at bounding box center [334, 295] width 11 height 11
radio input "true"
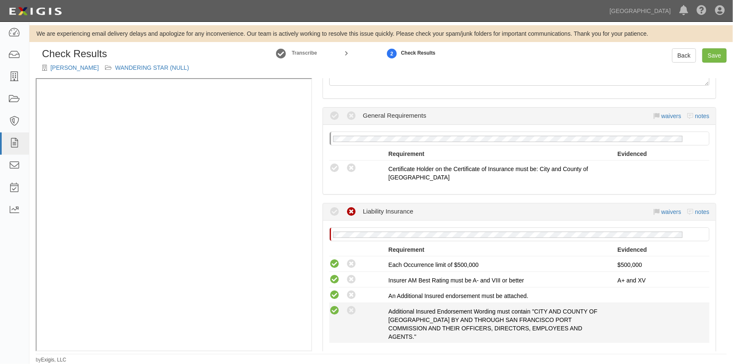
click at [332, 310] on icon at bounding box center [334, 311] width 11 height 11
radio input "true"
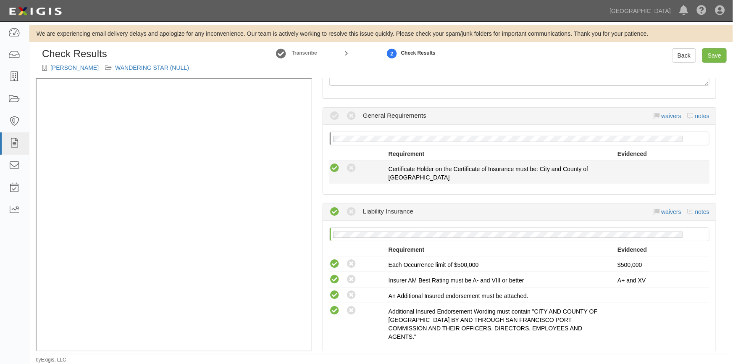
click at [337, 165] on icon at bounding box center [334, 168] width 11 height 11
radio input "true"
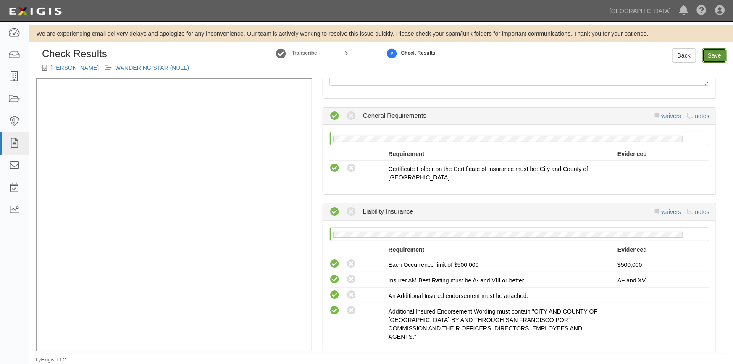
click at [710, 59] on link "Save" at bounding box center [715, 55] width 24 height 14
radio input "true"
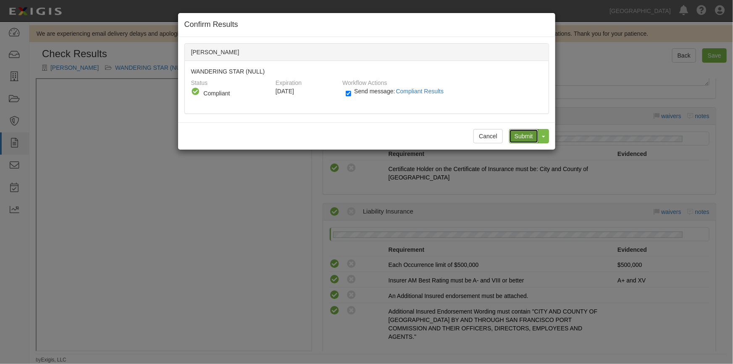
click at [527, 134] on input "Submit" at bounding box center [523, 136] width 29 height 14
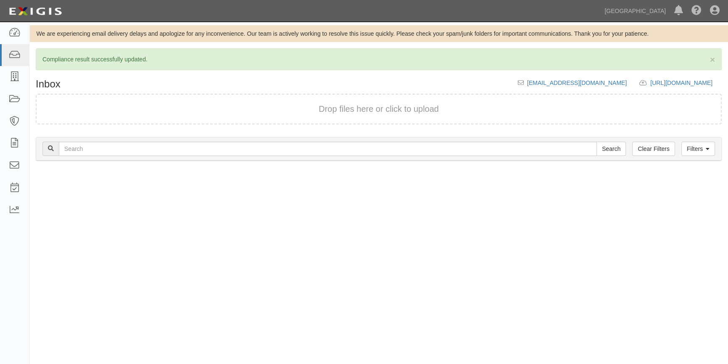
click at [102, 211] on div at bounding box center [203, 269] width 349 height 200
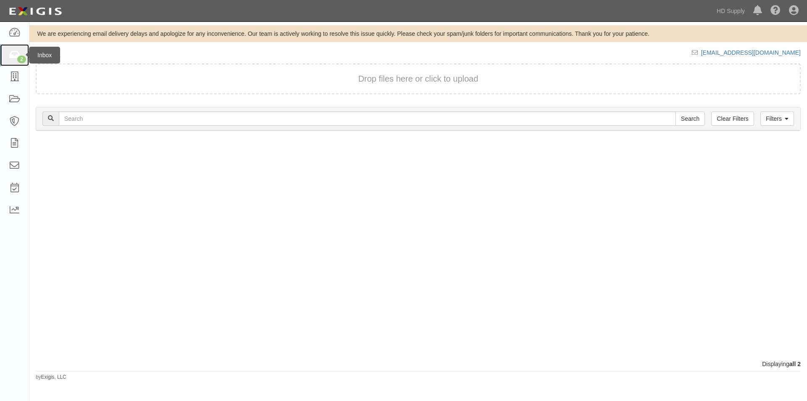
click at [18, 61] on div "2" at bounding box center [21, 59] width 9 height 8
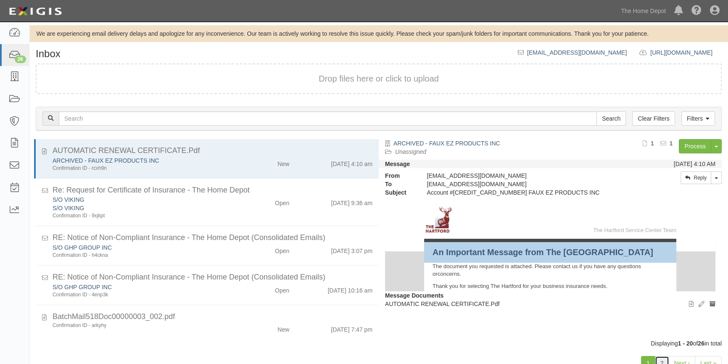
click at [660, 358] on link "2" at bounding box center [662, 363] width 14 height 14
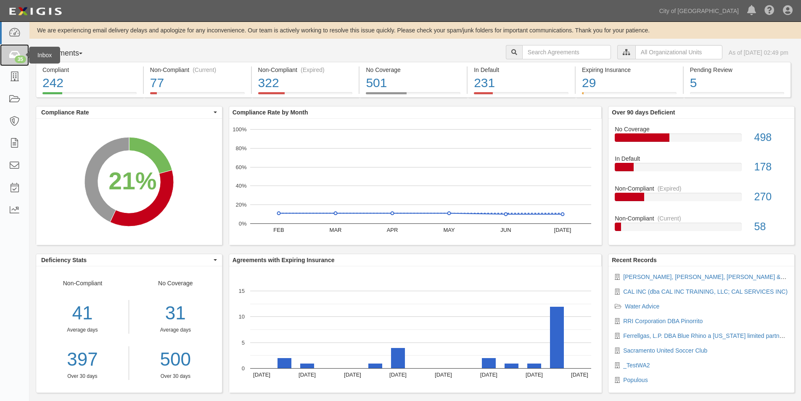
click at [17, 58] on div "35" at bounding box center [20, 59] width 11 height 8
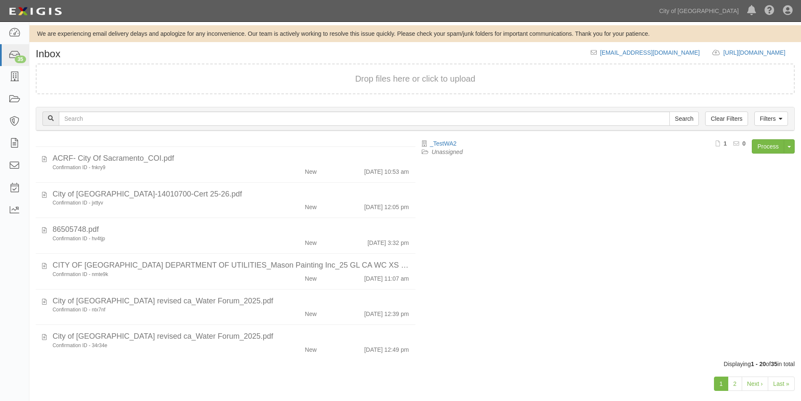
scroll to position [533, 0]
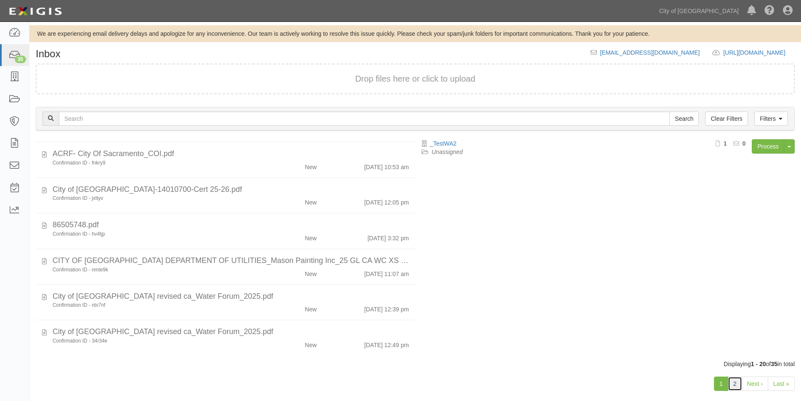
click at [735, 383] on link "2" at bounding box center [734, 383] width 14 height 14
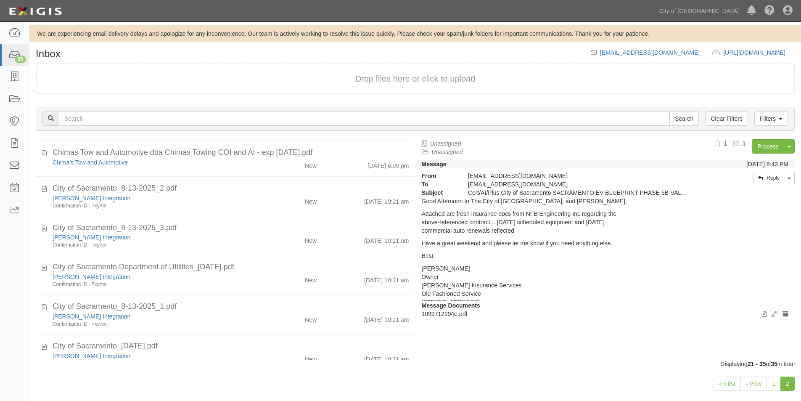
scroll to position [337, 0]
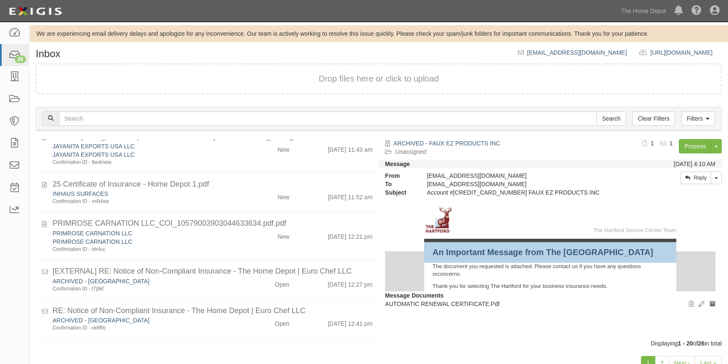
scroll to position [641, 0]
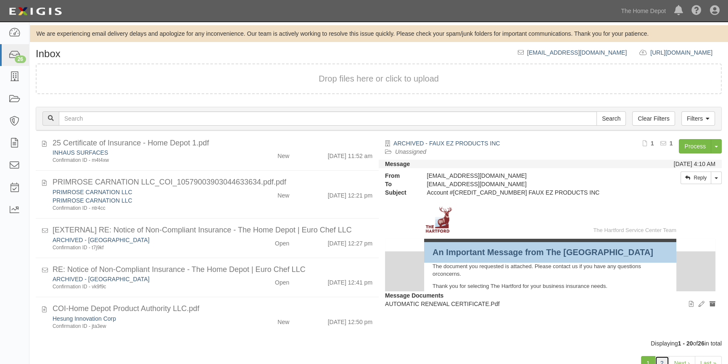
click at [666, 360] on link "2" at bounding box center [662, 363] width 14 height 14
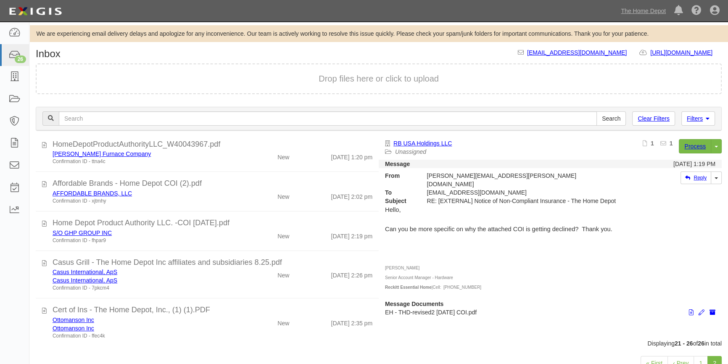
scroll to position [52, 0]
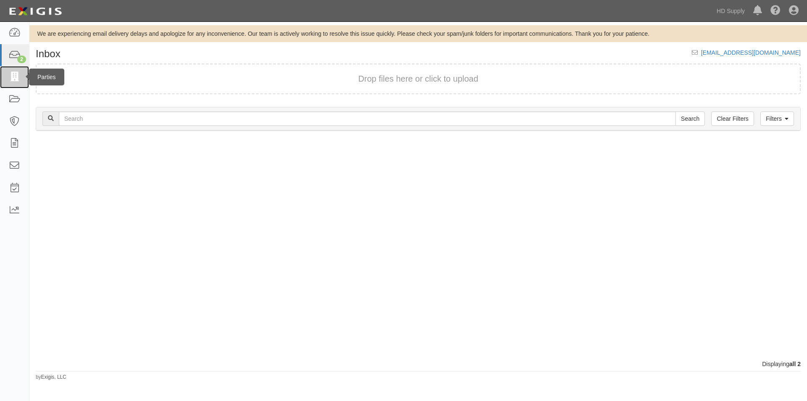
click at [14, 72] on icon at bounding box center [14, 77] width 12 height 10
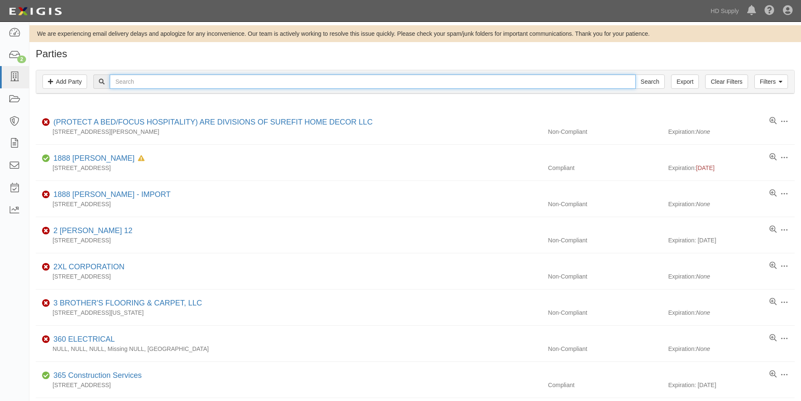
click at [216, 82] on input "text" at bounding box center [372, 81] width 525 height 14
type input "fdc reno"
click at [635, 74] on input "Search" at bounding box center [649, 81] width 29 height 14
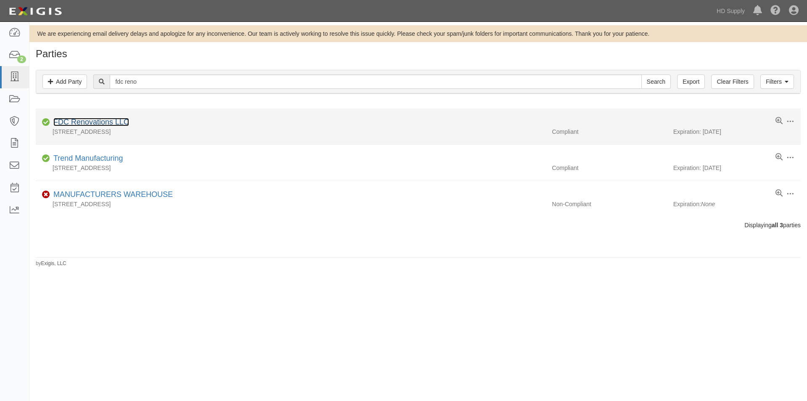
click at [67, 125] on link "FDC Renovations LLC" at bounding box center [91, 122] width 76 height 8
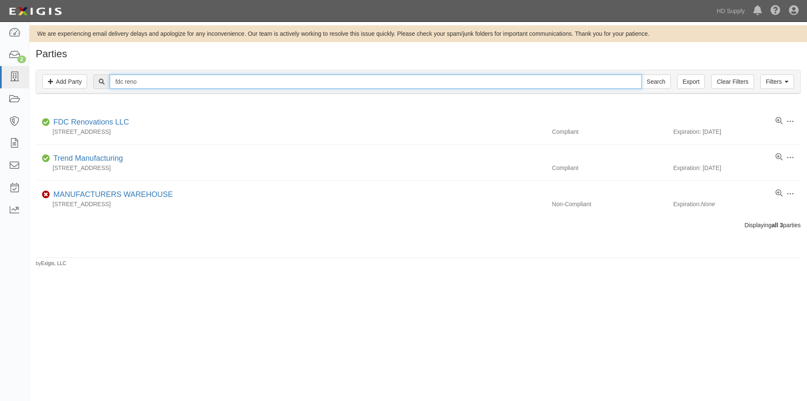
drag, startPoint x: 147, startPoint y: 80, endPoint x: 101, endPoint y: 82, distance: 45.4
click at [104, 82] on div "fdc reno Search" at bounding box center [381, 81] width 577 height 14
type input "cabinet supp"
click at [641, 74] on input "Search" at bounding box center [655, 81] width 29 height 14
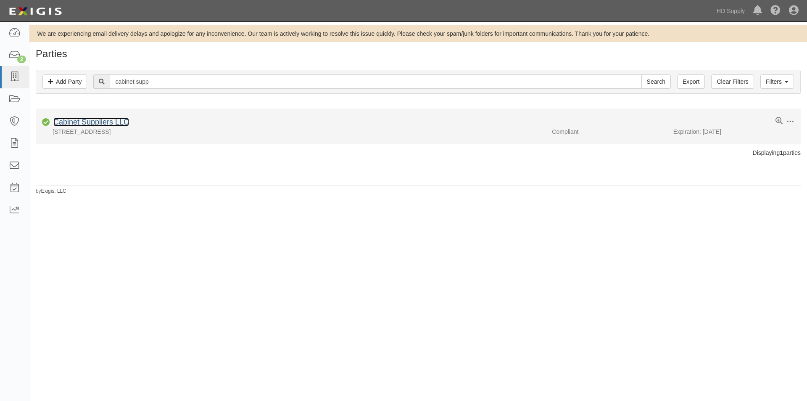
click at [77, 119] on link "Cabinet Suppliers LLC" at bounding box center [91, 122] width 76 height 8
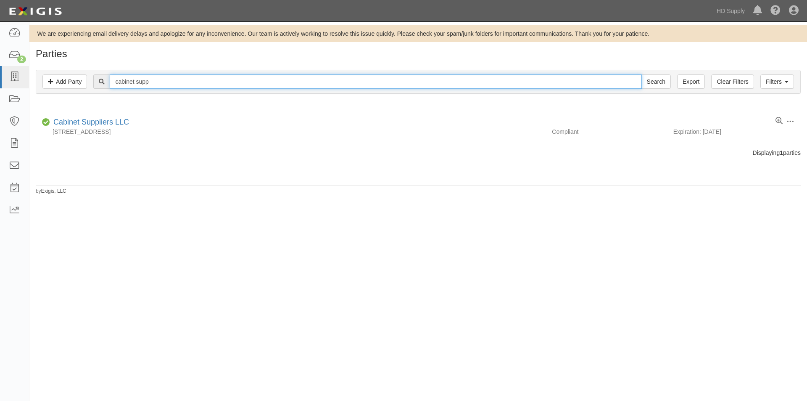
drag, startPoint x: 159, startPoint y: 82, endPoint x: 100, endPoint y: 82, distance: 58.4
click at [100, 82] on div "cabinet supp Search" at bounding box center [381, 81] width 577 height 14
type input "rolland reash"
click at [641, 74] on input "Search" at bounding box center [655, 81] width 29 height 14
drag, startPoint x: 155, startPoint y: 82, endPoint x: 104, endPoint y: 78, distance: 51.4
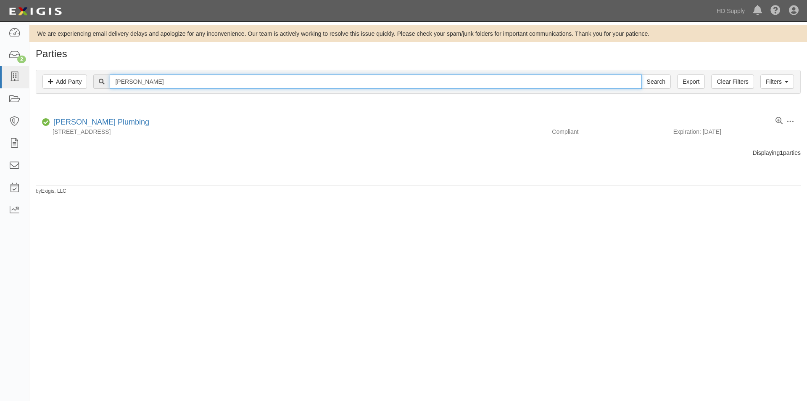
click at [104, 78] on div "rolland reash Search" at bounding box center [381, 81] width 577 height 14
type input "top [US_STATE]"
click at [641, 74] on input "Search" at bounding box center [655, 81] width 29 height 14
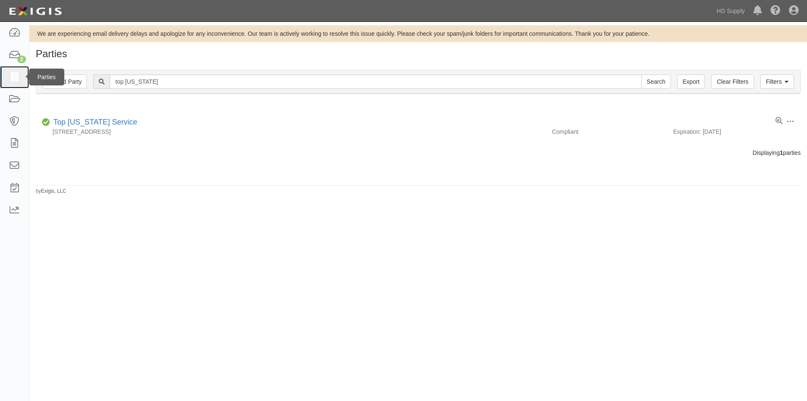
click at [13, 79] on icon at bounding box center [14, 77] width 12 height 10
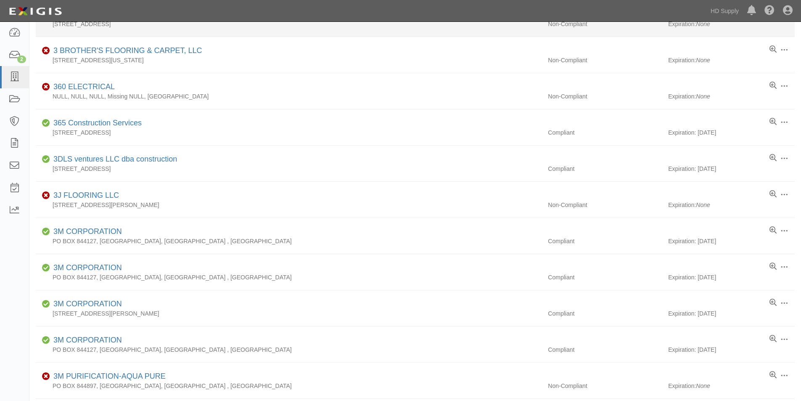
scroll to position [84, 0]
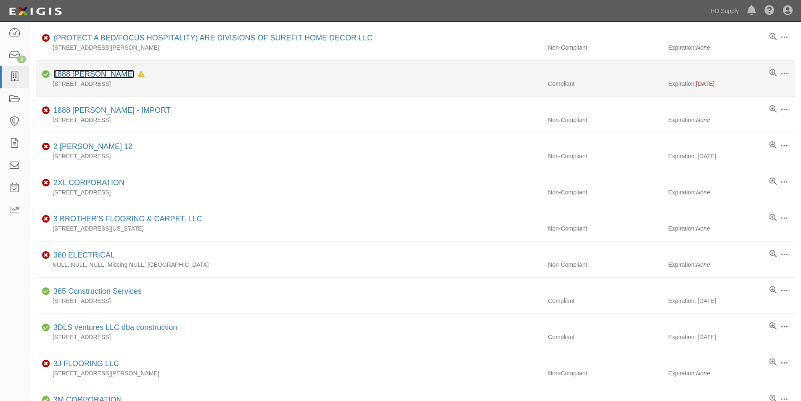
click at [78, 77] on link "1888 [PERSON_NAME]" at bounding box center [93, 74] width 81 height 8
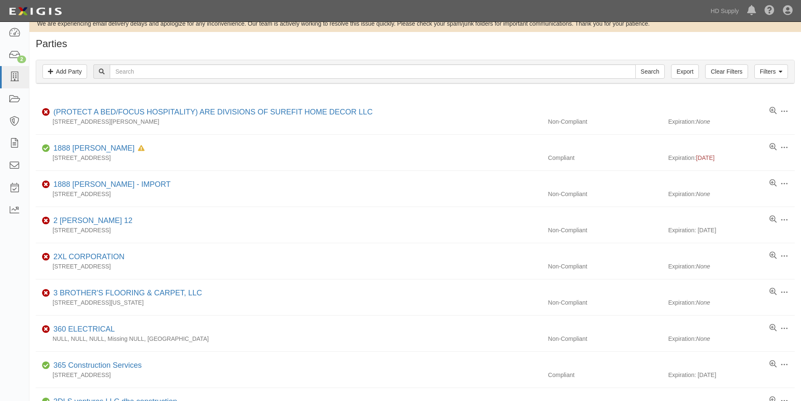
scroll to position [0, 0]
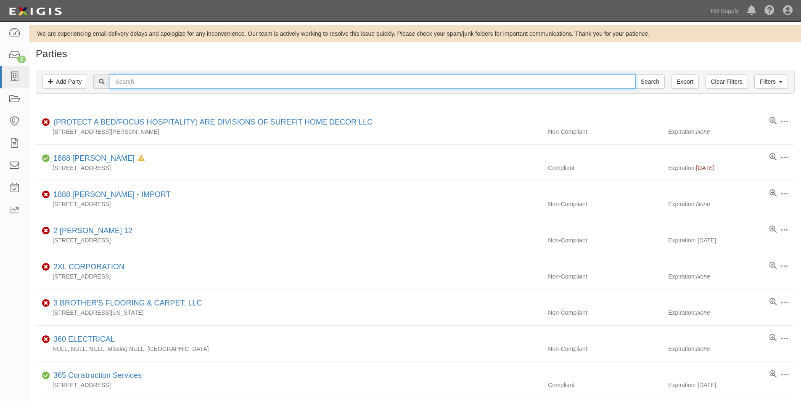
drag, startPoint x: 216, startPoint y: 81, endPoint x: 101, endPoint y: 78, distance: 114.3
click at [101, 78] on div "Search" at bounding box center [378, 81] width 571 height 14
type input "[PERSON_NAME]"
click at [635, 74] on input "Search" at bounding box center [649, 81] width 29 height 14
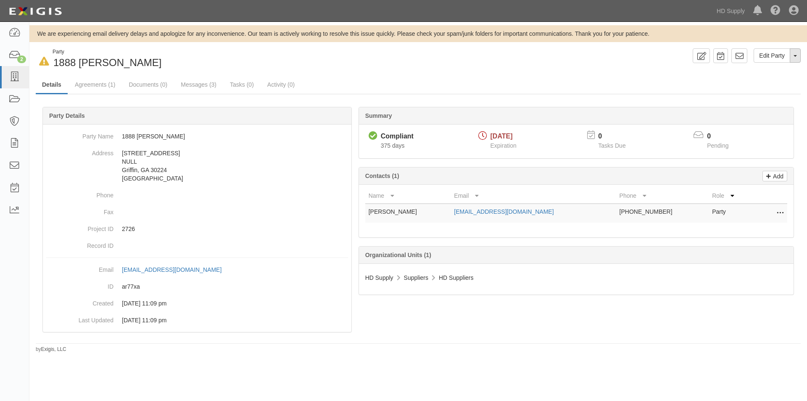
click at [795, 57] on button "Toggle Party Dropdown" at bounding box center [795, 55] width 11 height 14
click at [631, 66] on div "In Default since 01/22/2025 Party 1888 MILLS Edit Party Toggle Party Dropdown V…" at bounding box center [417, 58] width 777 height 21
click at [42, 61] on icon at bounding box center [44, 61] width 10 height 9
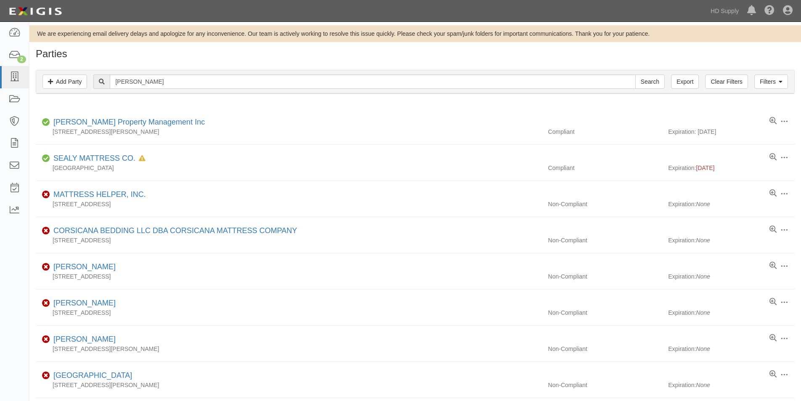
drag, startPoint x: 13, startPoint y: 347, endPoint x: 19, endPoint y: 324, distance: 23.9
click at [13, 339] on div "Dashboard 2 Inbox Parties Agreements Coverages Documents Messages Tasks Reports" at bounding box center [14, 211] width 29 height 379
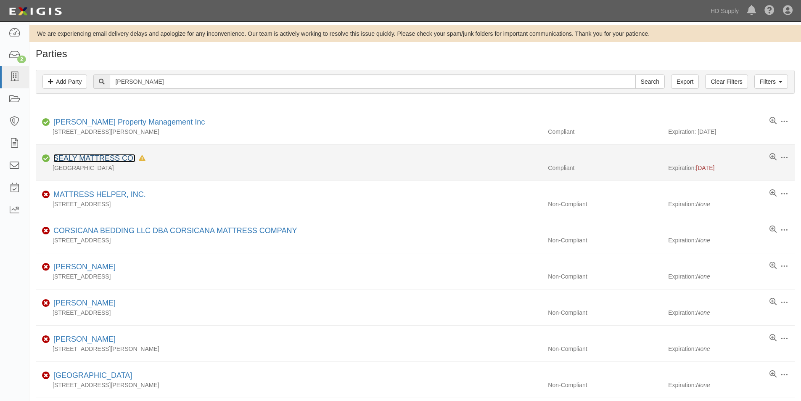
click at [90, 156] on link "SEALY MATTRESS CO." at bounding box center [94, 158] width 82 height 8
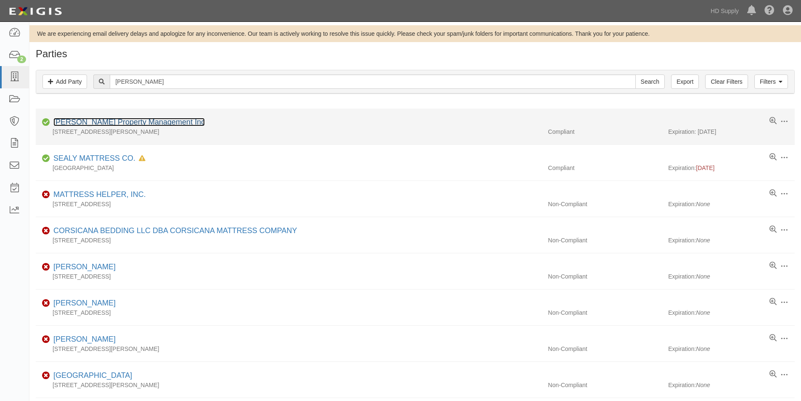
click at [109, 121] on link "[PERSON_NAME] Property Management Inc" at bounding box center [128, 122] width 151 height 8
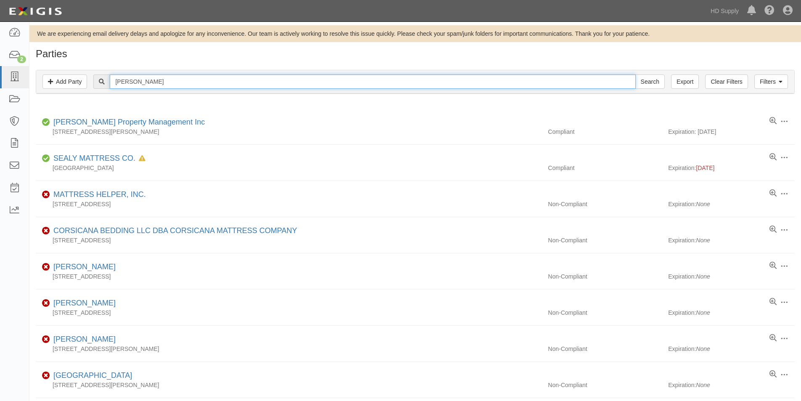
drag, startPoint x: 156, startPoint y: 80, endPoint x: 92, endPoint y: 79, distance: 63.5
click at [92, 79] on div "mattos Search" at bounding box center [414, 81] width 745 height 14
type input "m3"
click at [635, 74] on input "Search" at bounding box center [649, 81] width 29 height 14
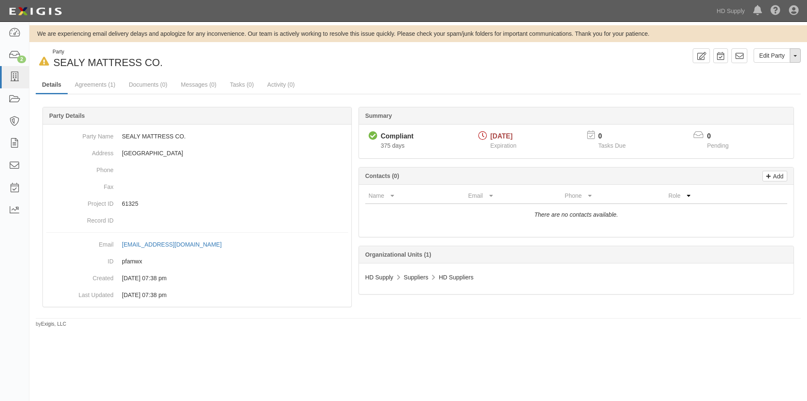
click at [794, 57] on span "button" at bounding box center [794, 56] width 3 height 2
click at [630, 87] on ul "Details Agreements (1) Documents (0) Messages (0) Tasks (0) Activity (0)" at bounding box center [418, 85] width 765 height 18
click at [764, 58] on link "Edit Party" at bounding box center [772, 55] width 37 height 14
click at [795, 58] on button "Toggle Party Dropdown" at bounding box center [795, 55] width 11 height 14
click at [718, 57] on icon at bounding box center [720, 56] width 7 height 8
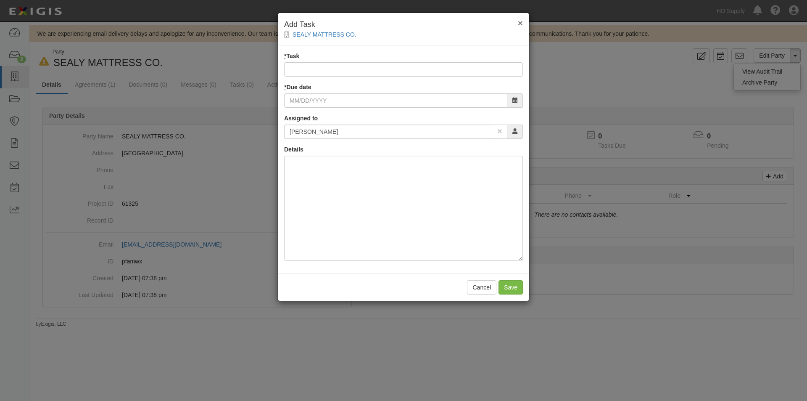
click at [521, 18] on span "×" at bounding box center [520, 23] width 5 height 10
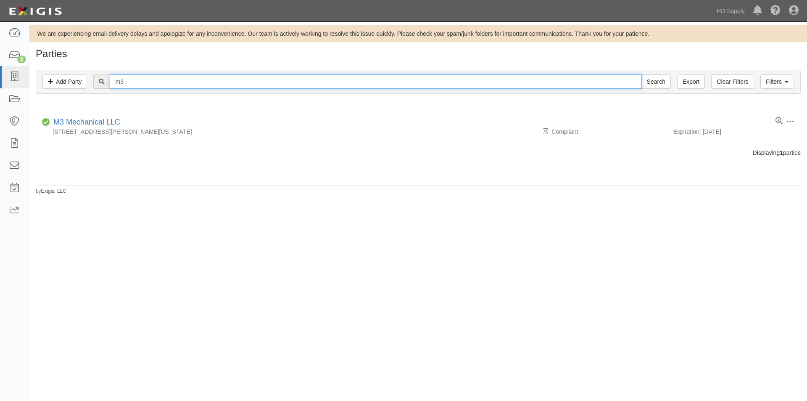
drag, startPoint x: 130, startPoint y: 83, endPoint x: 113, endPoint y: 80, distance: 17.0
click at [113, 80] on input "m3" at bounding box center [376, 81] width 532 height 14
type input "williams fuen"
click at [641, 74] on input "Search" at bounding box center [655, 81] width 29 height 14
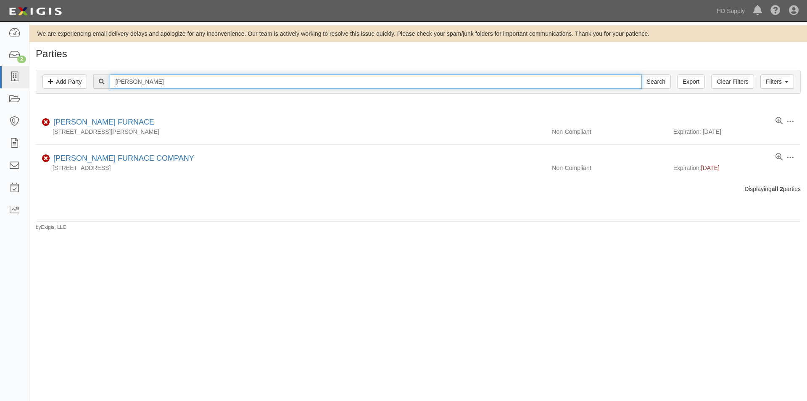
drag, startPoint x: 161, startPoint y: 82, endPoint x: 94, endPoint y: 84, distance: 66.9
click at [94, 84] on div "williams fuen Search" at bounding box center [417, 81] width 751 height 14
type input "wren"
click at [641, 74] on input "Search" at bounding box center [655, 81] width 29 height 14
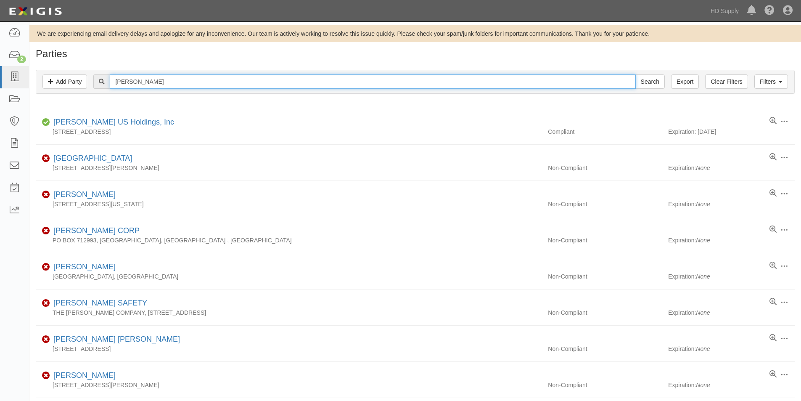
drag, startPoint x: 145, startPoint y: 85, endPoint x: 99, endPoint y: 81, distance: 46.0
click at [99, 81] on div "[PERSON_NAME] Search" at bounding box center [378, 81] width 571 height 14
type input "alpine clean"
click at [635, 74] on input "Search" at bounding box center [649, 81] width 29 height 14
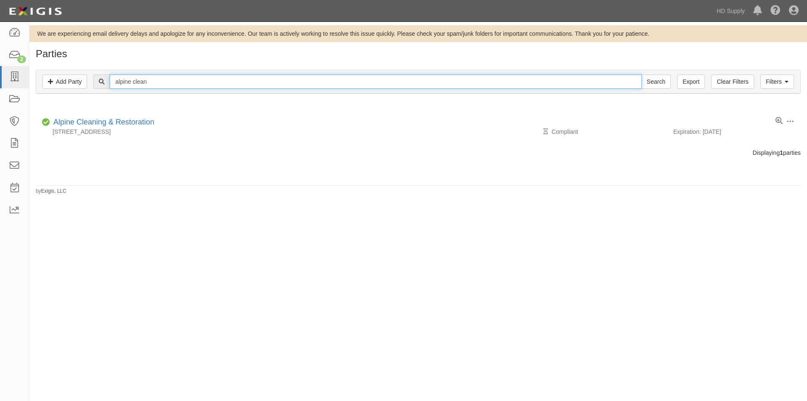
drag, startPoint x: 155, startPoint y: 86, endPoint x: 104, endPoint y: 83, distance: 50.5
click at [104, 83] on div "alpine clean Search" at bounding box center [381, 81] width 577 height 14
type input "[PERSON_NAME]"
click at [641, 74] on input "Search" at bounding box center [655, 81] width 29 height 14
drag, startPoint x: 130, startPoint y: 79, endPoint x: 105, endPoint y: 77, distance: 25.7
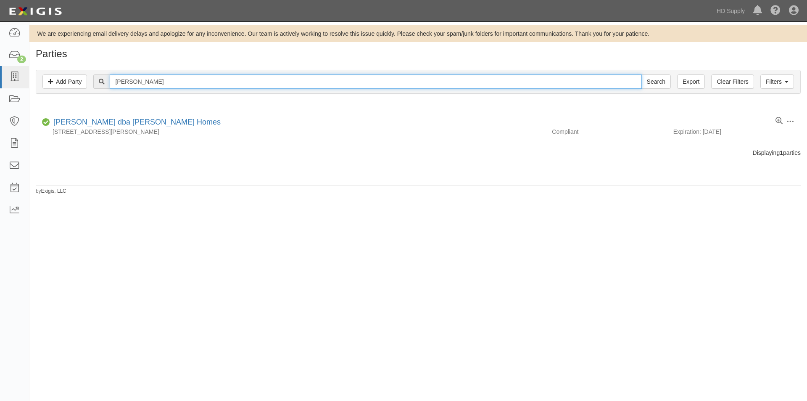
click at [105, 77] on div "[PERSON_NAME] Search" at bounding box center [381, 81] width 577 height 14
click at [155, 88] on input "[PERSON_NAME]" at bounding box center [376, 81] width 532 height 14
drag, startPoint x: 155, startPoint y: 83, endPoint x: 100, endPoint y: 83, distance: 54.6
click at [100, 83] on div "ryan daniel Search" at bounding box center [381, 81] width 577 height 14
type input "whirlpool"
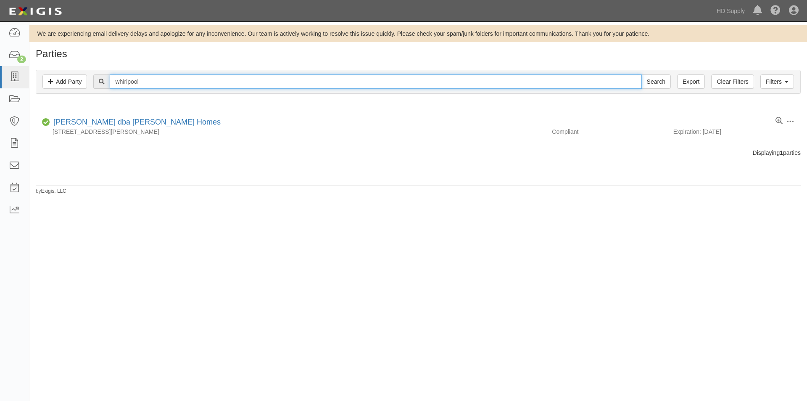
click at [641, 74] on input "Search" at bounding box center [655, 81] width 29 height 14
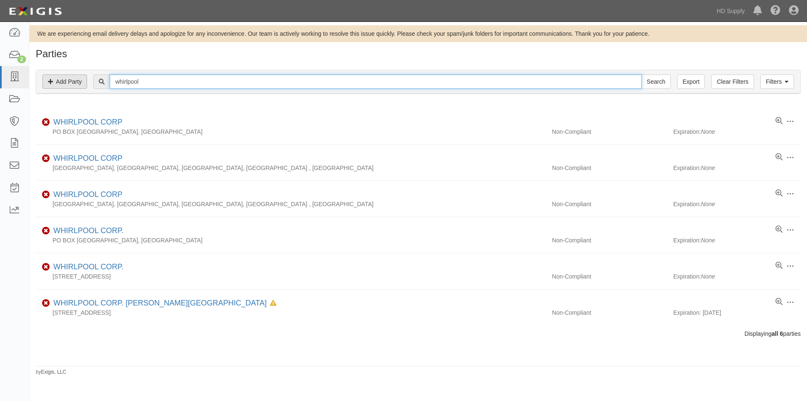
drag, startPoint x: 150, startPoint y: 81, endPoint x: 74, endPoint y: 82, distance: 76.5
click at [74, 82] on div "Filters Add Party Clear Filters Export whirlpool Search Filters" at bounding box center [418, 81] width 764 height 23
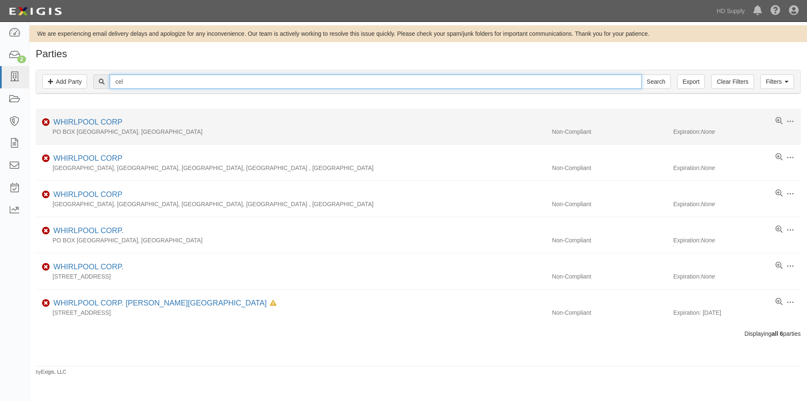
type input "celsius cool"
click at [641, 74] on input "Search" at bounding box center [655, 81] width 29 height 14
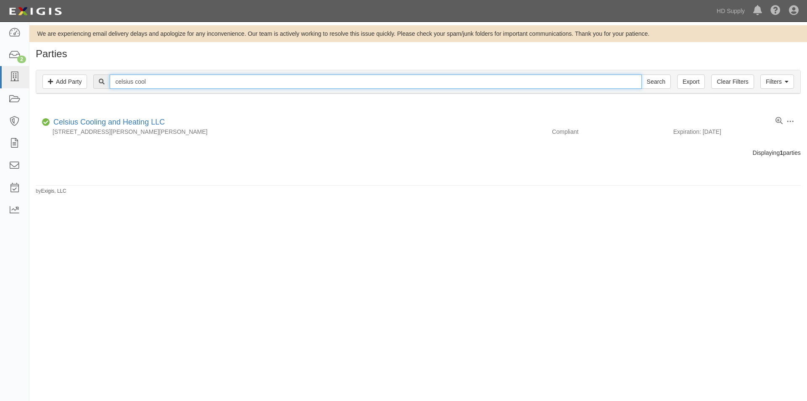
drag, startPoint x: 154, startPoint y: 83, endPoint x: 108, endPoint y: 81, distance: 46.7
click at [108, 81] on div "celsius cool Search" at bounding box center [381, 81] width 577 height 14
type input "dimitress"
click at [641, 74] on input "Search" at bounding box center [655, 81] width 29 height 14
click at [145, 82] on input "dimitress" at bounding box center [376, 81] width 532 height 14
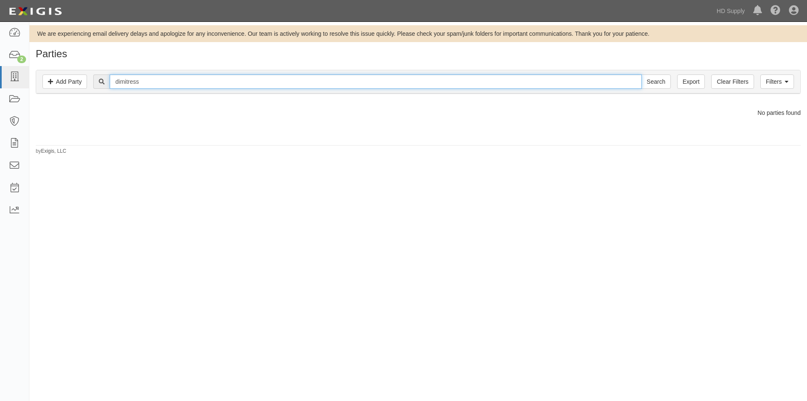
type input "dimitresse"
click at [641, 74] on input "Search" at bounding box center [655, 81] width 29 height 14
drag, startPoint x: 149, startPoint y: 83, endPoint x: 117, endPoint y: 82, distance: 32.0
click at [117, 82] on input "dimitresse" at bounding box center [376, 81] width 532 height 14
type input "national services"
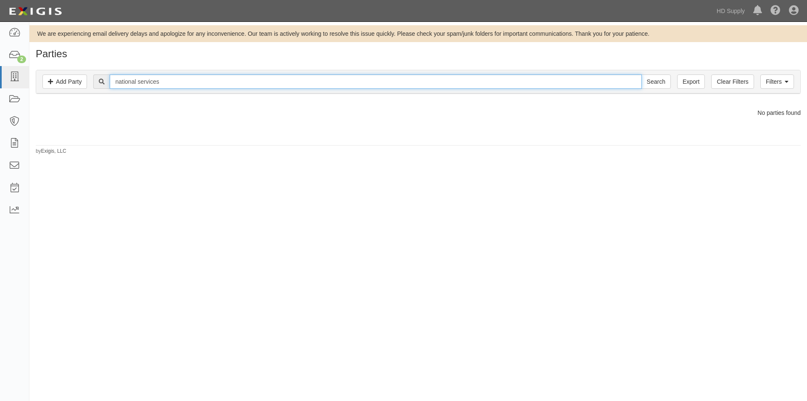
click at [641, 74] on input "Search" at bounding box center [655, 81] width 29 height 14
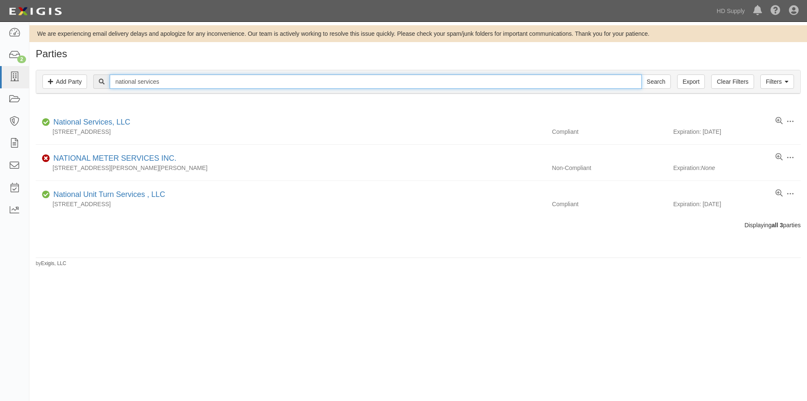
drag, startPoint x: 167, startPoint y: 85, endPoint x: 109, endPoint y: 87, distance: 58.1
click at [109, 87] on div "national services Search" at bounding box center [381, 81] width 577 height 14
type input "[PERSON_NAME]"
click at [641, 74] on input "Search" at bounding box center [655, 81] width 29 height 14
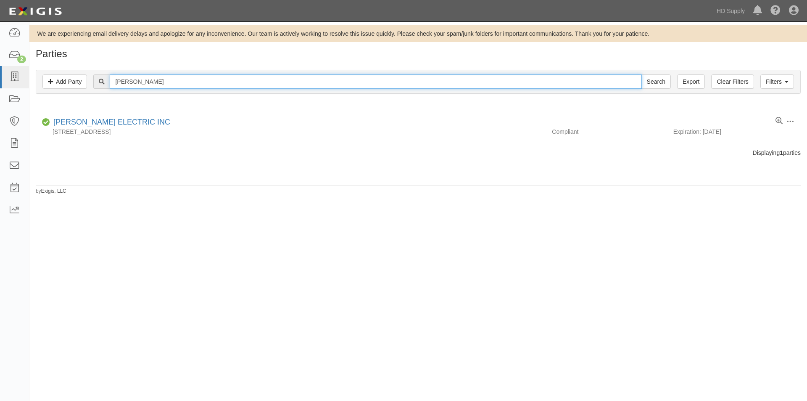
drag, startPoint x: 145, startPoint y: 83, endPoint x: 112, endPoint y: 82, distance: 32.4
click at [112, 82] on input "ainsworth" at bounding box center [376, 81] width 532 height 14
type input "tx construction"
click at [641, 74] on input "Search" at bounding box center [655, 81] width 29 height 14
drag, startPoint x: 158, startPoint y: 84, endPoint x: 114, endPoint y: 83, distance: 43.7
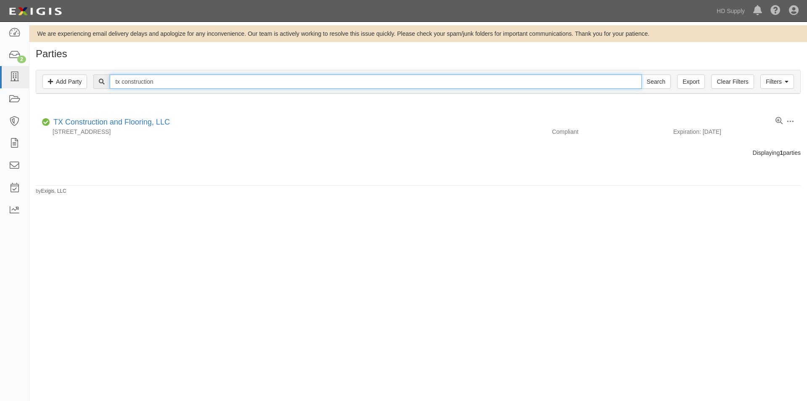
click at [114, 83] on input "tx construction" at bounding box center [376, 81] width 532 height 14
type input "prime time air"
click at [641, 74] on input "Search" at bounding box center [655, 81] width 29 height 14
drag, startPoint x: 166, startPoint y: 84, endPoint x: 102, endPoint y: 79, distance: 64.1
click at [102, 79] on div "prime time air Search" at bounding box center [381, 81] width 577 height 14
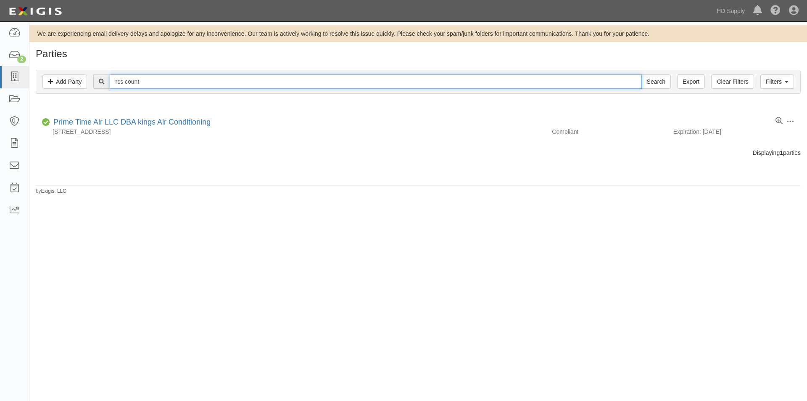
type input "rcs count"
click at [641, 74] on input "Search" at bounding box center [655, 81] width 29 height 14
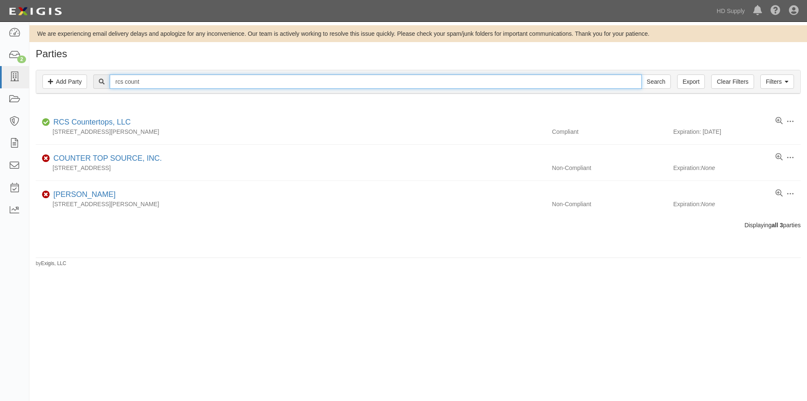
drag, startPoint x: 145, startPoint y: 82, endPoint x: 116, endPoint y: 83, distance: 29.0
click at [116, 83] on input "rcs count" at bounding box center [376, 81] width 532 height 14
click at [141, 86] on input "rcs count" at bounding box center [376, 81] width 532 height 14
drag, startPoint x: 142, startPoint y: 85, endPoint x: 95, endPoint y: 85, distance: 47.9
click at [95, 85] on div "rcs count Search" at bounding box center [381, 81] width 577 height 14
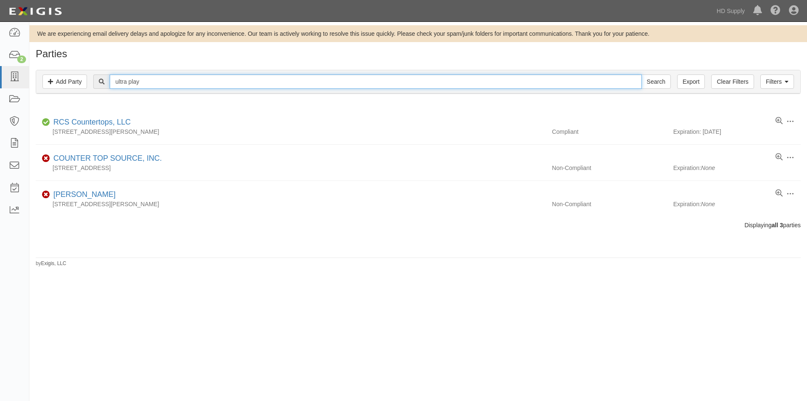
type input "ultra play"
click at [641, 74] on input "Search" at bounding box center [655, 81] width 29 height 14
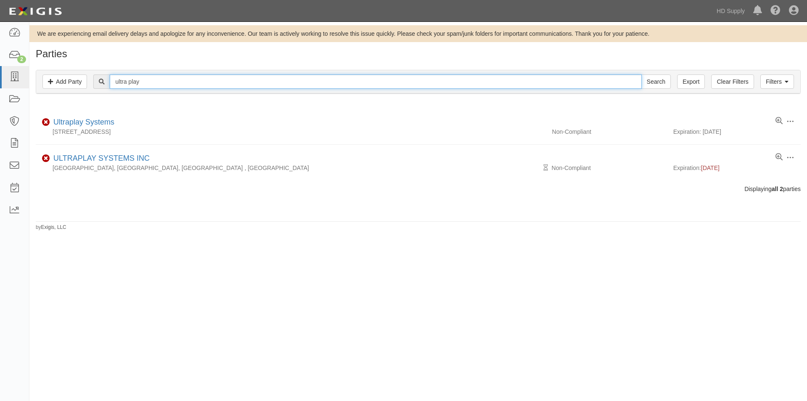
drag, startPoint x: 163, startPoint y: 84, endPoint x: 102, endPoint y: 87, distance: 61.4
click at [103, 87] on div "ultra play Search" at bounding box center [381, 81] width 577 height 14
type input "ariens"
click at [641, 74] on input "Search" at bounding box center [655, 81] width 29 height 14
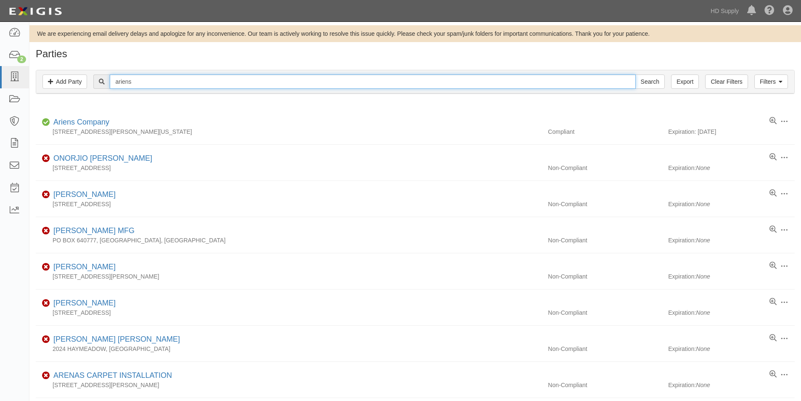
drag, startPoint x: 138, startPoint y: 82, endPoint x: 113, endPoint y: 79, distance: 24.5
click at [113, 79] on input "ariens" at bounding box center [372, 81] width 525 height 14
type input "big rock serv"
click at [635, 74] on input "Search" at bounding box center [649, 81] width 29 height 14
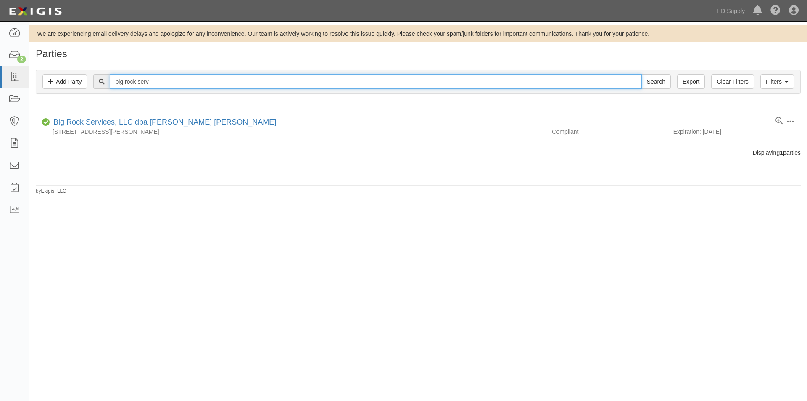
drag, startPoint x: 150, startPoint y: 81, endPoint x: 108, endPoint y: 80, distance: 42.0
click at [108, 80] on div "big rock serv Search" at bounding box center [381, 81] width 577 height 14
type input "a1 quick"
click at [641, 74] on input "Search" at bounding box center [655, 81] width 29 height 14
drag, startPoint x: 152, startPoint y: 83, endPoint x: 111, endPoint y: 84, distance: 40.8
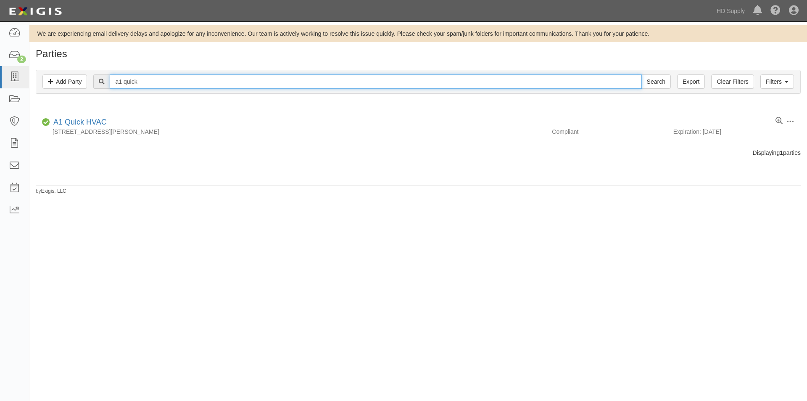
click at [111, 84] on input "a1 quick" at bounding box center [376, 81] width 532 height 14
type input "flooring inter"
click at [641, 74] on input "Search" at bounding box center [655, 81] width 29 height 14
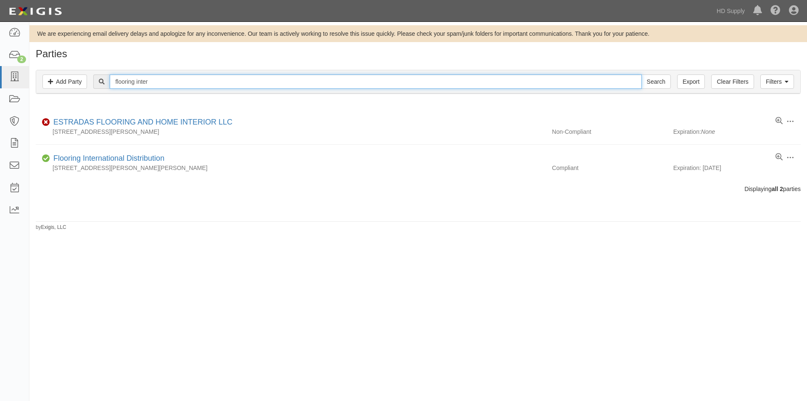
drag, startPoint x: 150, startPoint y: 82, endPoint x: 112, endPoint y: 86, distance: 38.4
click at [112, 86] on input "flooring inter" at bounding box center [376, 81] width 532 height 14
type input "[PERSON_NAME]"
click at [641, 74] on input "Search" at bounding box center [655, 81] width 29 height 14
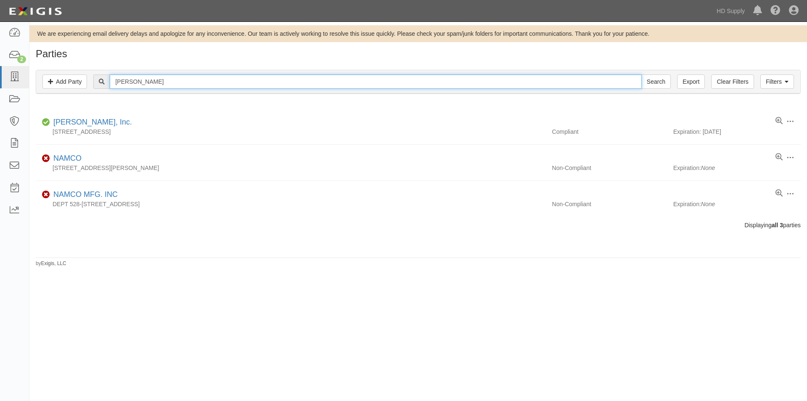
drag, startPoint x: 150, startPoint y: 87, endPoint x: 110, endPoint y: 83, distance: 39.7
click at [110, 83] on div "[PERSON_NAME] Search" at bounding box center [381, 81] width 577 height 14
type input "dug"
click at [641, 74] on input "Search" at bounding box center [655, 81] width 29 height 14
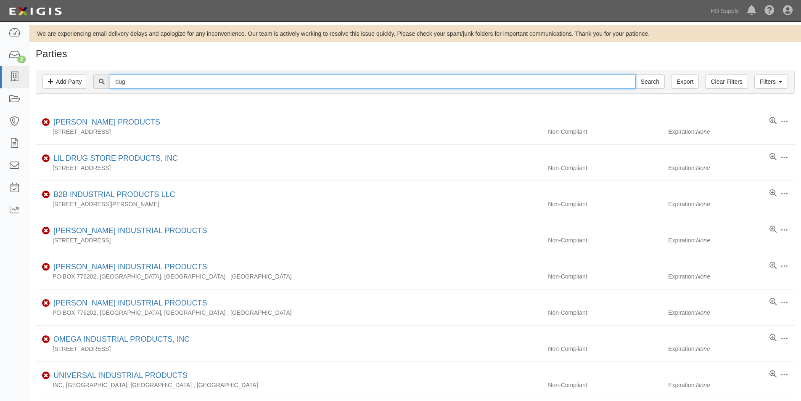
click at [156, 81] on input "dug" at bounding box center [372, 81] width 525 height 14
type input "dugg"
click at [635, 74] on input "Search" at bounding box center [649, 81] width 29 height 14
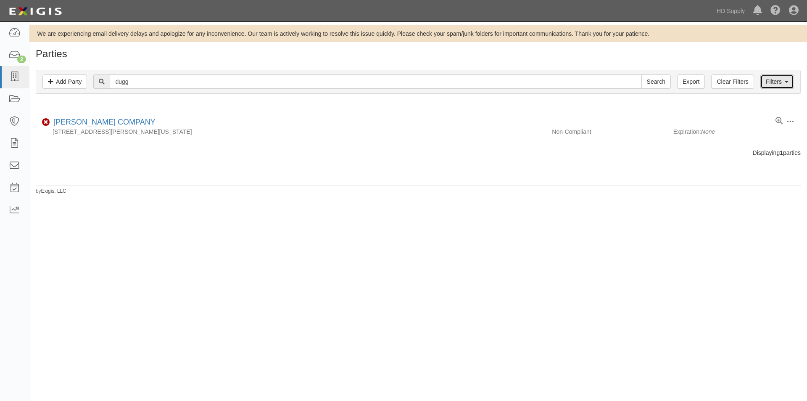
click at [783, 86] on link "Filters" at bounding box center [777, 81] width 34 height 14
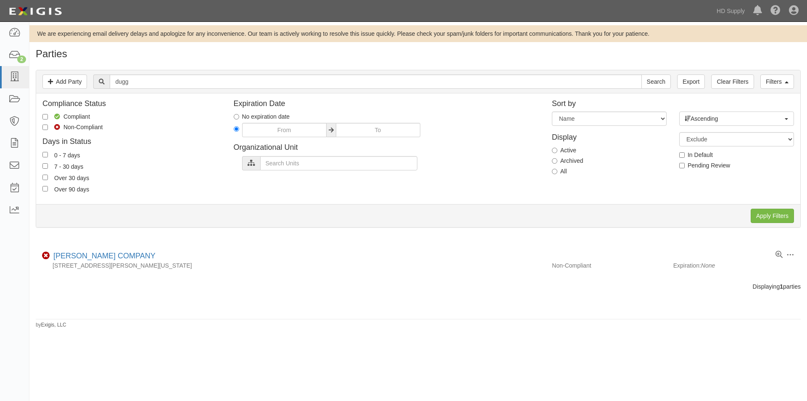
click at [551, 160] on div "Display Active Archived All" at bounding box center [609, 153] width 127 height 54
click at [555, 161] on input "Archived" at bounding box center [554, 160] width 5 height 5
radio input "true"
click at [764, 216] on input "Apply Filters" at bounding box center [772, 215] width 43 height 14
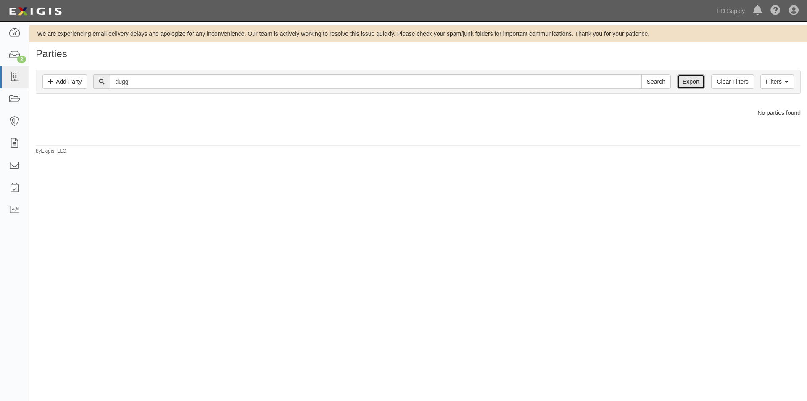
click at [692, 83] on link "Export" at bounding box center [691, 81] width 28 height 14
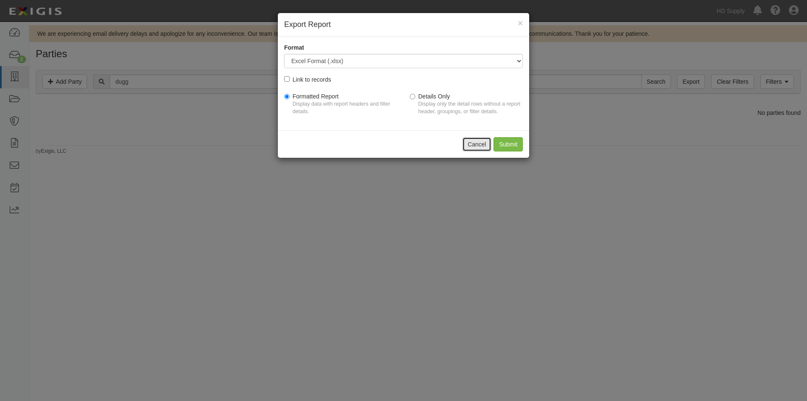
click at [480, 145] on button "Cancel" at bounding box center [476, 144] width 29 height 14
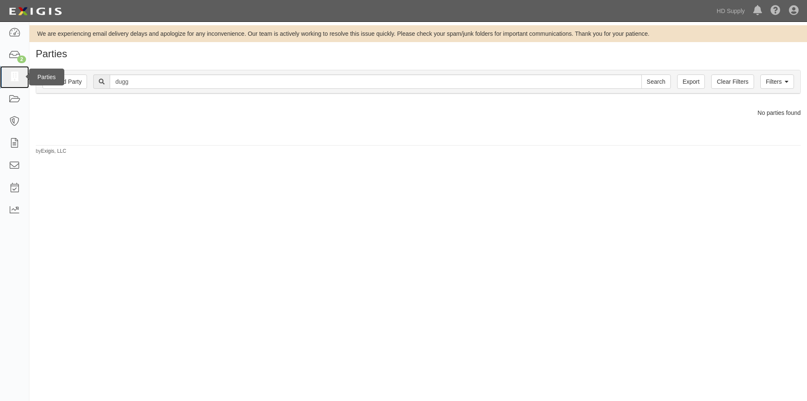
click at [10, 78] on icon at bounding box center [14, 77] width 12 height 10
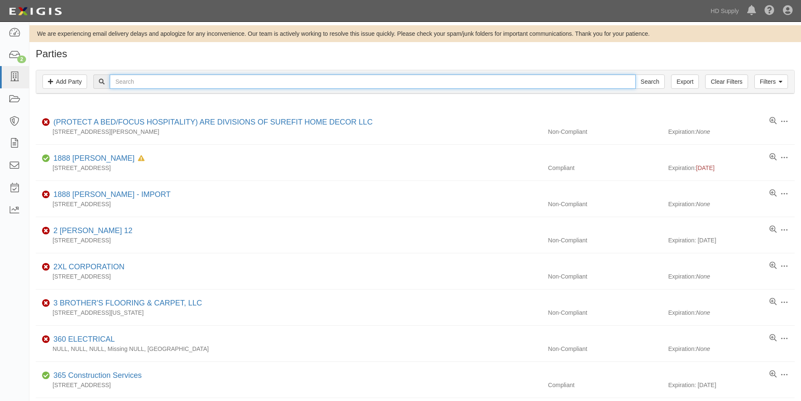
click at [136, 83] on input "text" at bounding box center [372, 81] width 525 height 14
type input "hs servi"
click at [635, 74] on input "Search" at bounding box center [649, 81] width 29 height 14
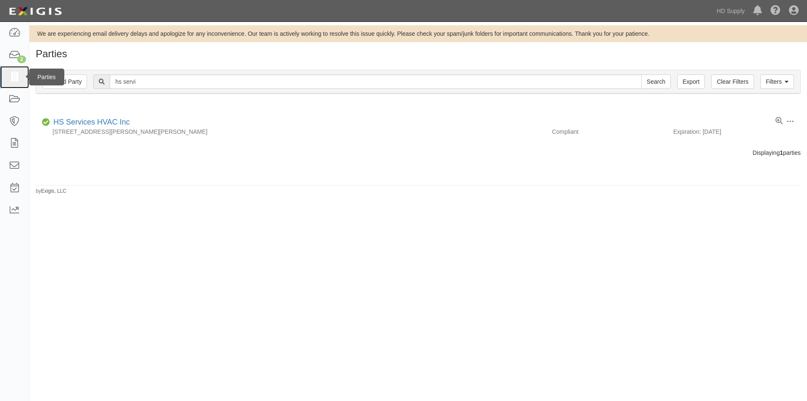
click at [13, 82] on link at bounding box center [14, 77] width 29 height 22
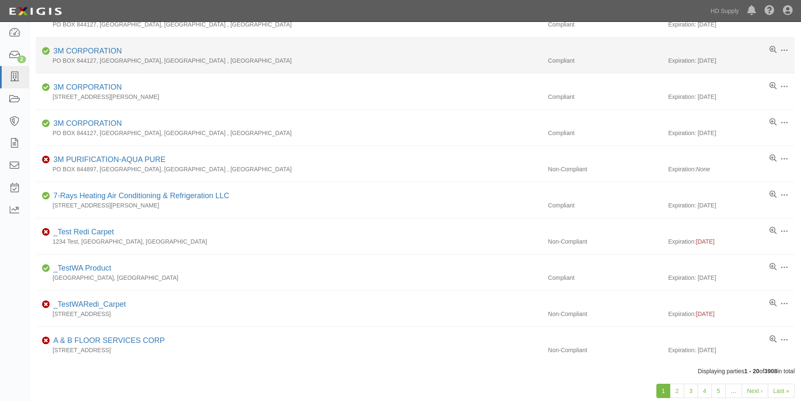
scroll to position [505, 0]
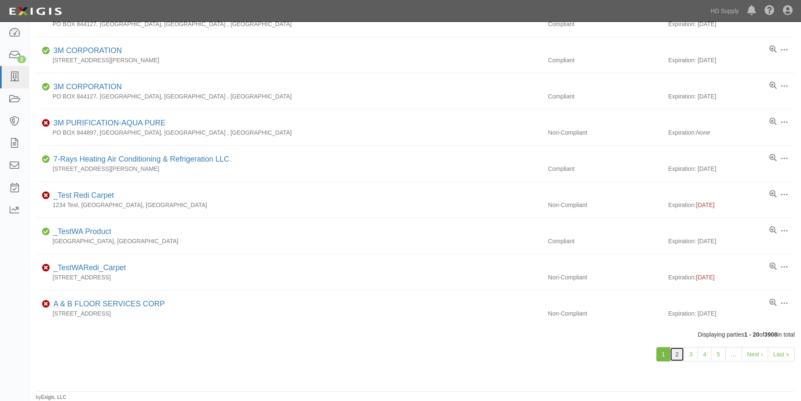
click at [677, 357] on link "2" at bounding box center [676, 354] width 14 height 14
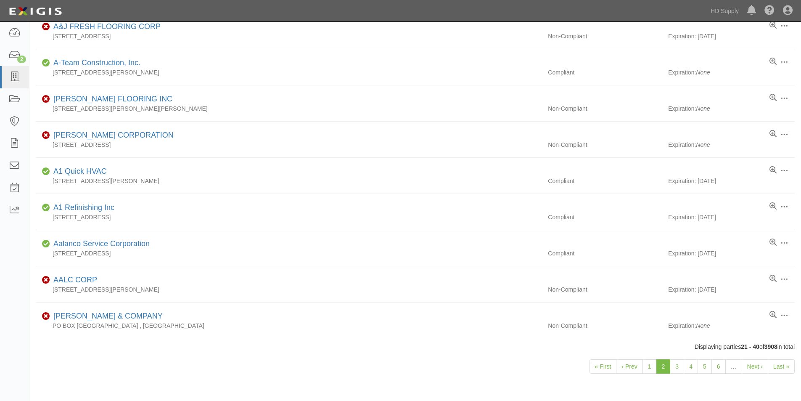
scroll to position [505, 0]
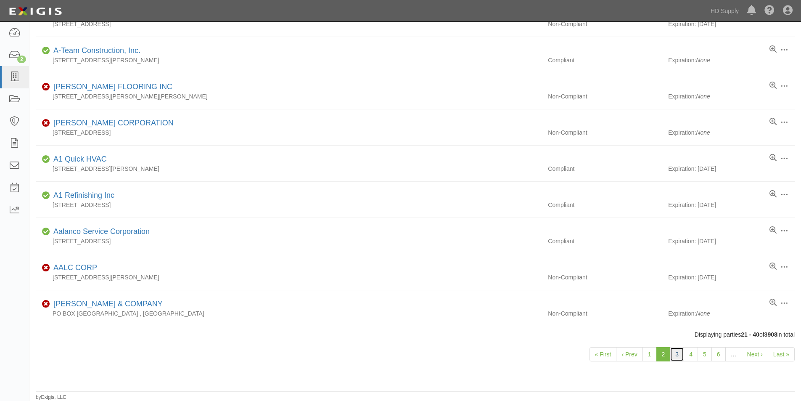
click at [678, 356] on link "3" at bounding box center [676, 354] width 14 height 14
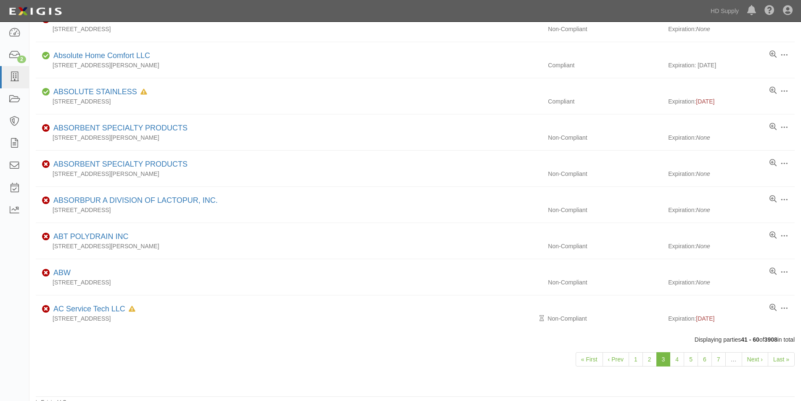
scroll to position [505, 0]
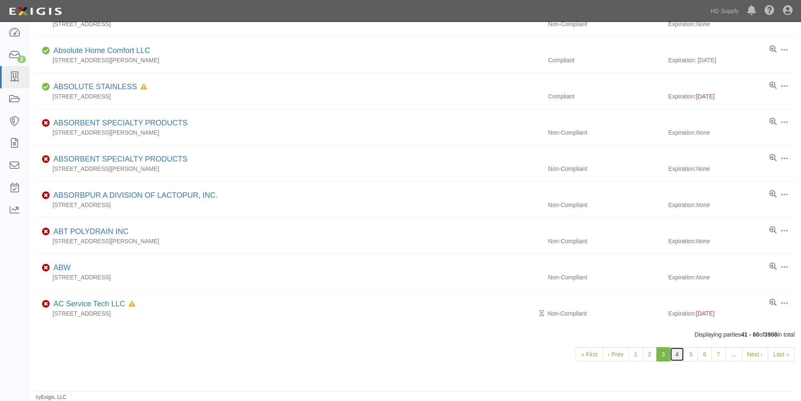
click at [678, 359] on link "4" at bounding box center [676, 354] width 14 height 14
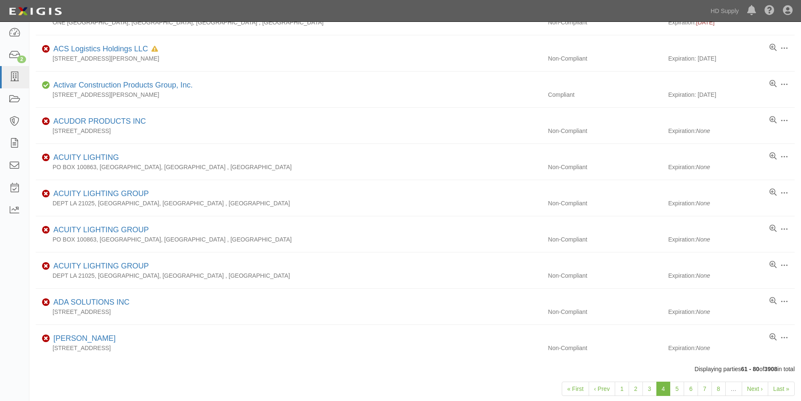
scroll to position [505, 0]
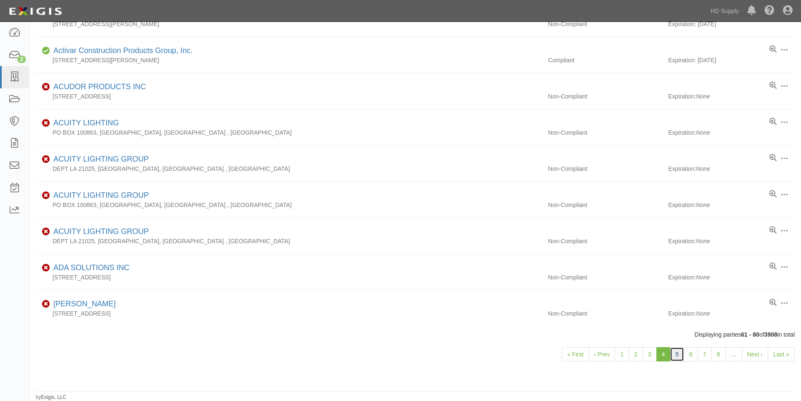
click at [679, 352] on link "5" at bounding box center [676, 354] width 14 height 14
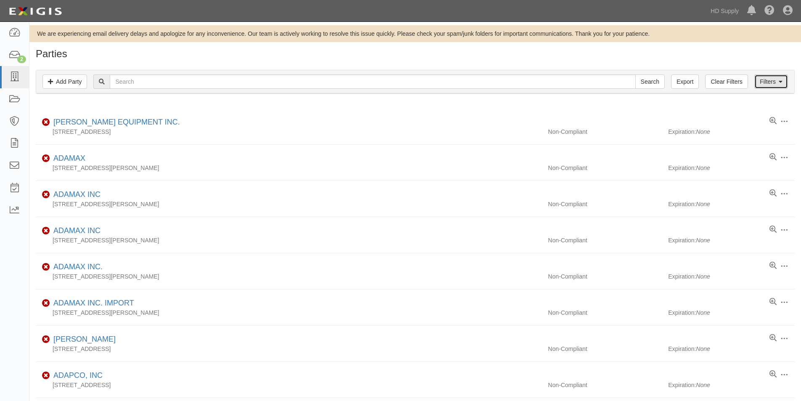
click at [768, 78] on link "Filters" at bounding box center [771, 81] width 34 height 14
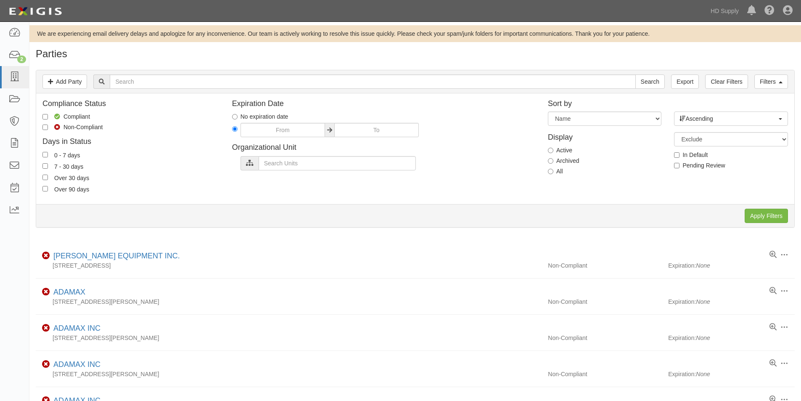
click at [48, 115] on label "Compliant" at bounding box center [65, 116] width 47 height 8
click at [48, 115] on input "Compliant" at bounding box center [44, 116] width 5 height 5
checkbox input "true"
click at [765, 218] on input "Apply Filters" at bounding box center [765, 215] width 43 height 14
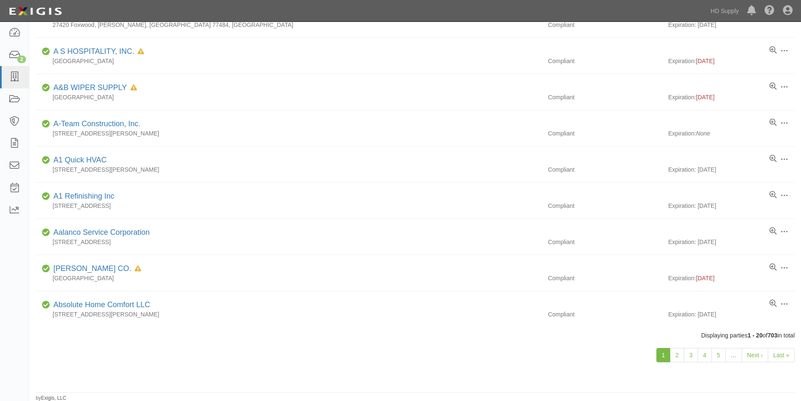
scroll to position [505, 0]
click at [678, 352] on link "2" at bounding box center [676, 354] width 14 height 14
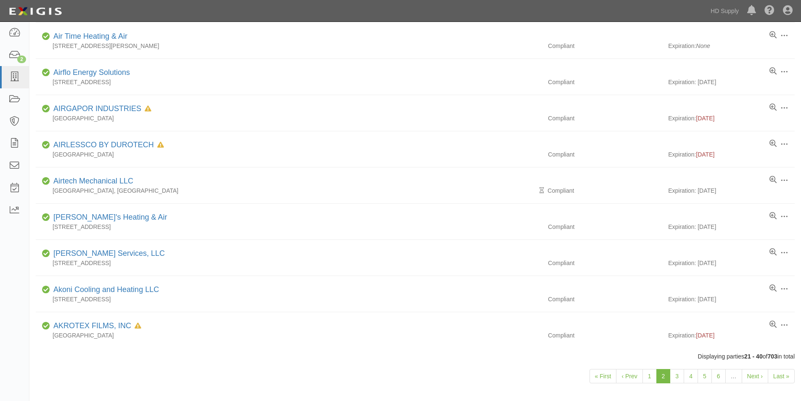
scroll to position [505, 0]
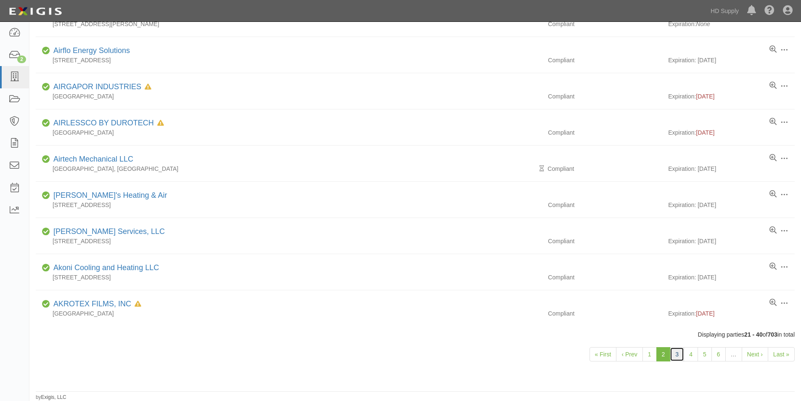
click at [679, 358] on link "3" at bounding box center [676, 354] width 14 height 14
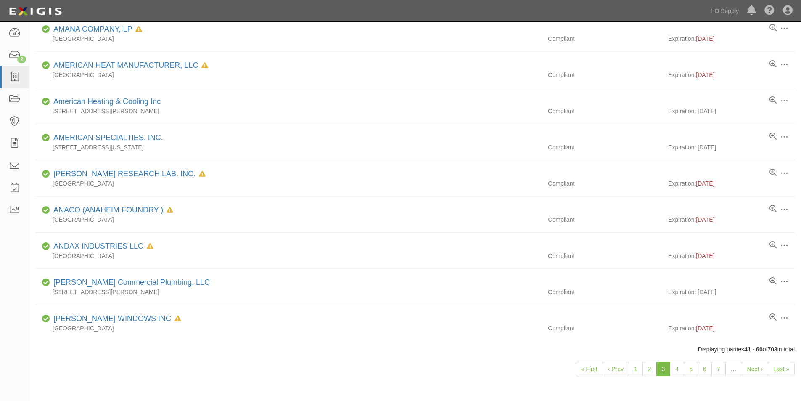
scroll to position [505, 0]
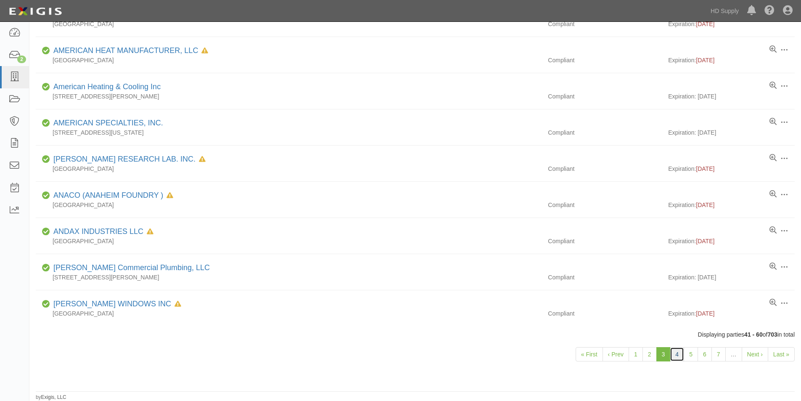
click at [677, 352] on link "4" at bounding box center [676, 354] width 14 height 14
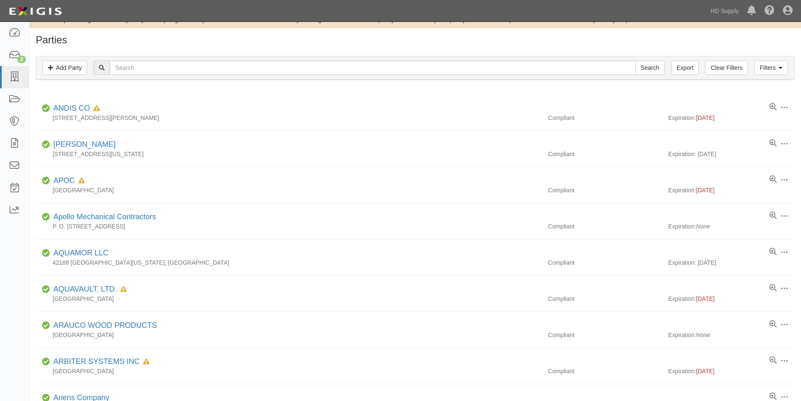
scroll to position [20, 0]
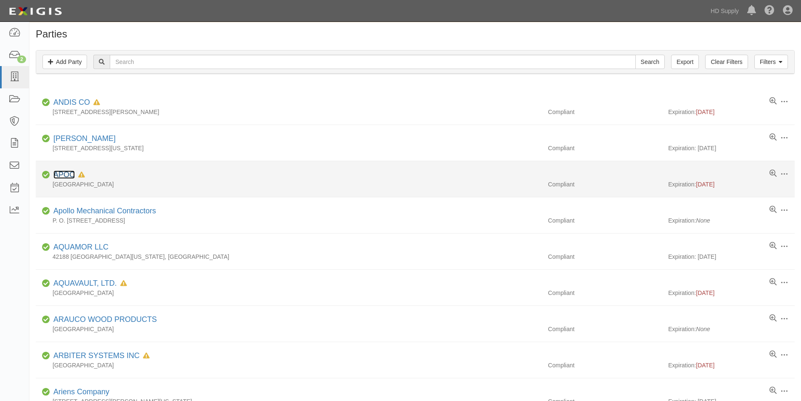
click at [64, 175] on link "APOC" at bounding box center [63, 174] width 21 height 8
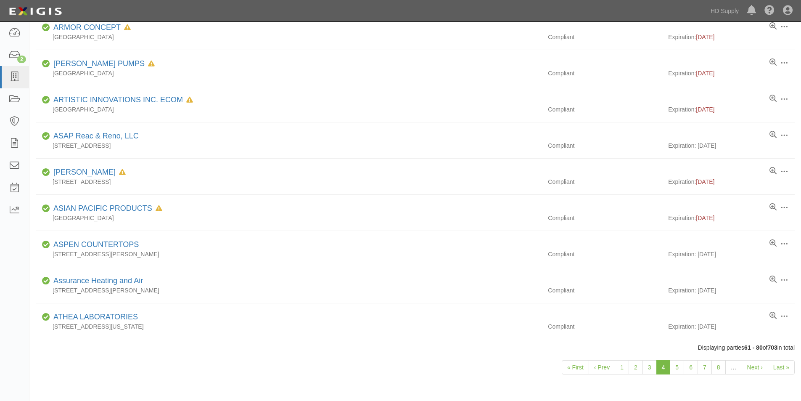
scroll to position [505, 0]
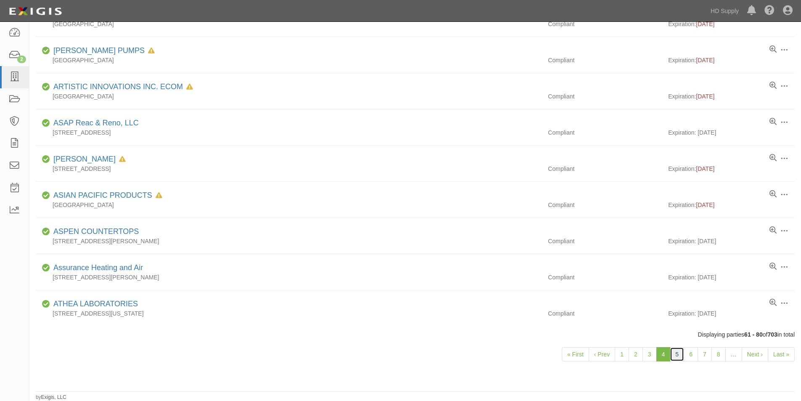
click at [677, 358] on link "5" at bounding box center [676, 354] width 14 height 14
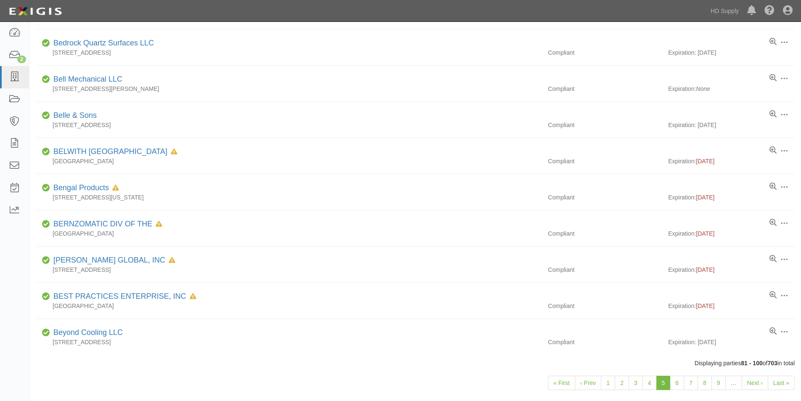
scroll to position [505, 0]
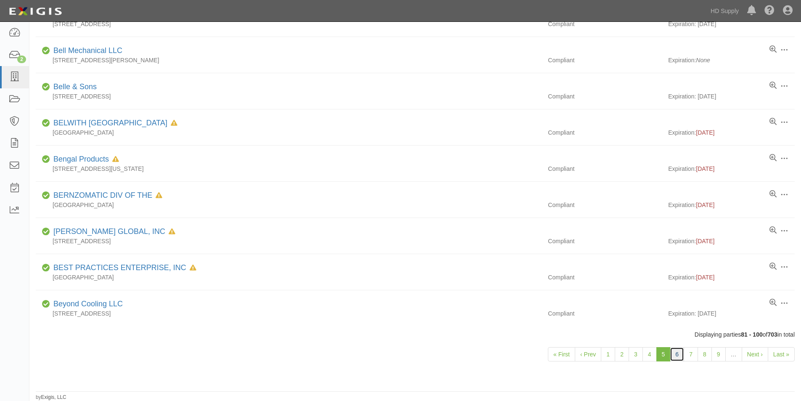
click at [675, 356] on link "6" at bounding box center [676, 354] width 14 height 14
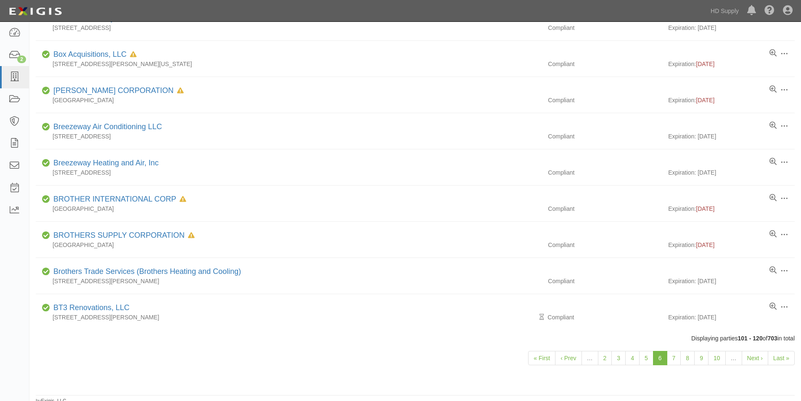
scroll to position [505, 0]
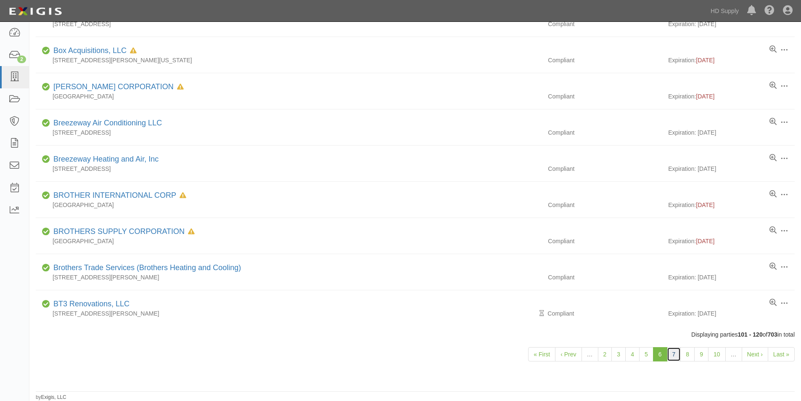
click at [670, 355] on link "7" at bounding box center [674, 354] width 14 height 14
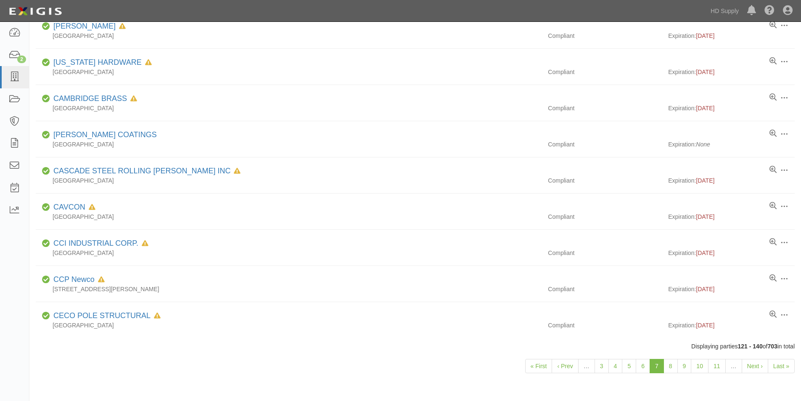
scroll to position [505, 0]
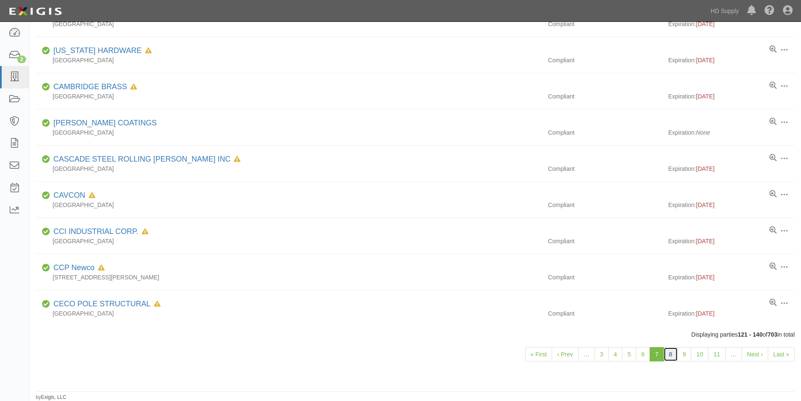
click at [672, 359] on link "8" at bounding box center [670, 354] width 14 height 14
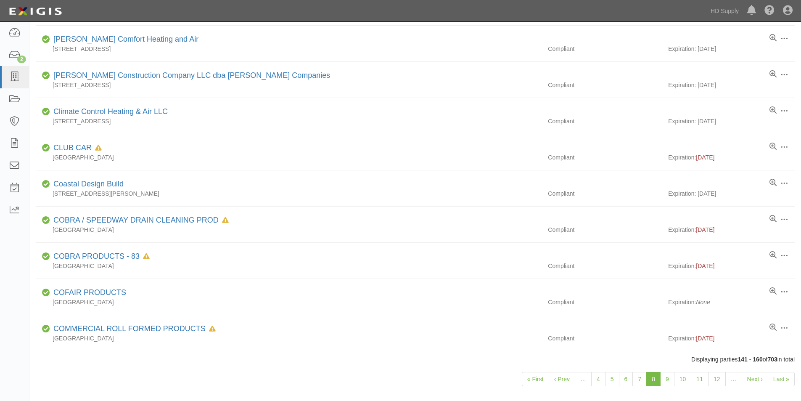
scroll to position [505, 0]
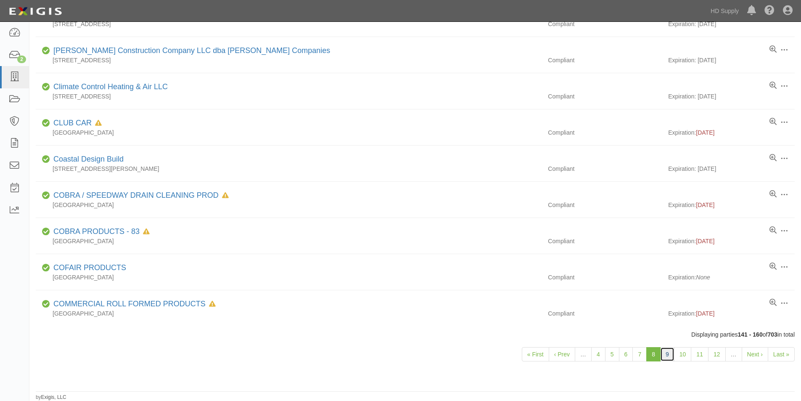
click at [671, 358] on link "9" at bounding box center [667, 354] width 14 height 14
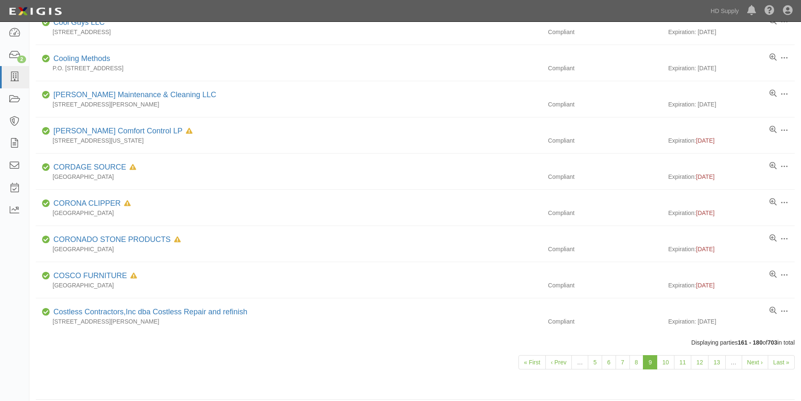
scroll to position [505, 0]
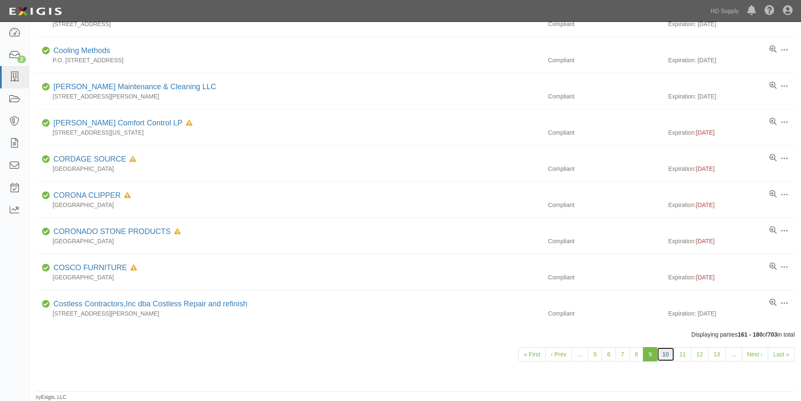
click at [665, 358] on link "10" at bounding box center [665, 354] width 18 height 14
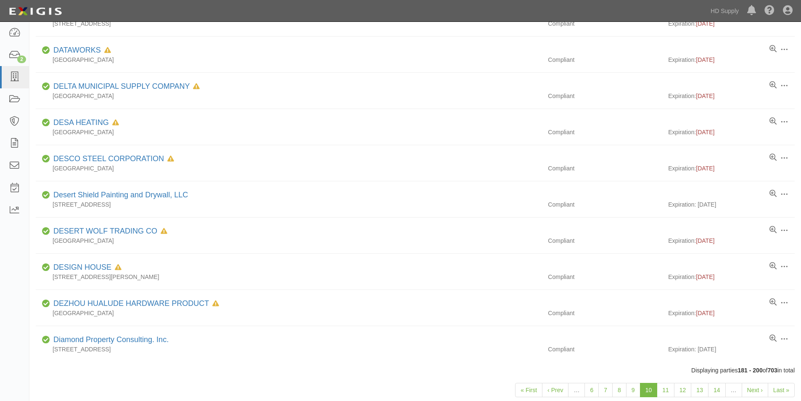
scroll to position [505, 0]
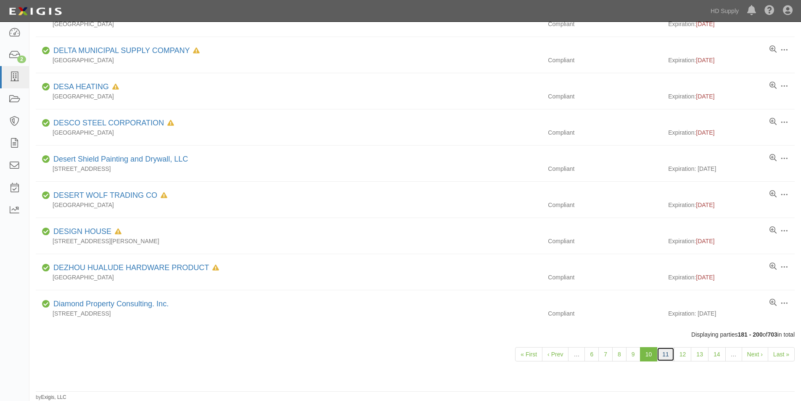
click at [664, 350] on link "11" at bounding box center [665, 354] width 18 height 14
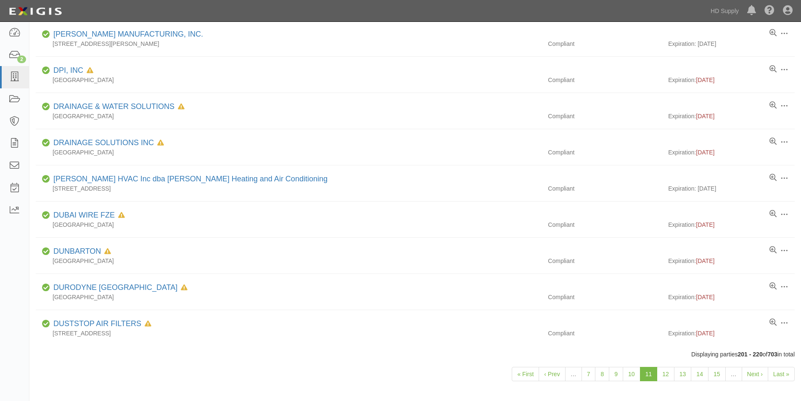
scroll to position [505, 0]
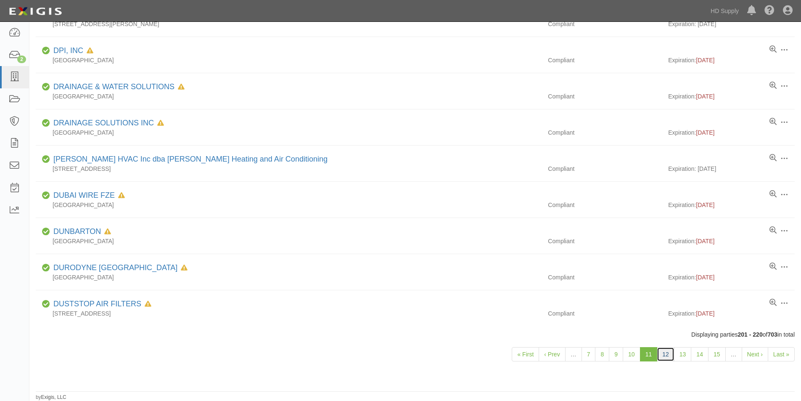
click at [669, 355] on link "12" at bounding box center [665, 354] width 18 height 14
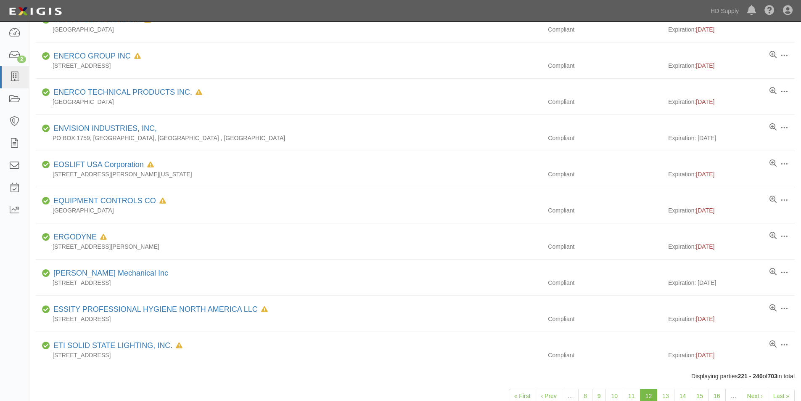
scroll to position [505, 0]
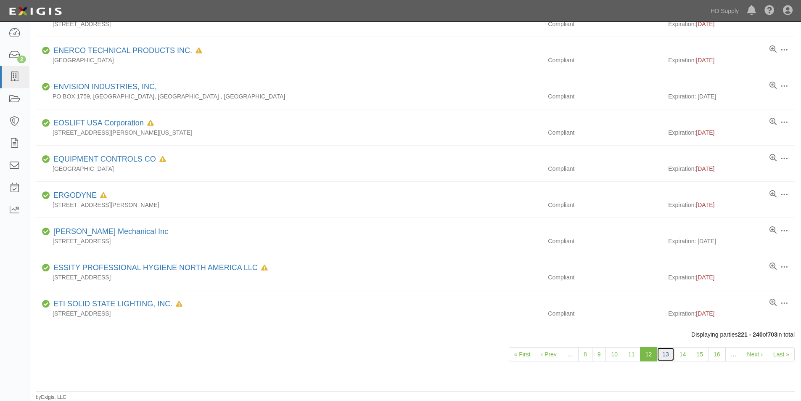
click at [669, 358] on link "13" at bounding box center [665, 354] width 18 height 14
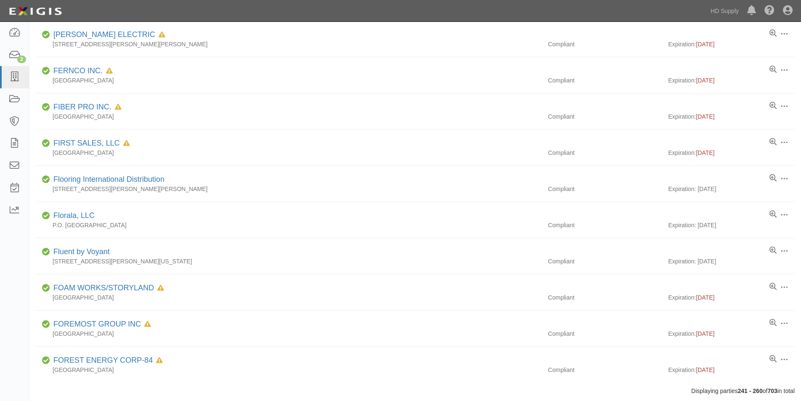
scroll to position [505, 0]
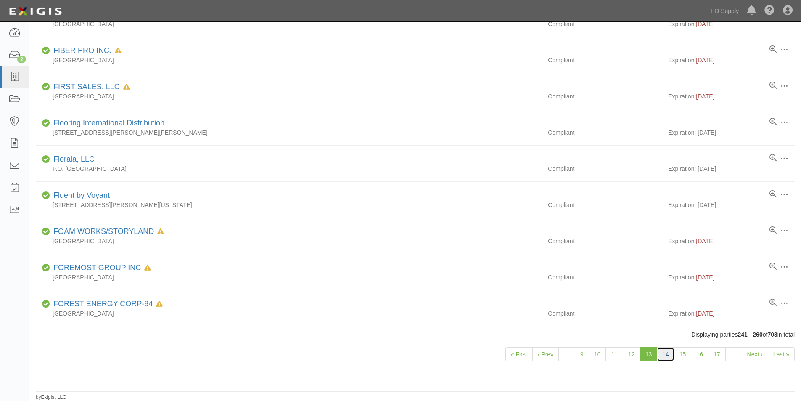
click at [667, 356] on link "14" at bounding box center [665, 354] width 18 height 14
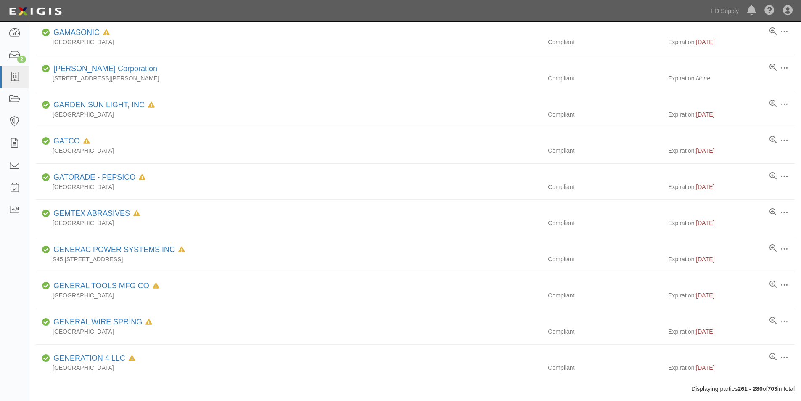
scroll to position [505, 0]
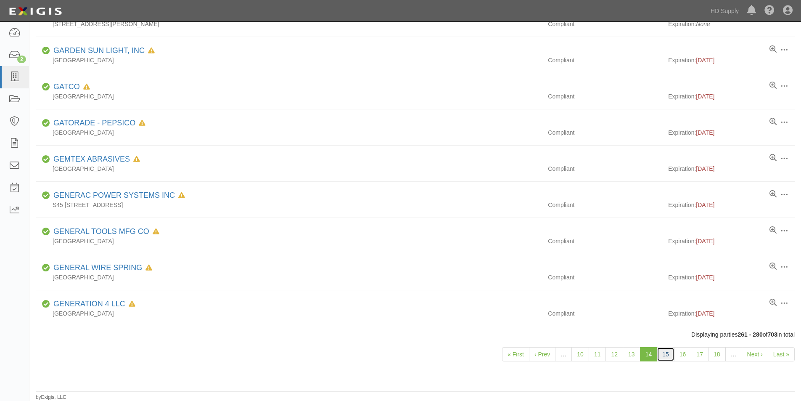
click at [669, 358] on link "15" at bounding box center [665, 354] width 18 height 14
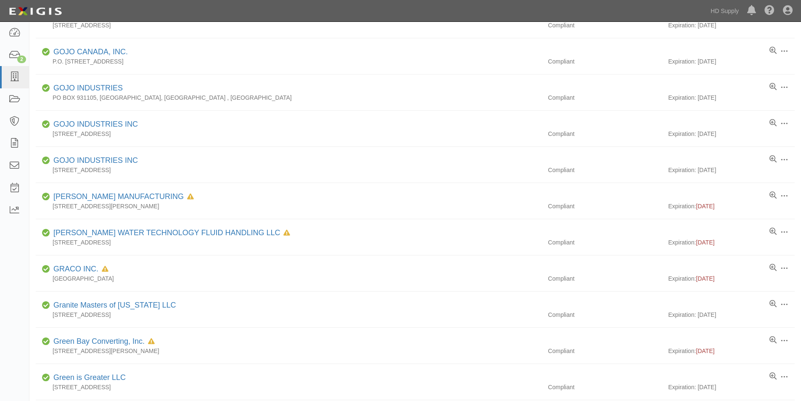
scroll to position [505, 0]
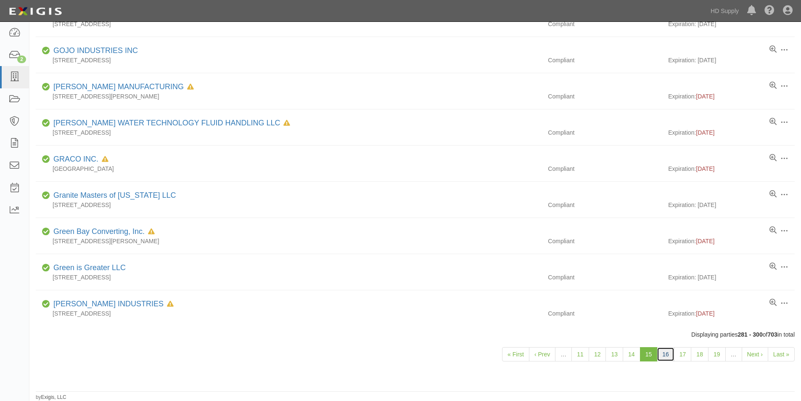
click at [668, 355] on link "16" at bounding box center [665, 354] width 18 height 14
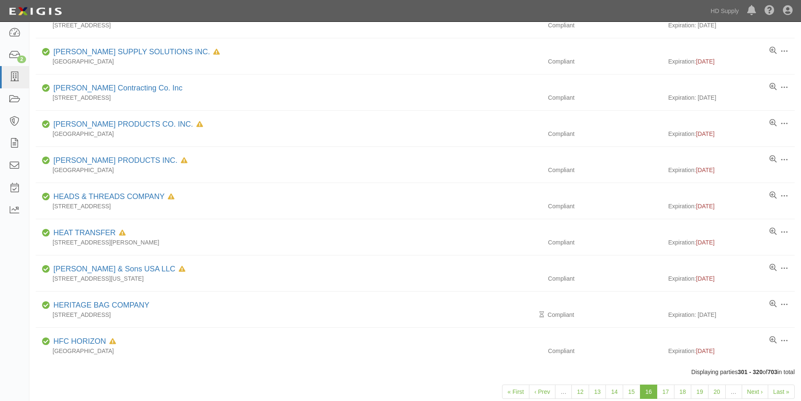
scroll to position [505, 0]
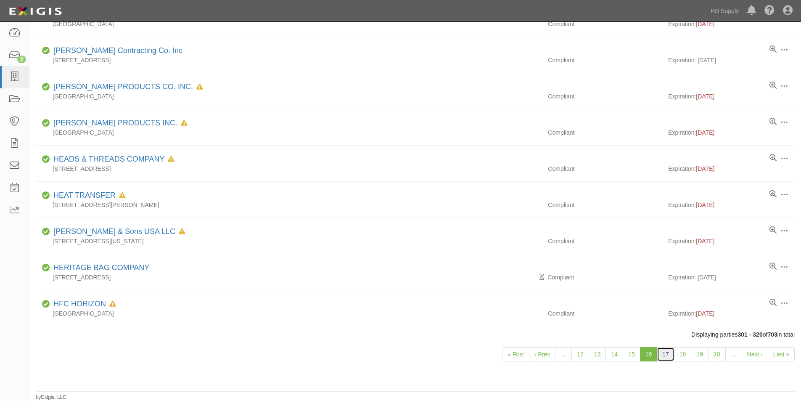
click at [666, 354] on link "17" at bounding box center [665, 354] width 18 height 14
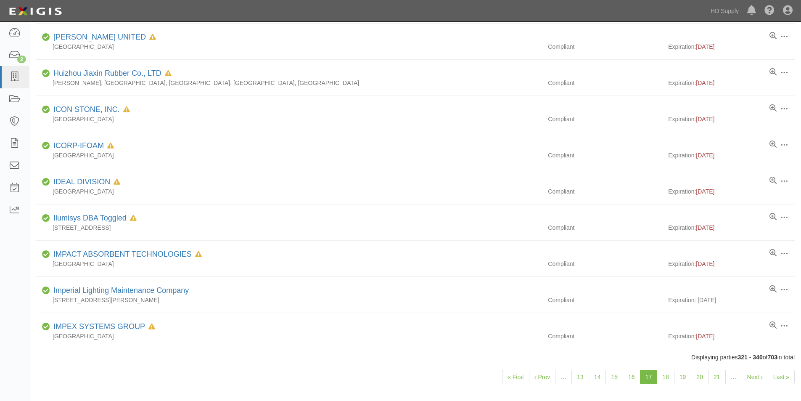
scroll to position [505, 0]
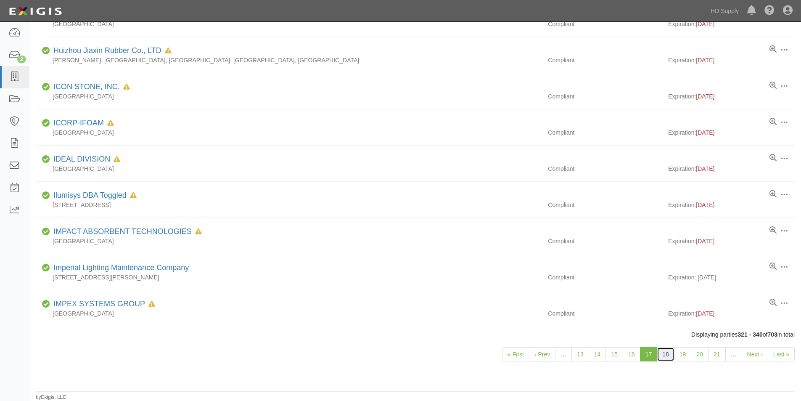
click at [667, 359] on link "18" at bounding box center [665, 354] width 18 height 14
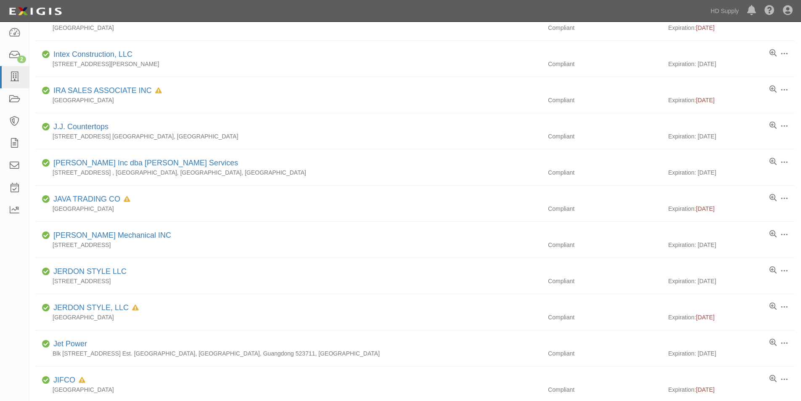
scroll to position [505, 0]
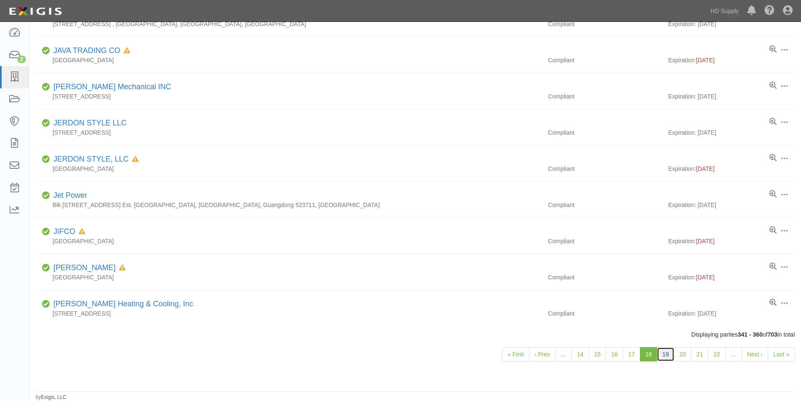
click at [664, 351] on link "19" at bounding box center [665, 354] width 18 height 14
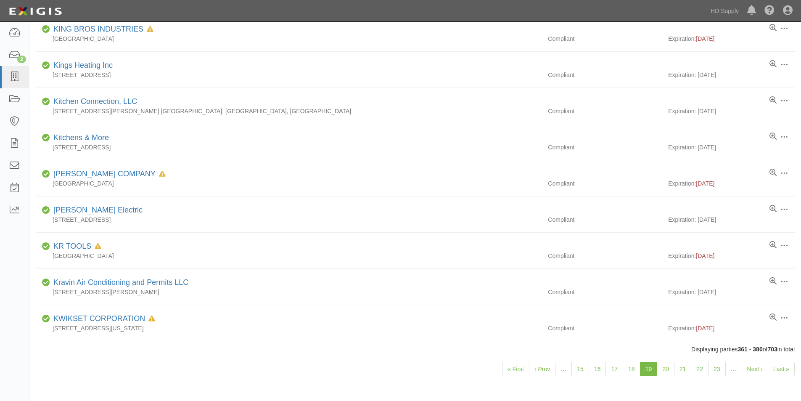
scroll to position [505, 0]
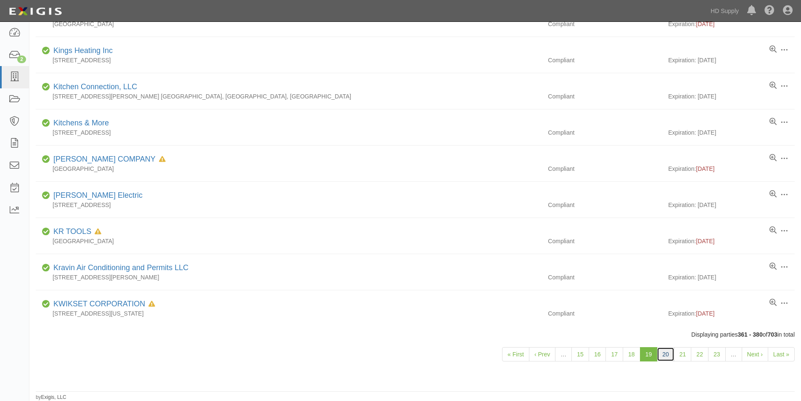
click at [664, 354] on link "20" at bounding box center [665, 354] width 18 height 14
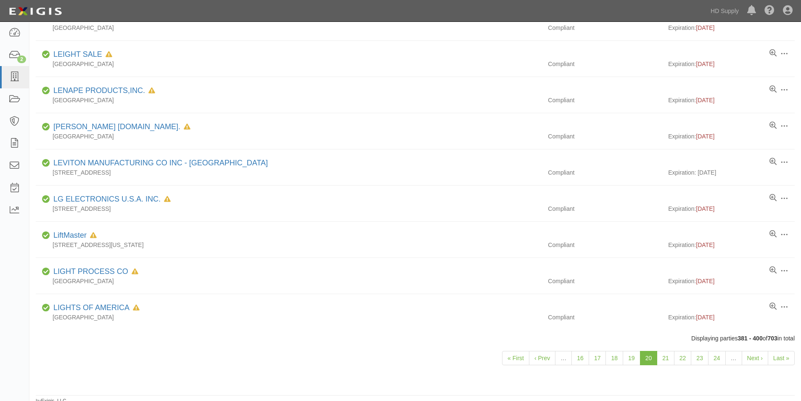
scroll to position [505, 0]
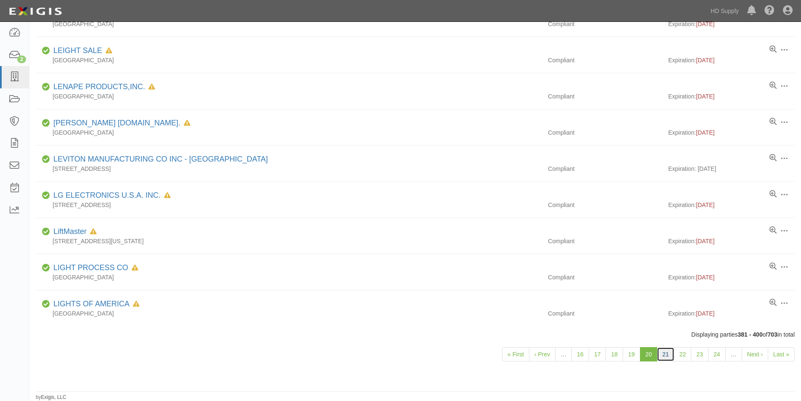
click at [659, 355] on link "21" at bounding box center [665, 354] width 18 height 14
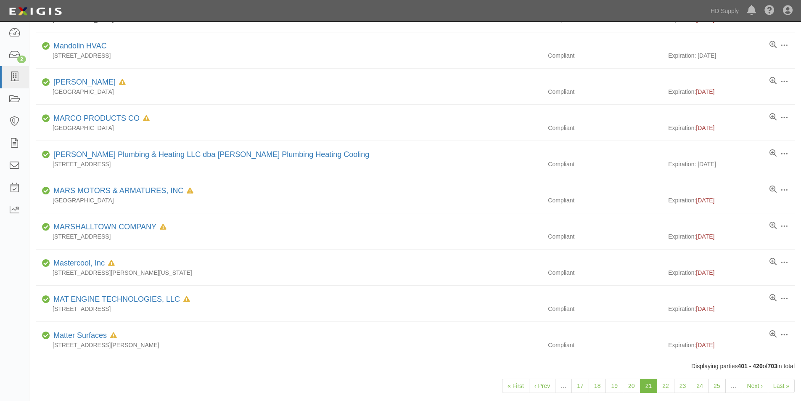
scroll to position [505, 0]
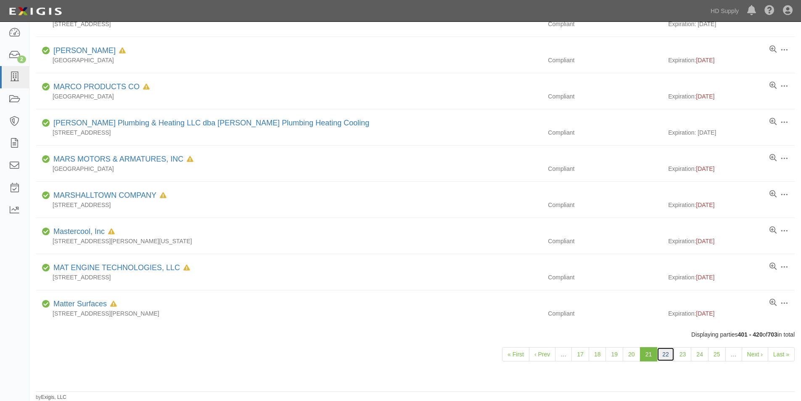
click at [663, 355] on link "22" at bounding box center [665, 354] width 18 height 14
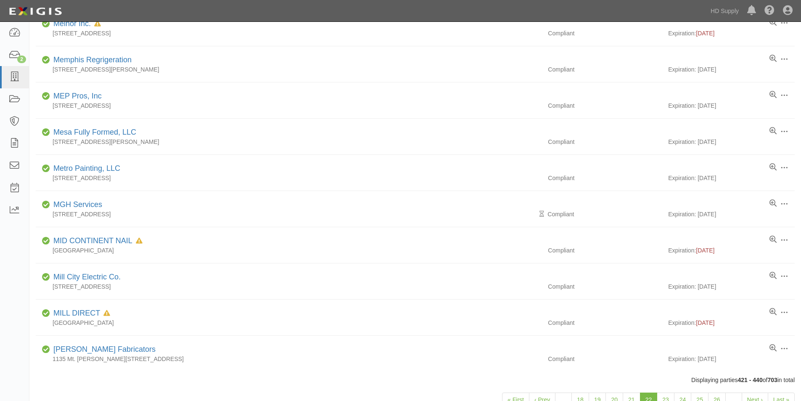
scroll to position [505, 0]
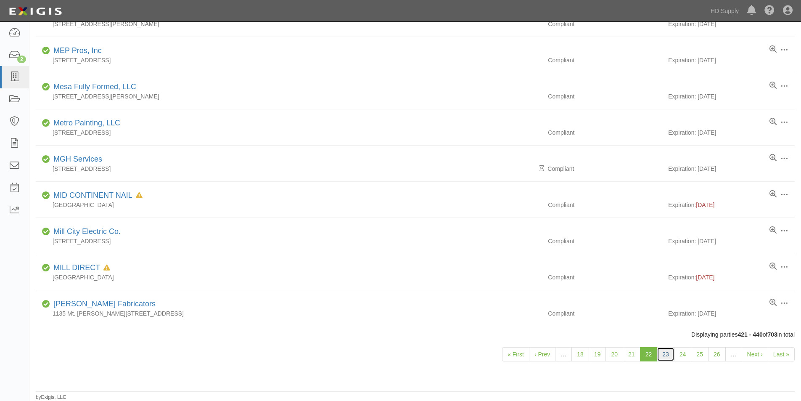
click at [666, 357] on link "23" at bounding box center [665, 354] width 18 height 14
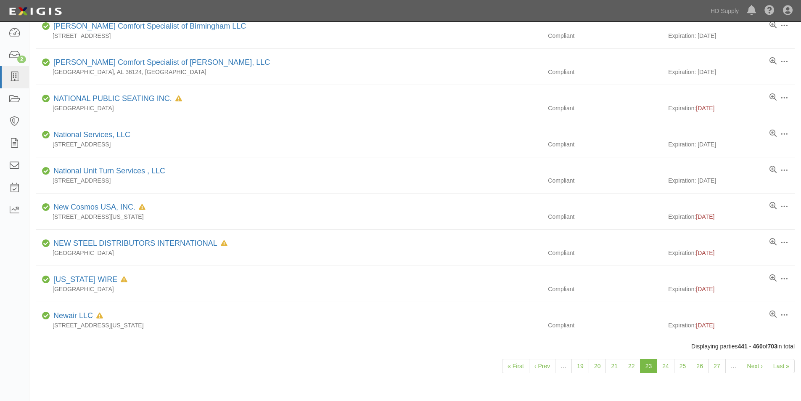
scroll to position [505, 0]
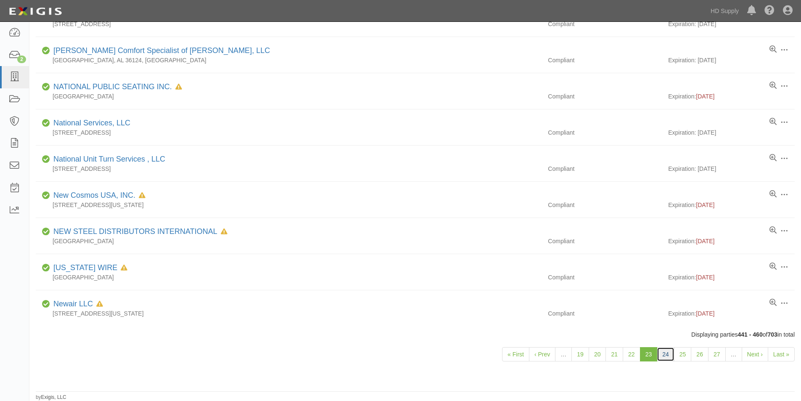
click at [664, 354] on link "24" at bounding box center [665, 354] width 18 height 14
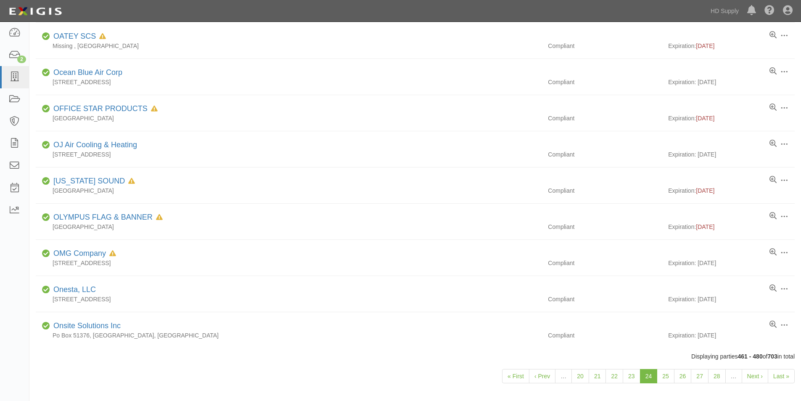
scroll to position [505, 0]
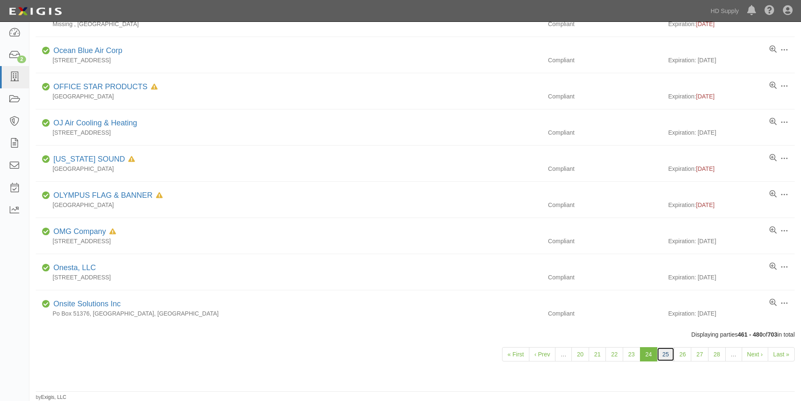
click at [665, 351] on link "25" at bounding box center [665, 354] width 18 height 14
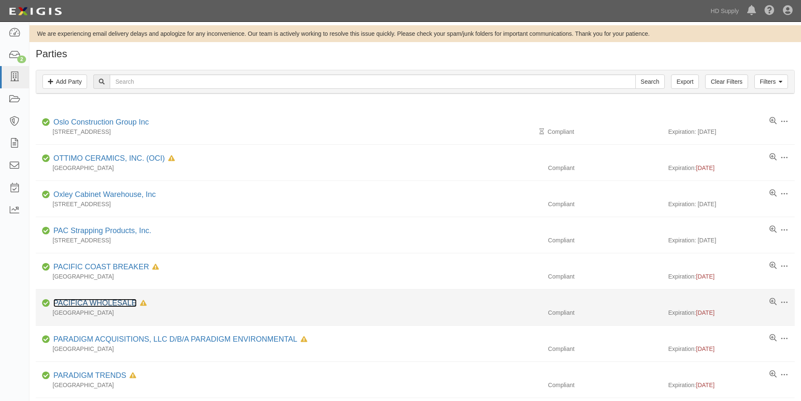
click at [107, 301] on link "PACIFICA WHOLESALE" at bounding box center [94, 302] width 83 height 8
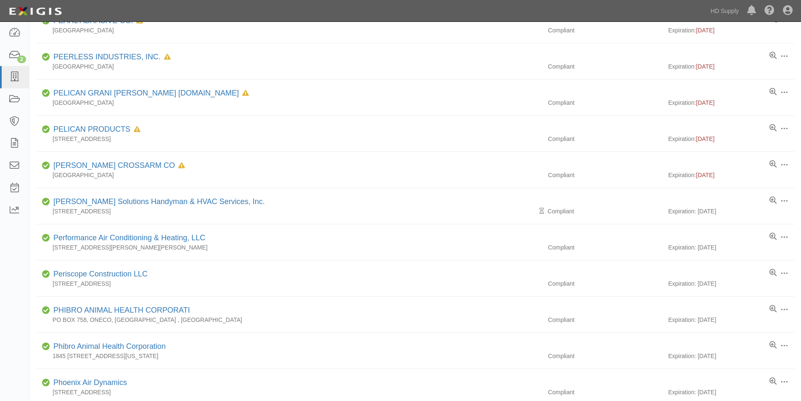
scroll to position [505, 0]
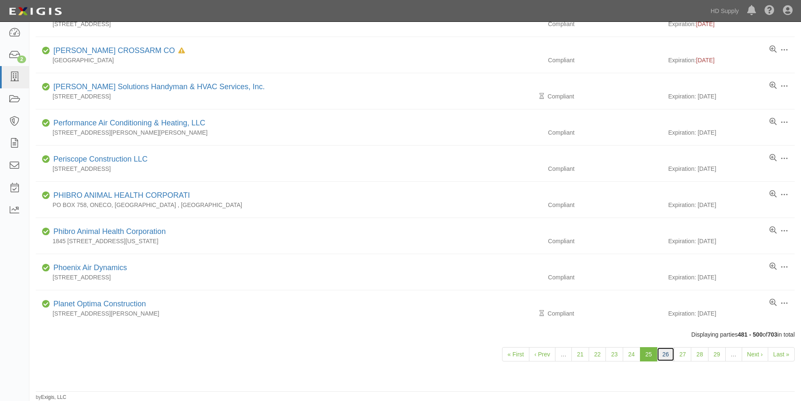
click at [668, 356] on link "26" at bounding box center [665, 354] width 18 height 14
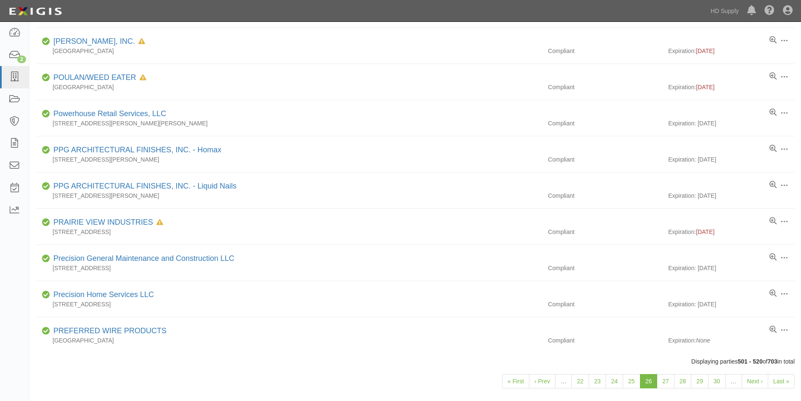
scroll to position [505, 0]
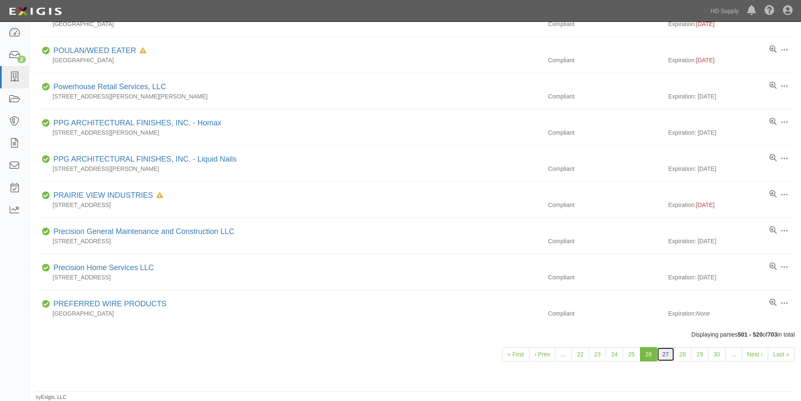
click at [665, 353] on link "27" at bounding box center [665, 354] width 18 height 14
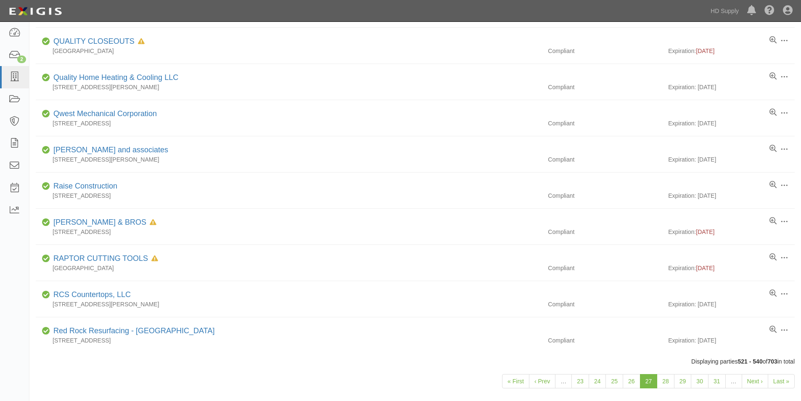
scroll to position [505, 0]
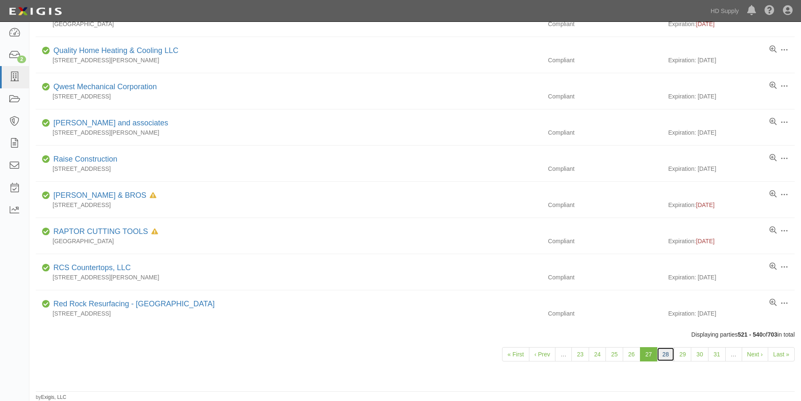
click at [669, 356] on link "28" at bounding box center [665, 354] width 18 height 14
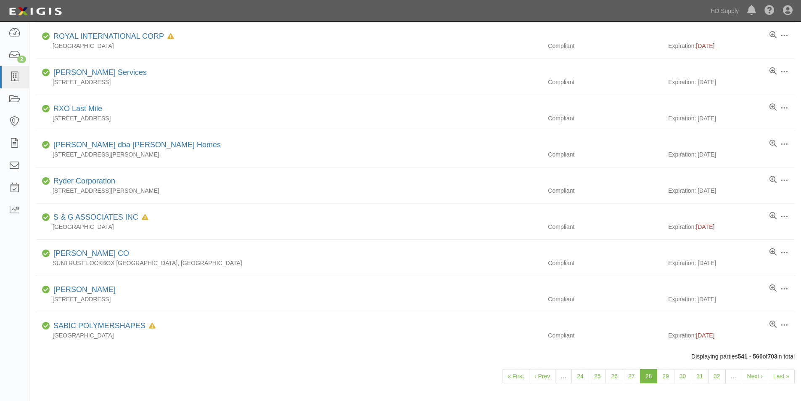
scroll to position [505, 0]
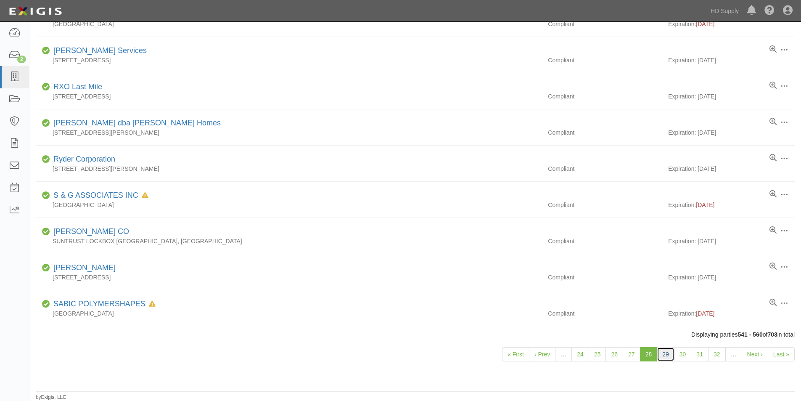
click at [667, 356] on link "29" at bounding box center [665, 354] width 18 height 14
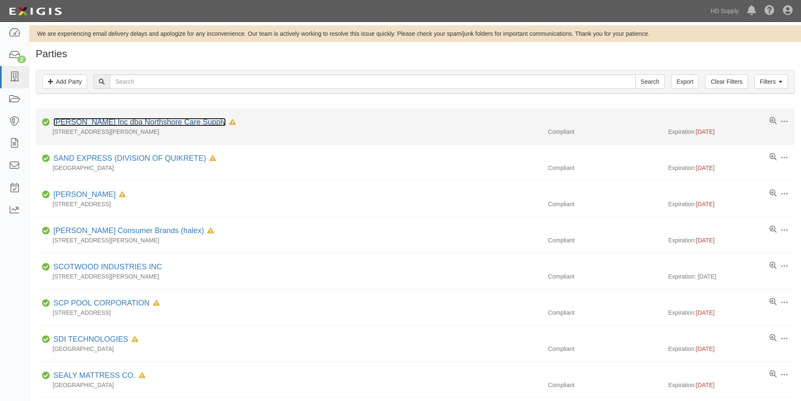
click at [81, 121] on link "[PERSON_NAME] Inc dba Northshore Care Supply" at bounding box center [139, 122] width 172 height 8
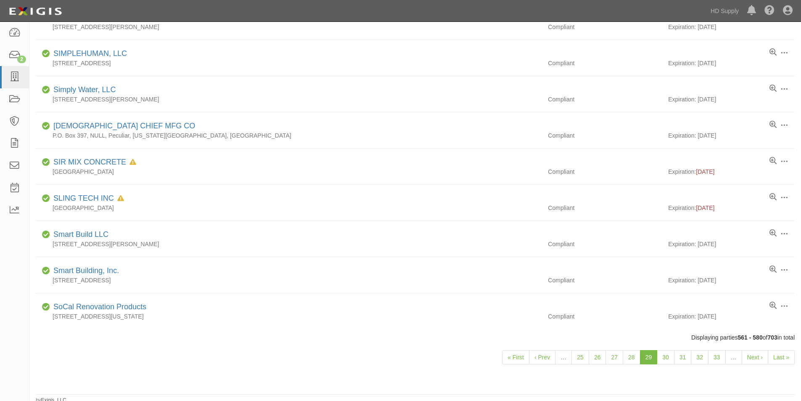
scroll to position [505, 0]
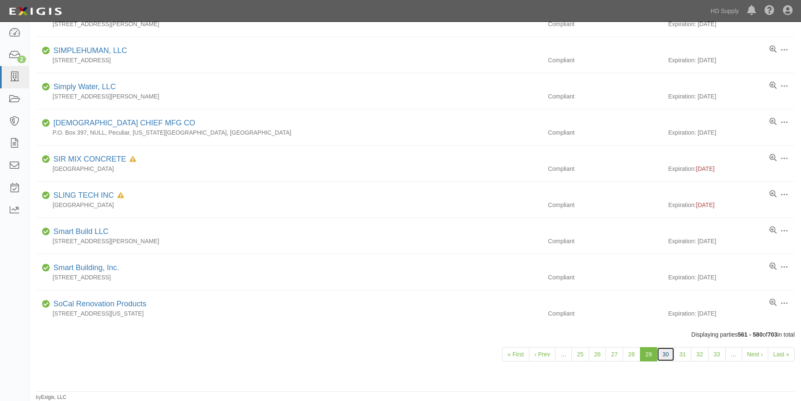
click at [666, 349] on link "30" at bounding box center [665, 354] width 18 height 14
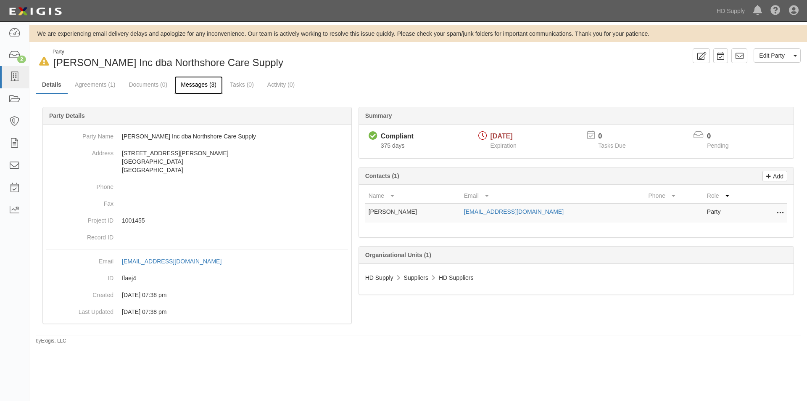
click at [196, 84] on link "Messages (3)" at bounding box center [198, 85] width 48 height 18
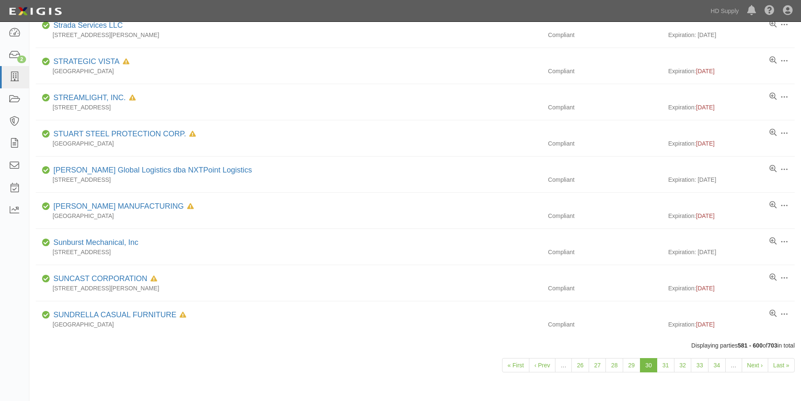
scroll to position [505, 0]
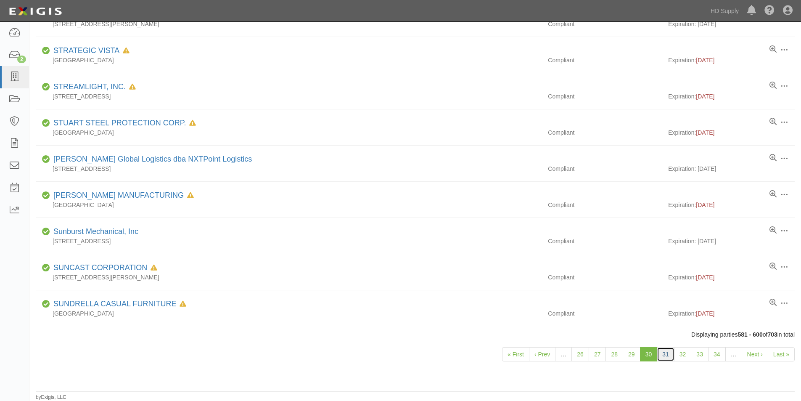
click at [665, 354] on link "31" at bounding box center [665, 354] width 18 height 14
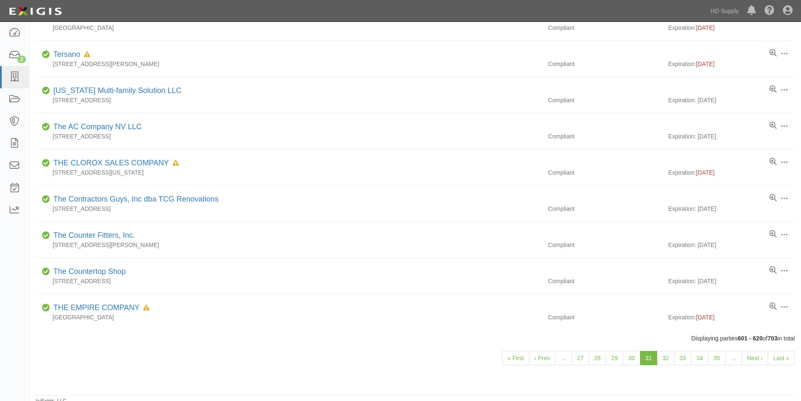
scroll to position [505, 0]
